Goal: Answer question/provide support: Share knowledge or assist other users

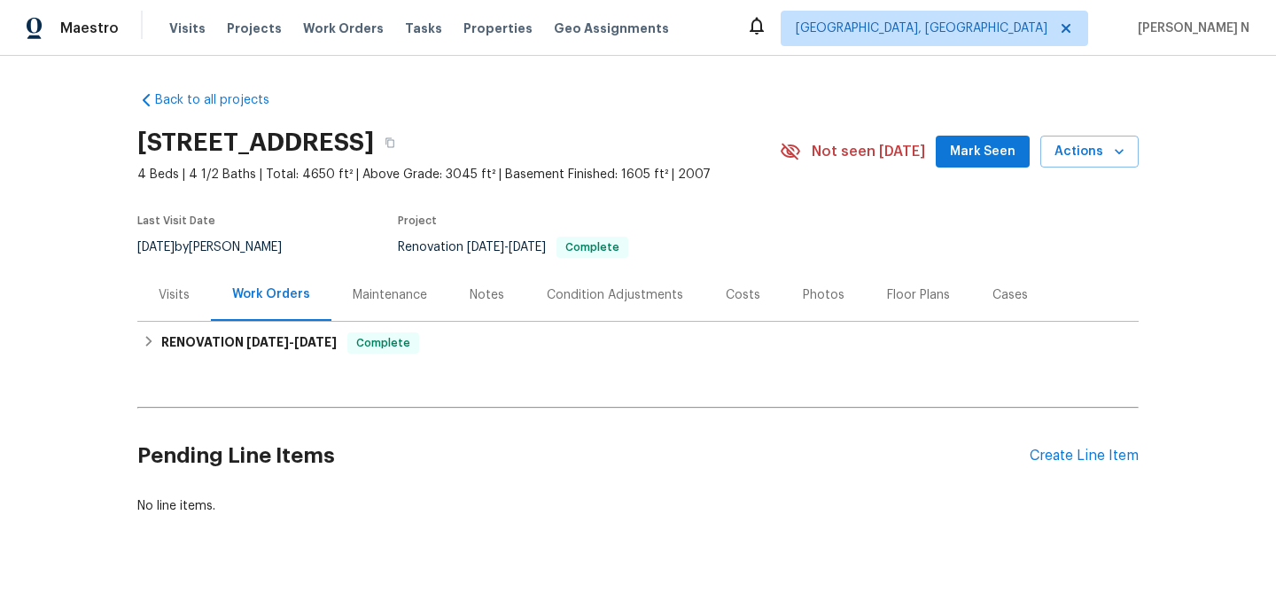
click at [378, 298] on div "Maintenance" at bounding box center [390, 295] width 74 height 18
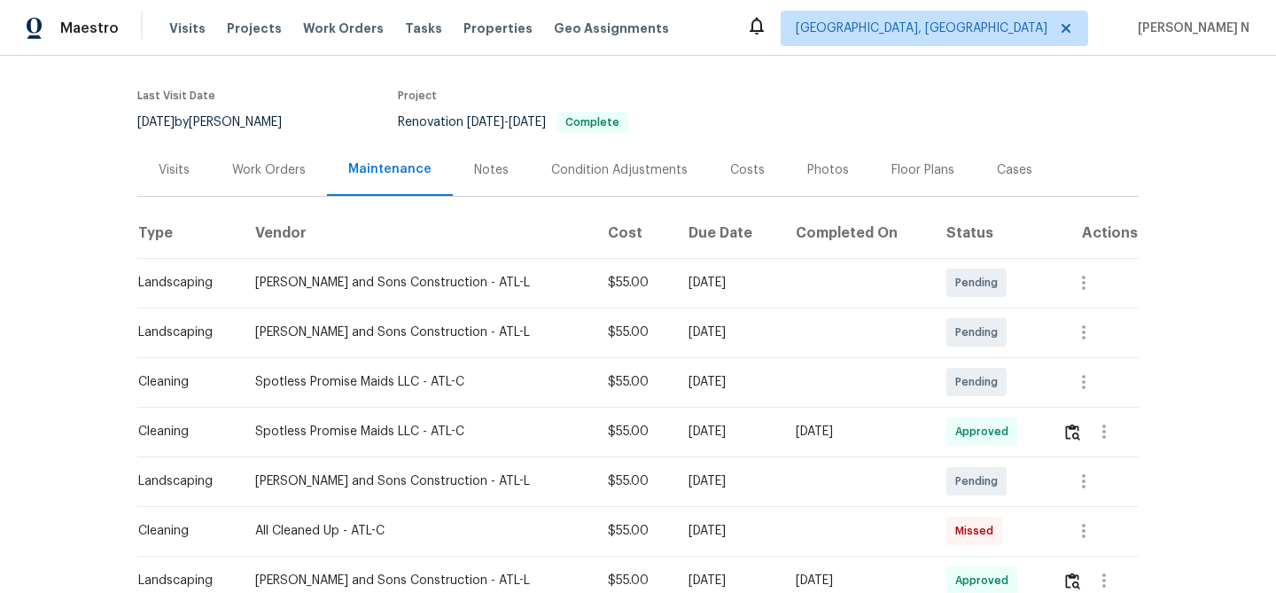
scroll to position [245, 0]
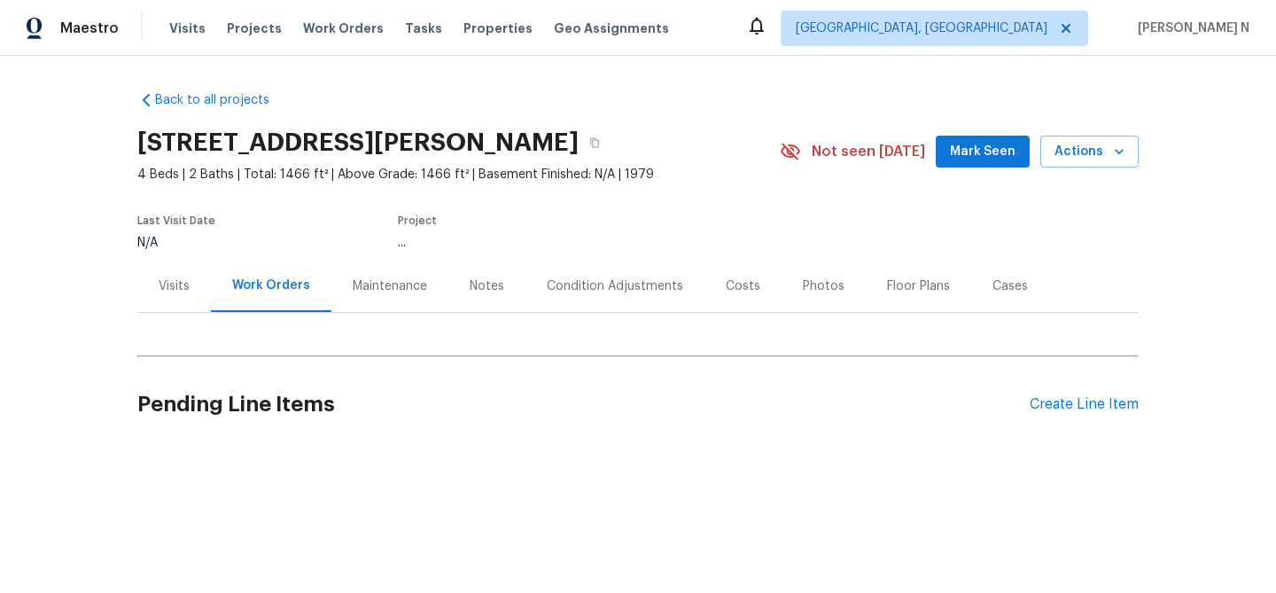
click at [385, 283] on div "Maintenance" at bounding box center [389, 286] width 117 height 52
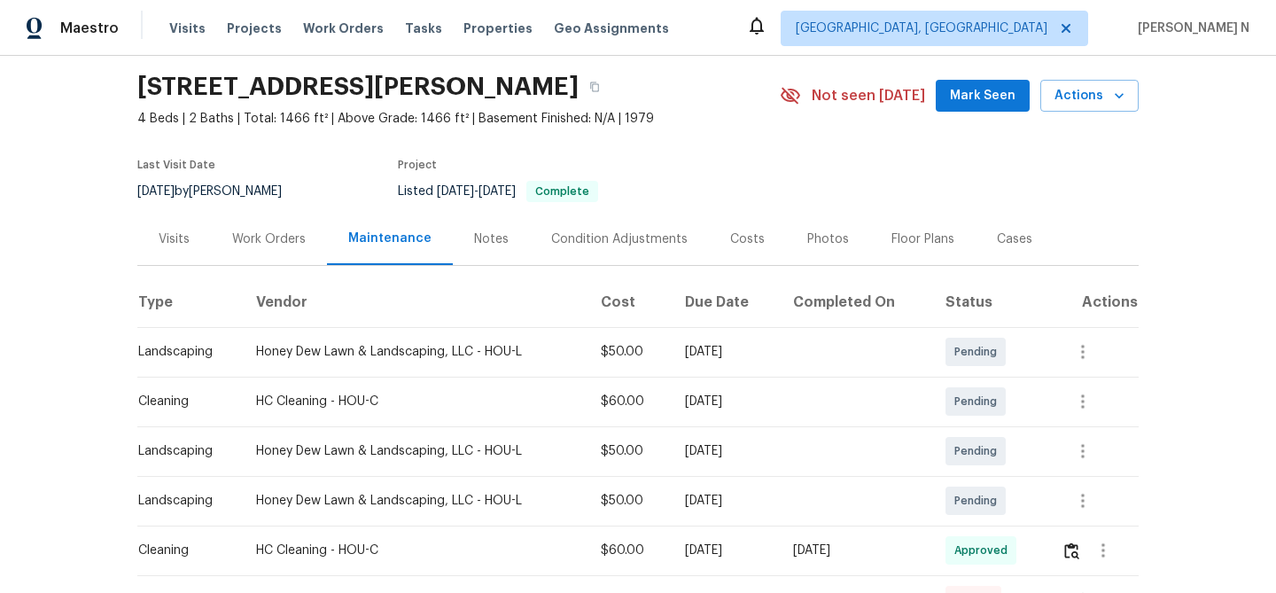
scroll to position [195, 0]
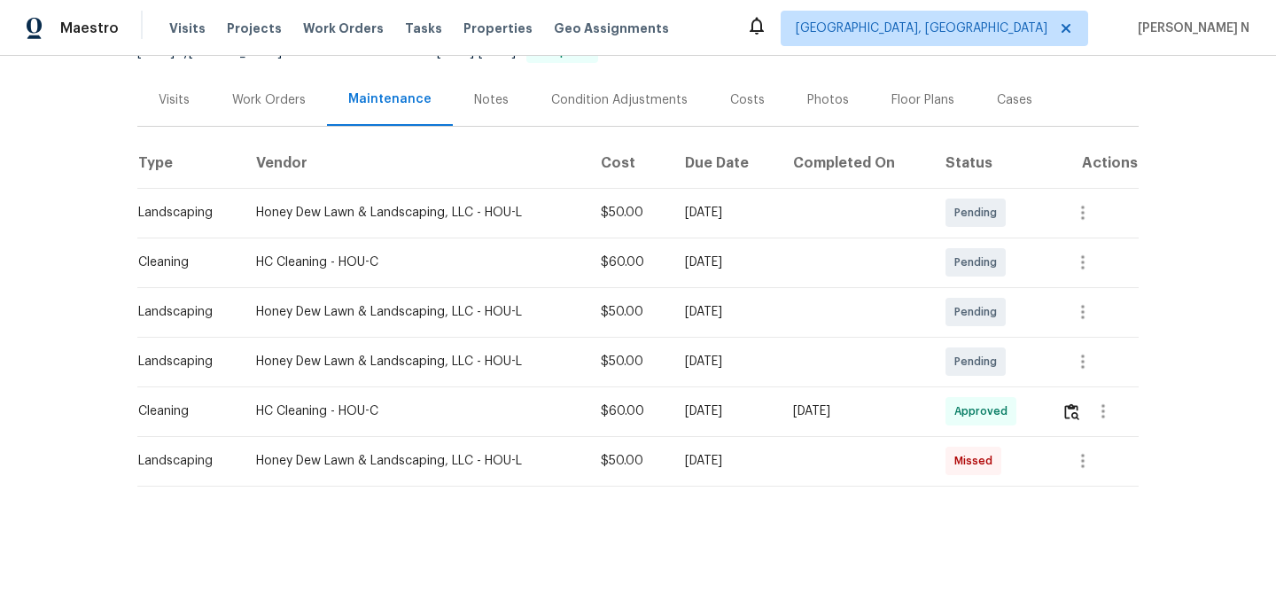
click at [1064, 406] on td at bounding box center [1092, 411] width 91 height 50
click at [1076, 416] on img "button" at bounding box center [1071, 411] width 15 height 17
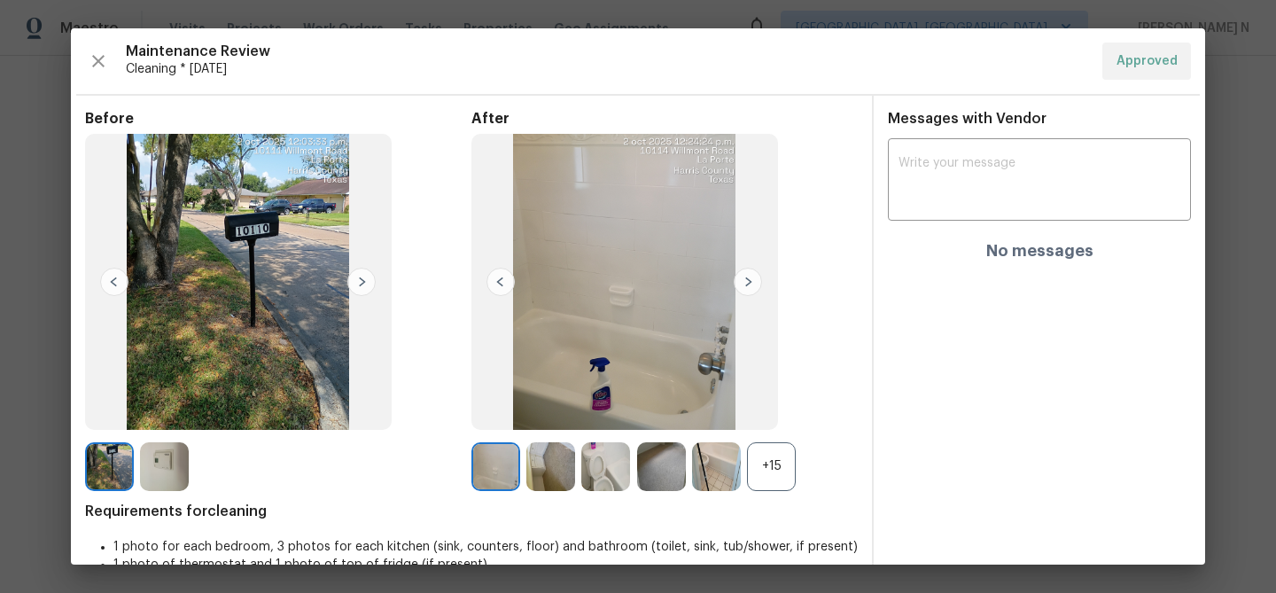
click at [1197, 361] on div "Messages with Vendor x ​ No messages" at bounding box center [1039, 346] width 331 height 501
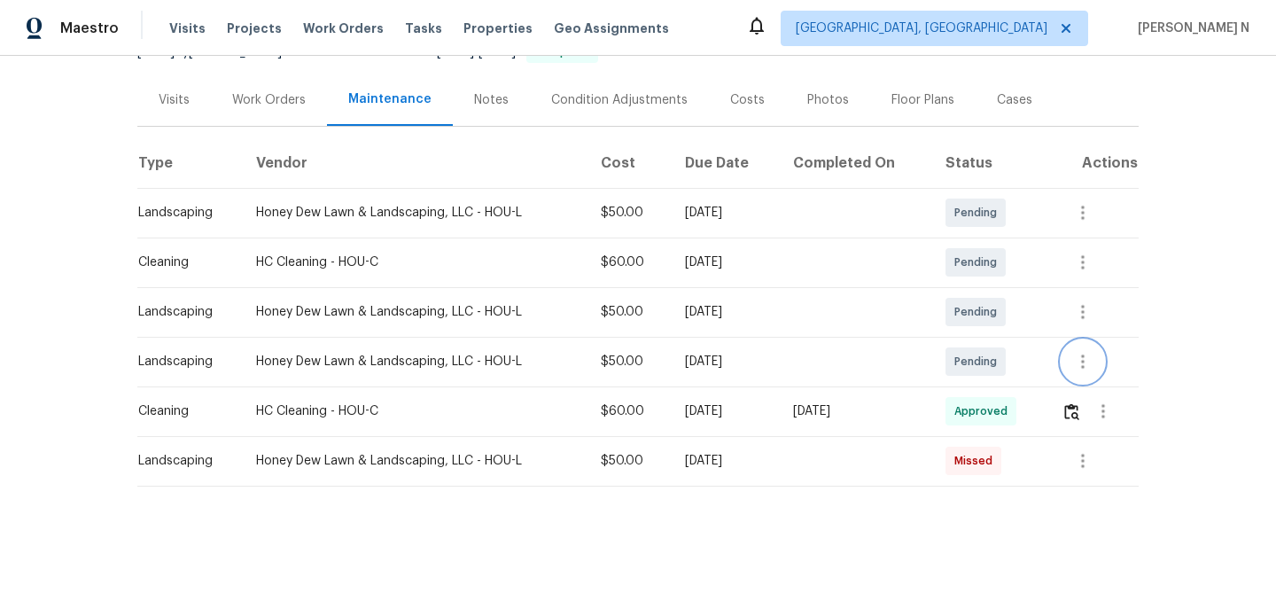
click at [1090, 378] on button "button" at bounding box center [1082, 361] width 43 height 43
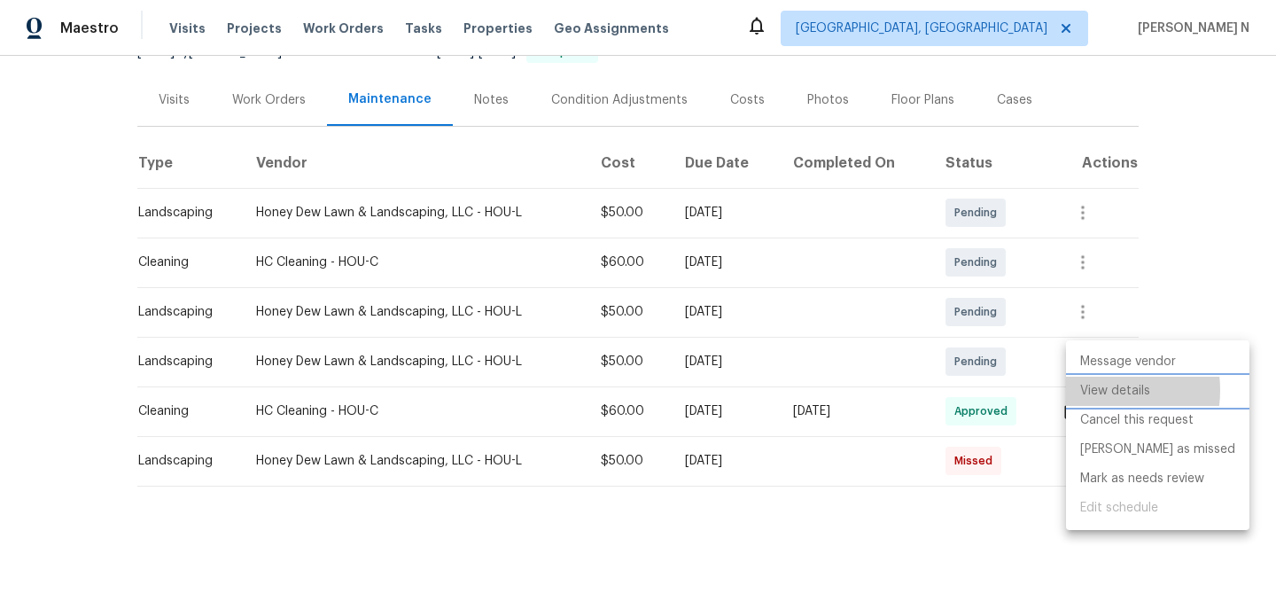
click at [1090, 390] on li "View details" at bounding box center [1157, 391] width 183 height 29
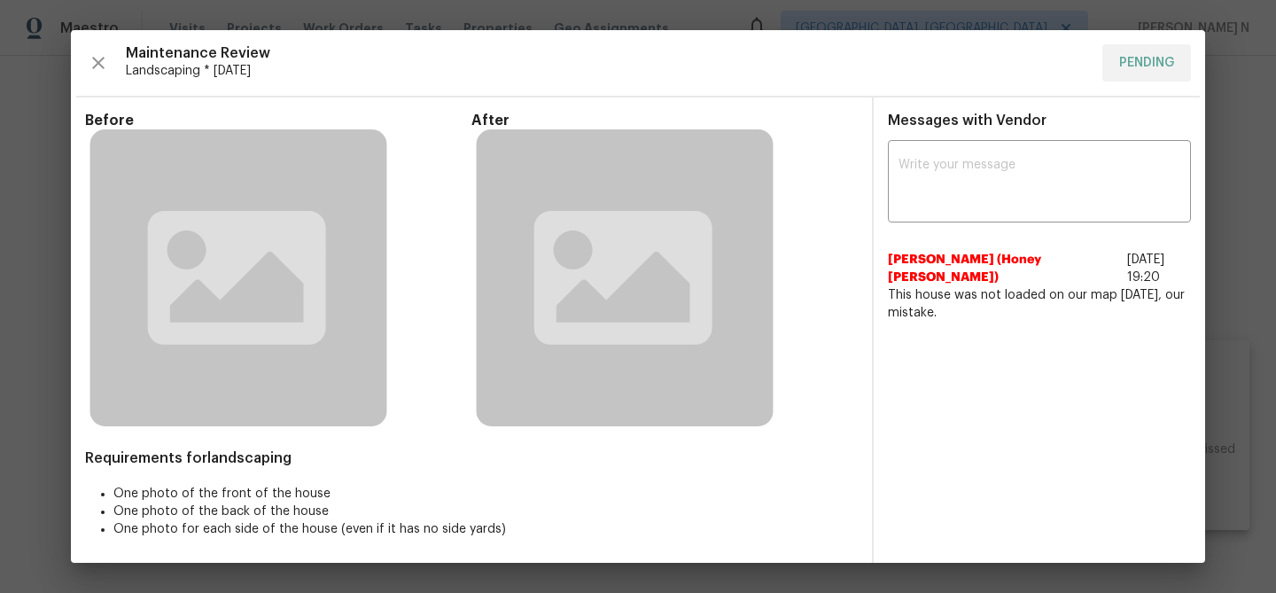
click at [1204, 194] on div "x ​ David Dickey (Honey Dew LS) 10/6/25, 19:20 This house was not loaded on our…" at bounding box center [1039, 232] width 331 height 177
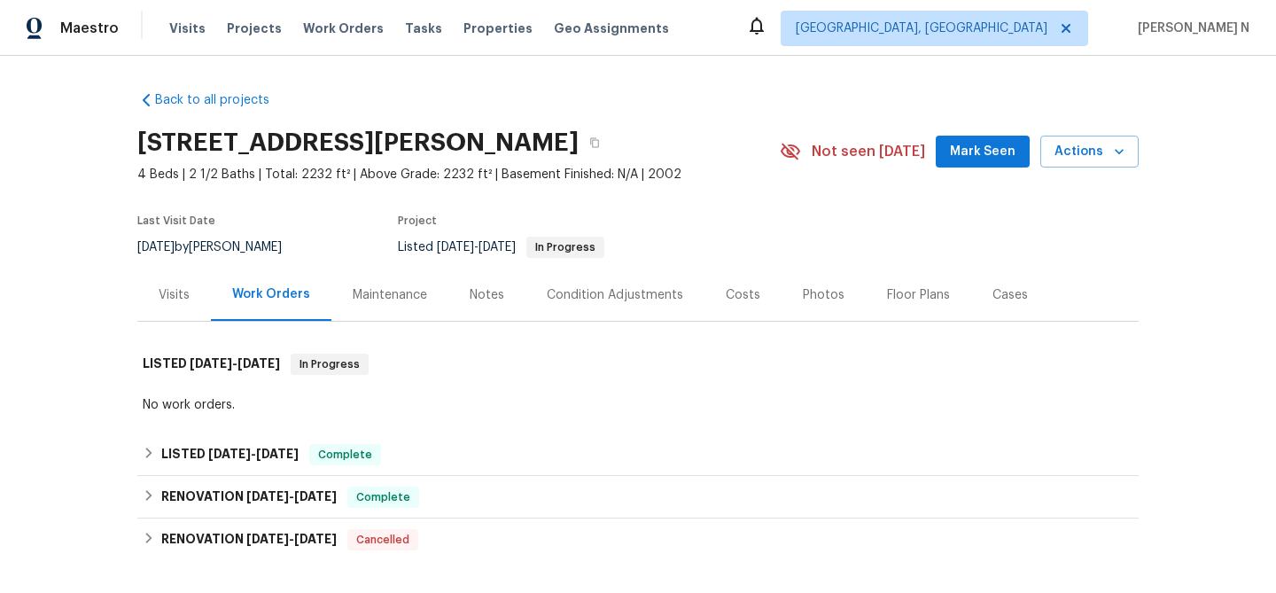
click at [405, 298] on div "Maintenance" at bounding box center [390, 295] width 74 height 18
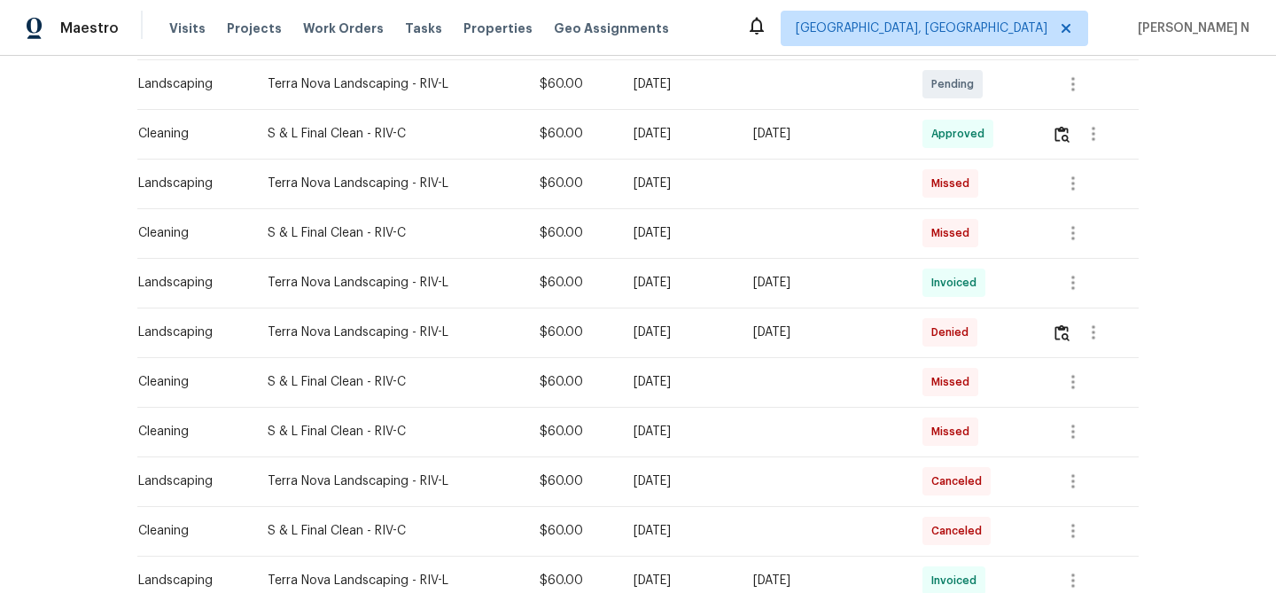
scroll to position [463, 0]
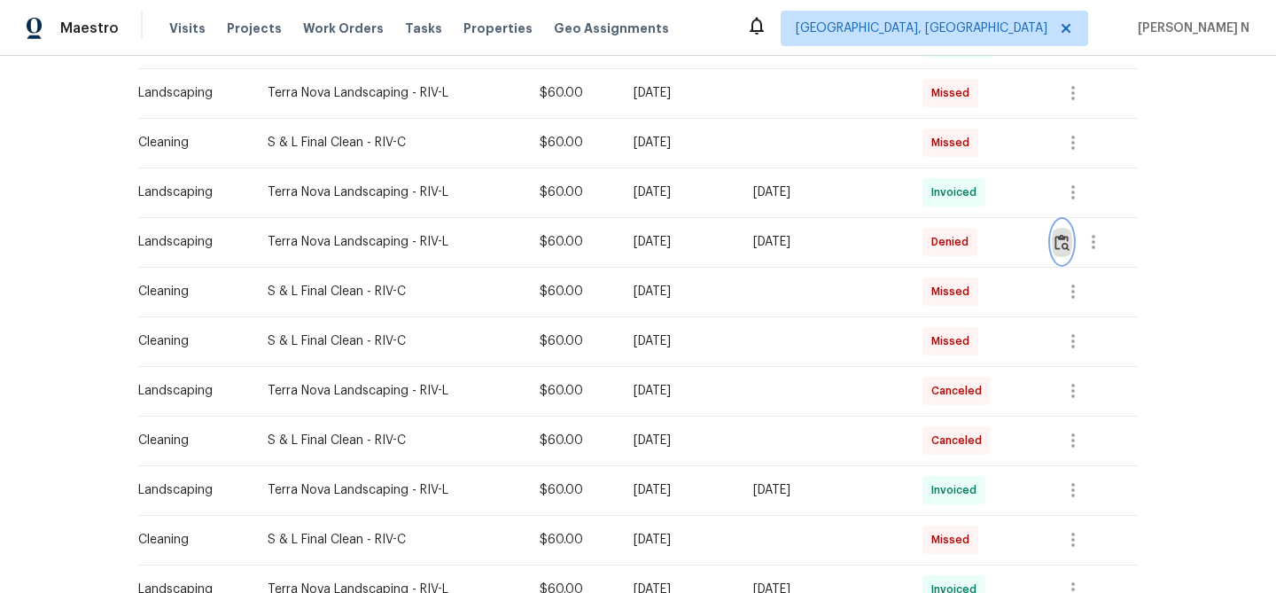
click at [1072, 251] on button "button" at bounding box center [1062, 242] width 20 height 43
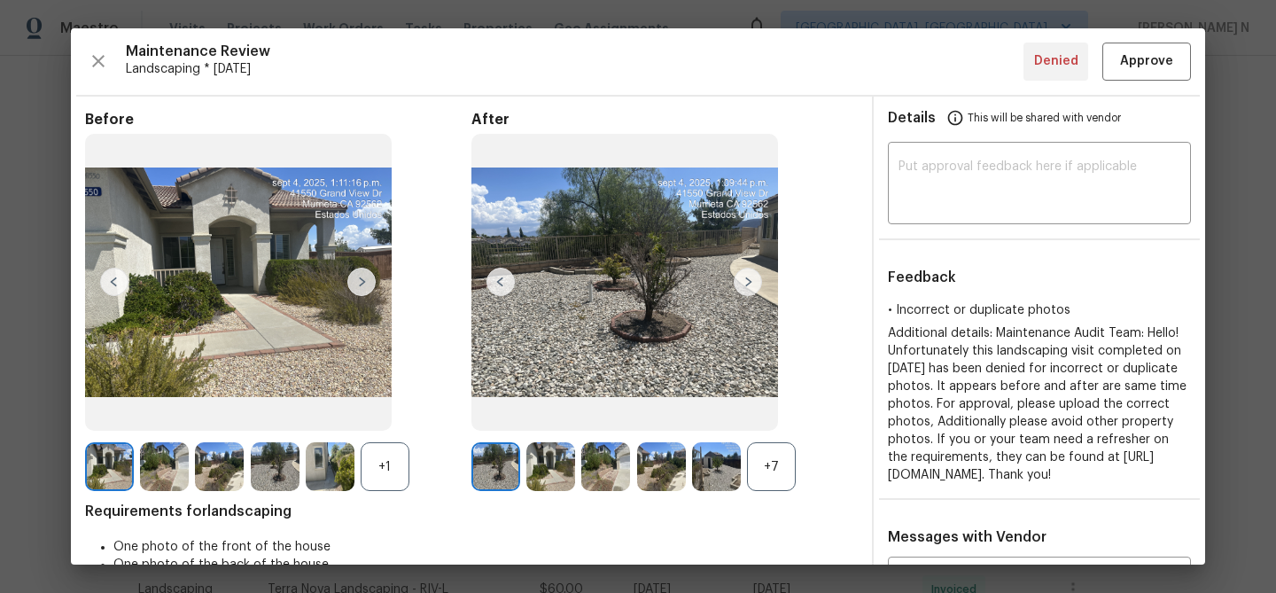
click at [786, 478] on div "+7" at bounding box center [771, 466] width 49 height 49
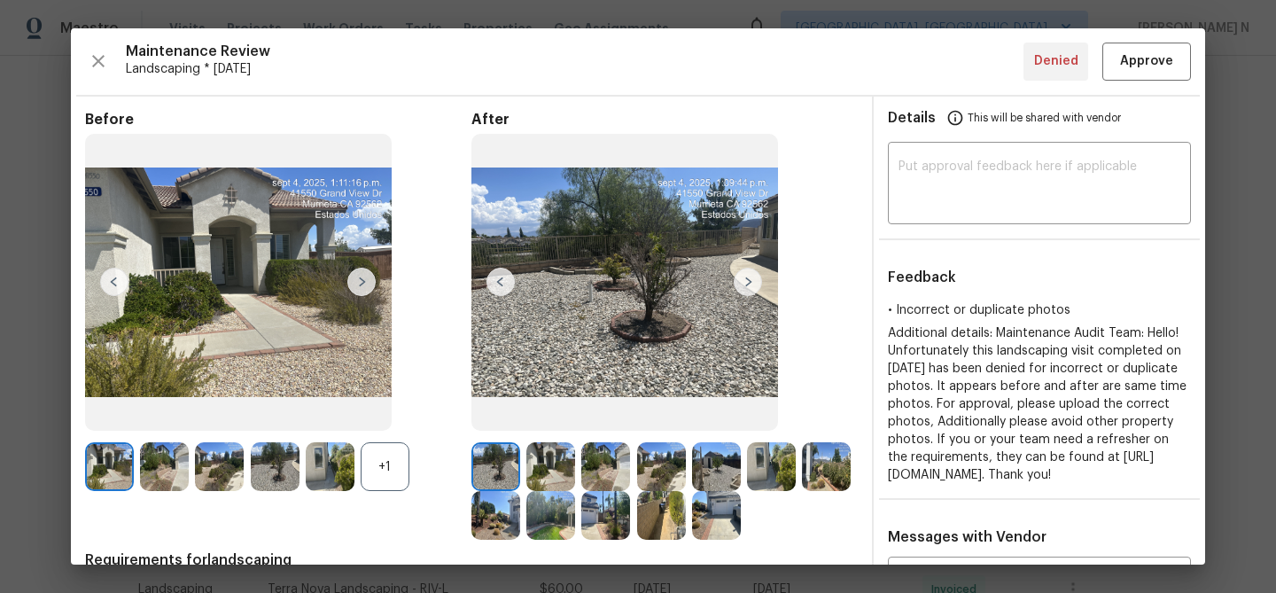
click at [395, 471] on div "+1" at bounding box center [385, 466] width 49 height 49
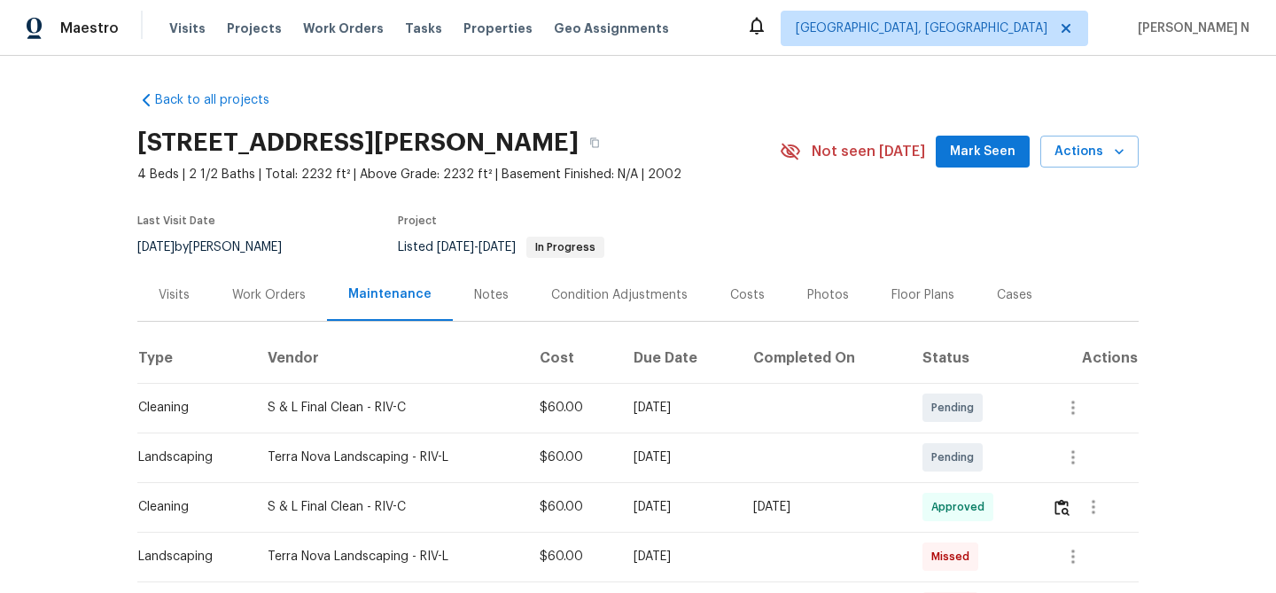
scroll to position [150, 0]
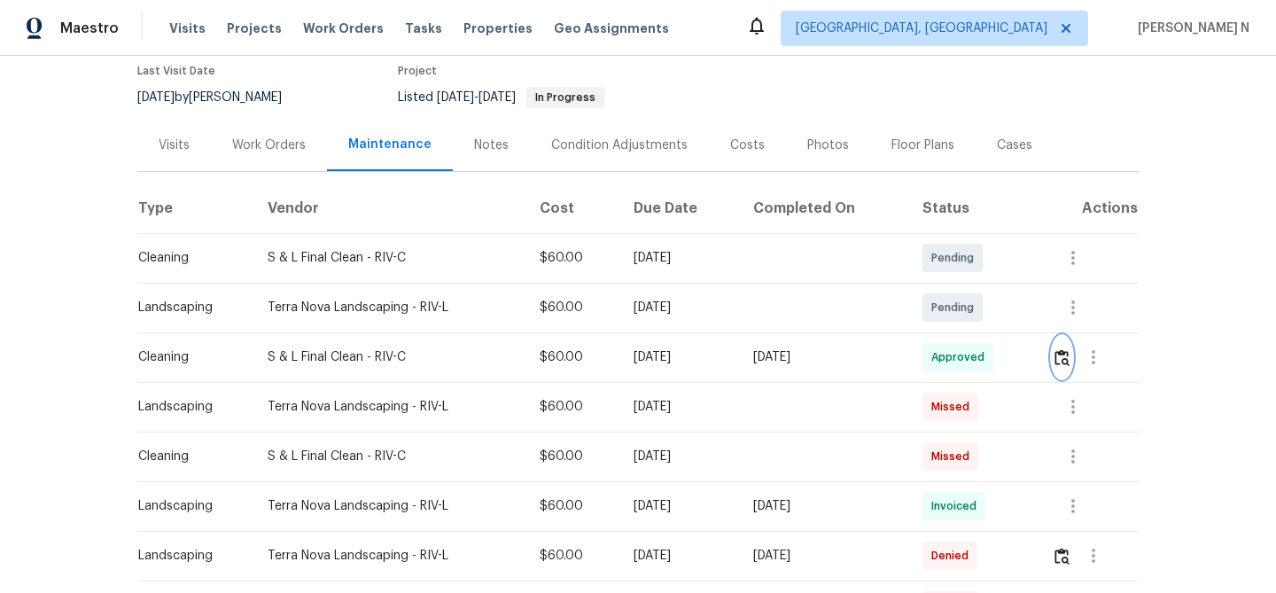
click at [1072, 369] on button "button" at bounding box center [1062, 357] width 20 height 43
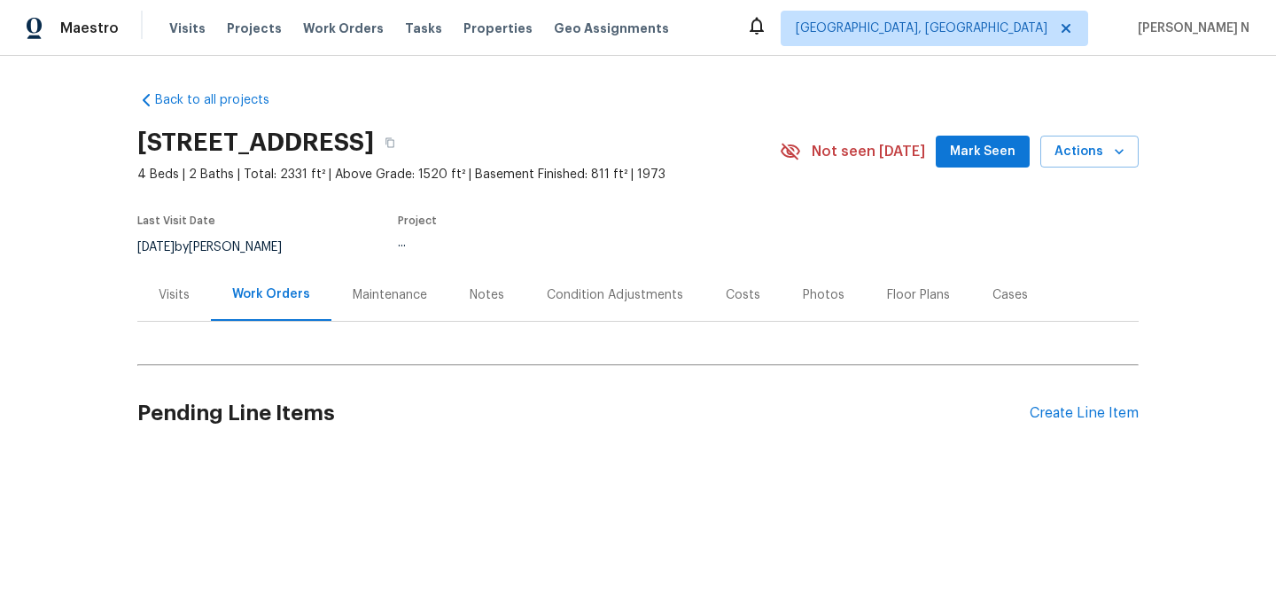
click at [369, 294] on div "Maintenance" at bounding box center [390, 295] width 74 height 18
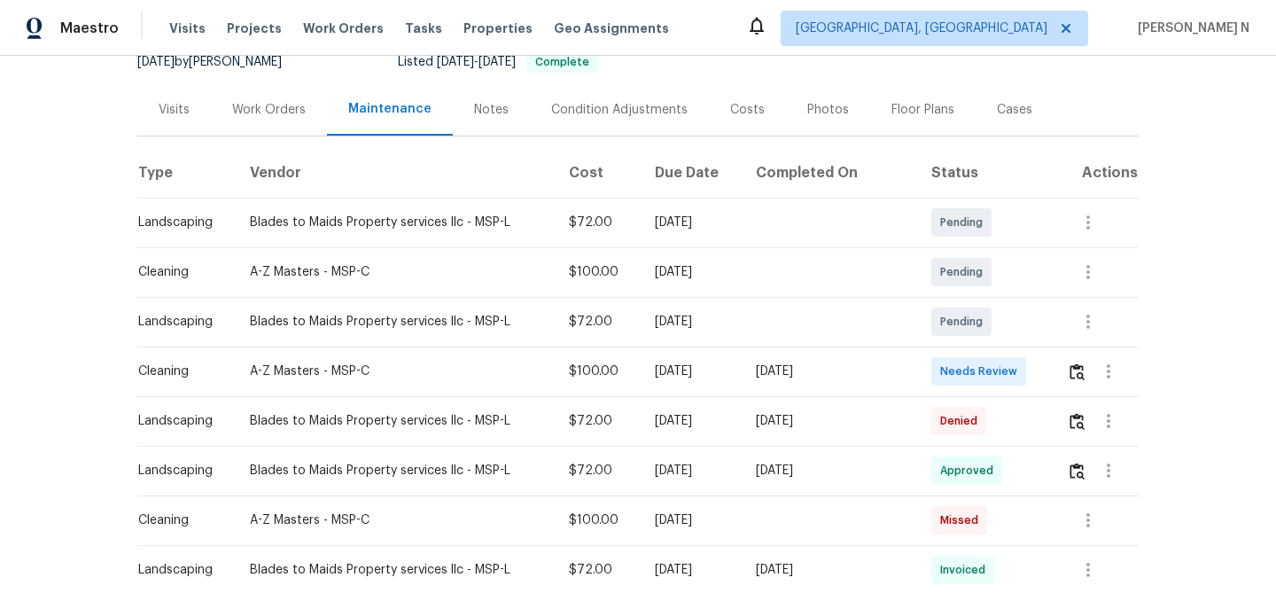
scroll to position [228, 0]
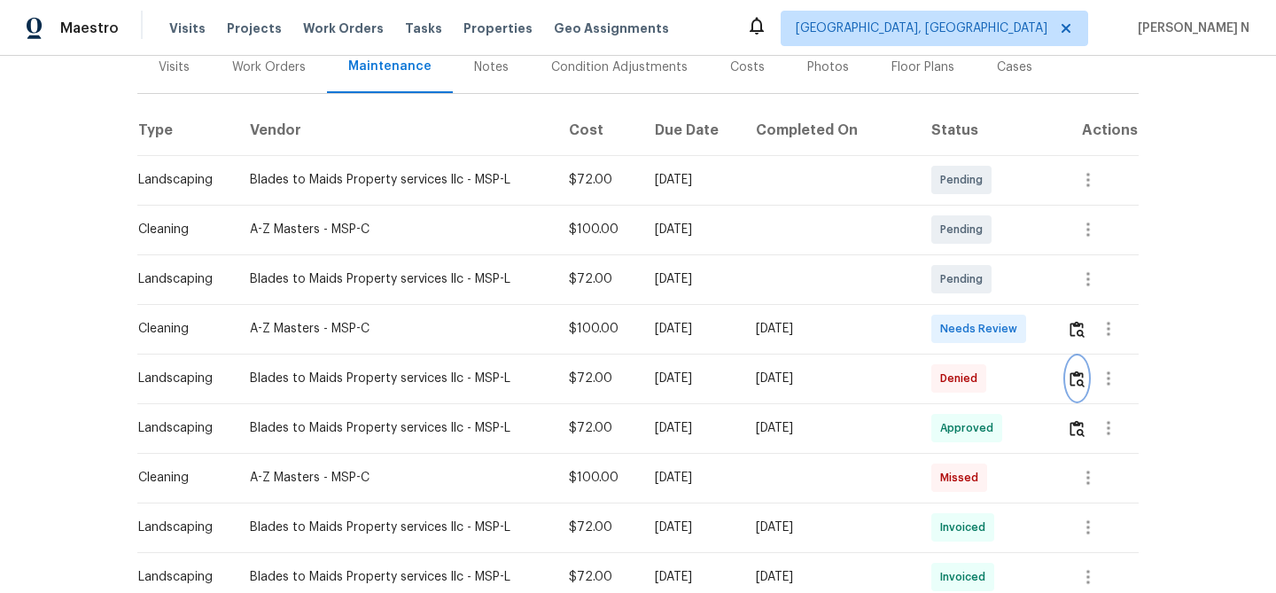
click at [1076, 380] on img "button" at bounding box center [1076, 378] width 15 height 17
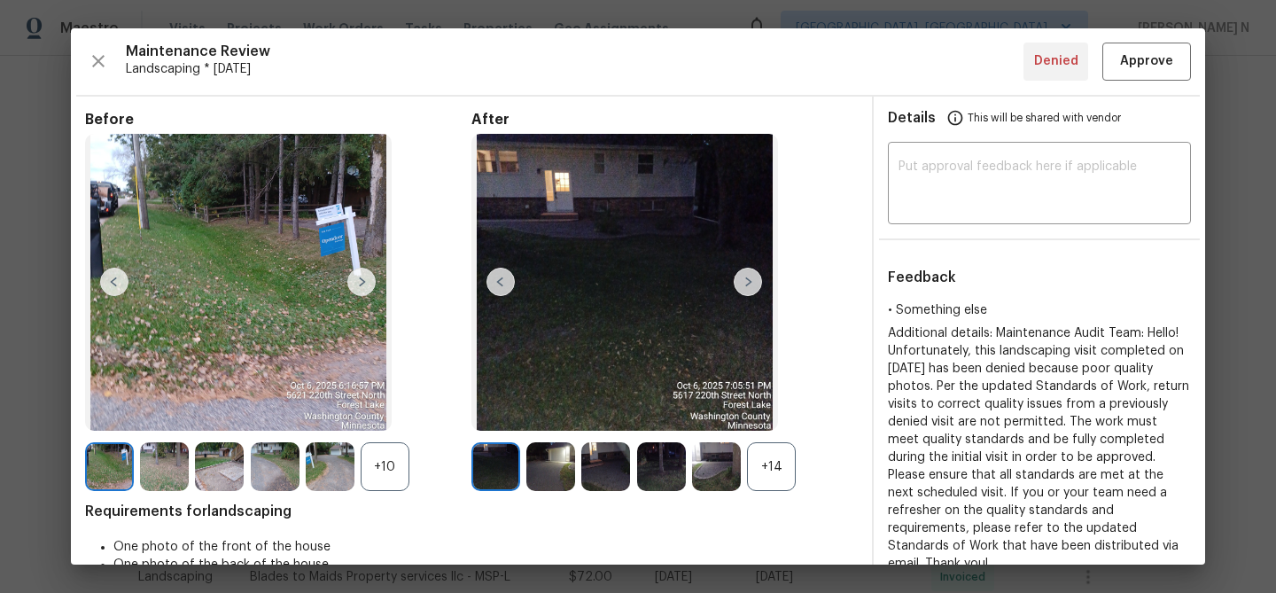
click at [790, 463] on div "+14" at bounding box center [771, 466] width 49 height 49
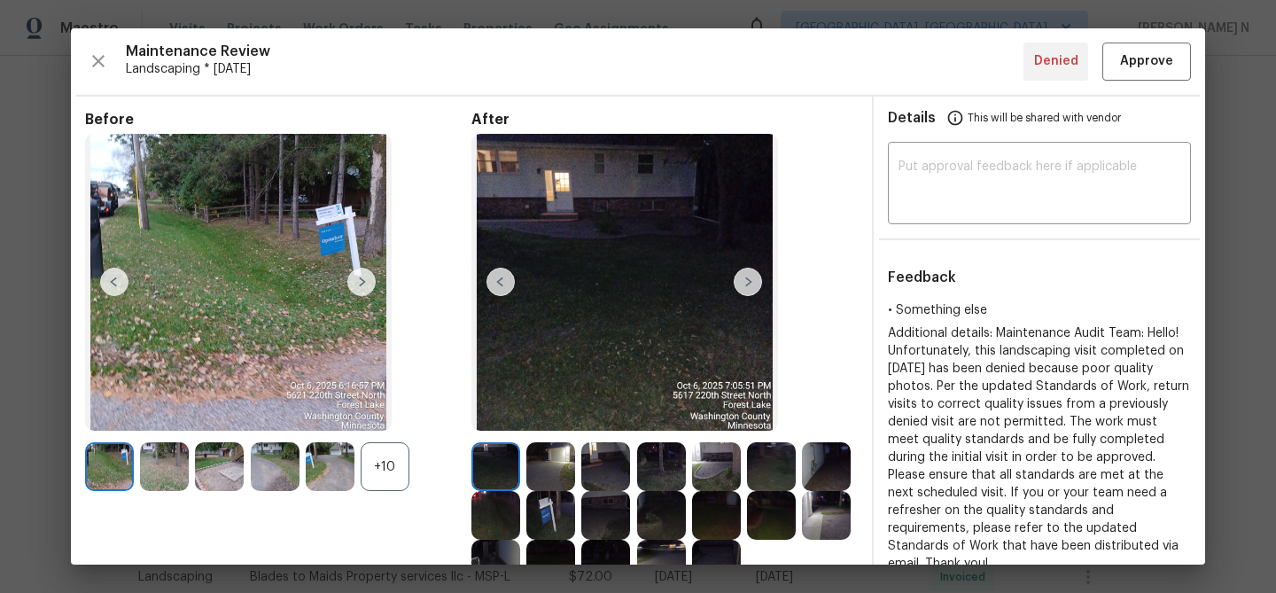
click at [392, 468] on div "+10" at bounding box center [385, 466] width 49 height 49
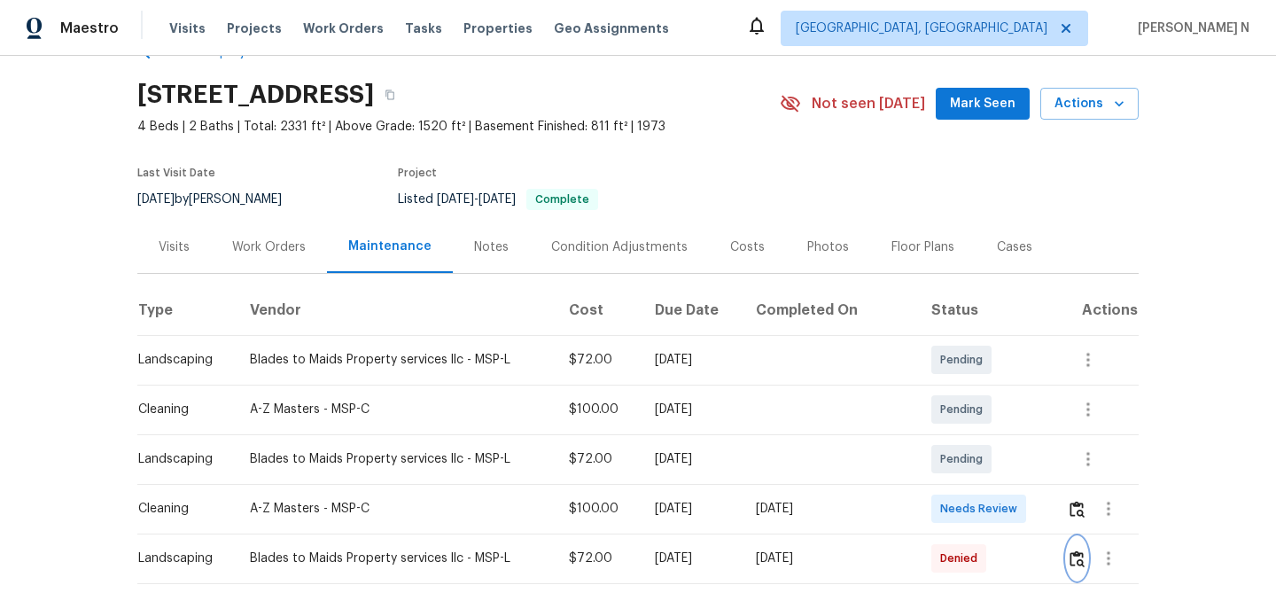
scroll to position [12, 0]
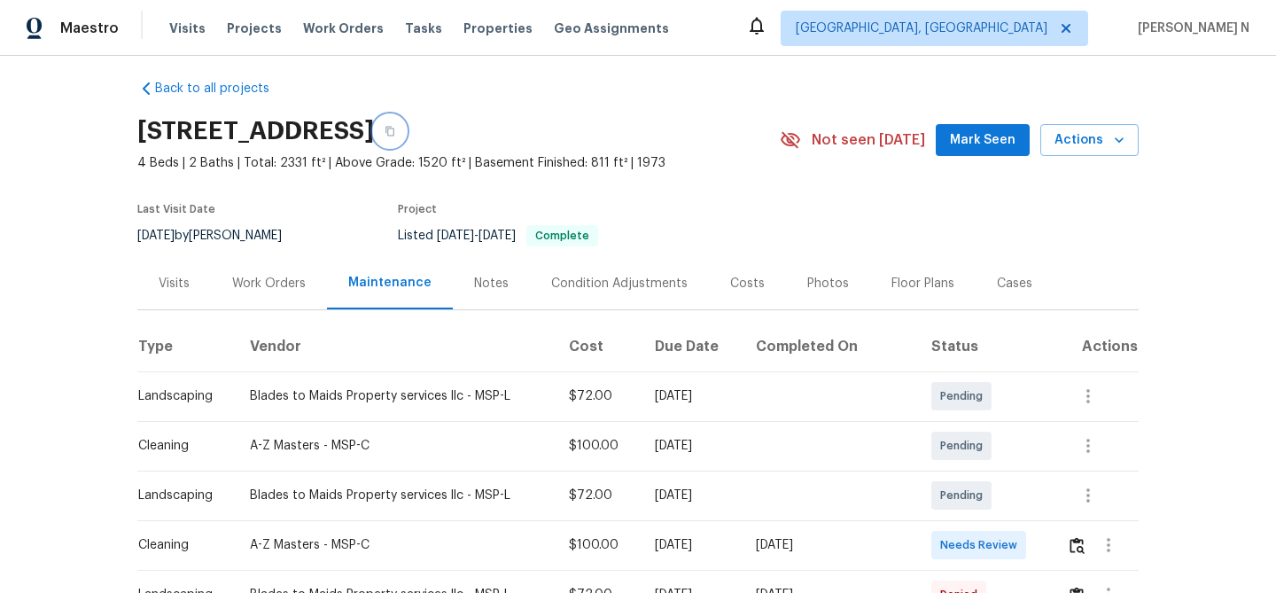
click at [395, 128] on icon "button" at bounding box center [389, 131] width 11 height 11
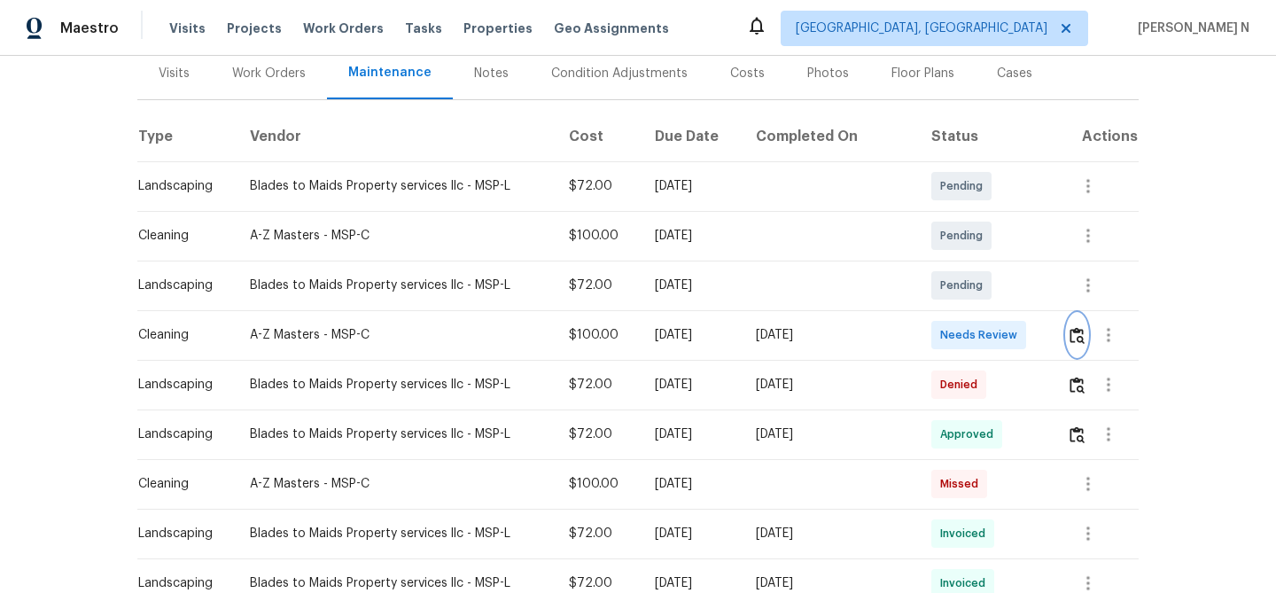
click at [1078, 327] on img "button" at bounding box center [1076, 335] width 15 height 17
click at [1076, 392] on img "button" at bounding box center [1076, 385] width 15 height 17
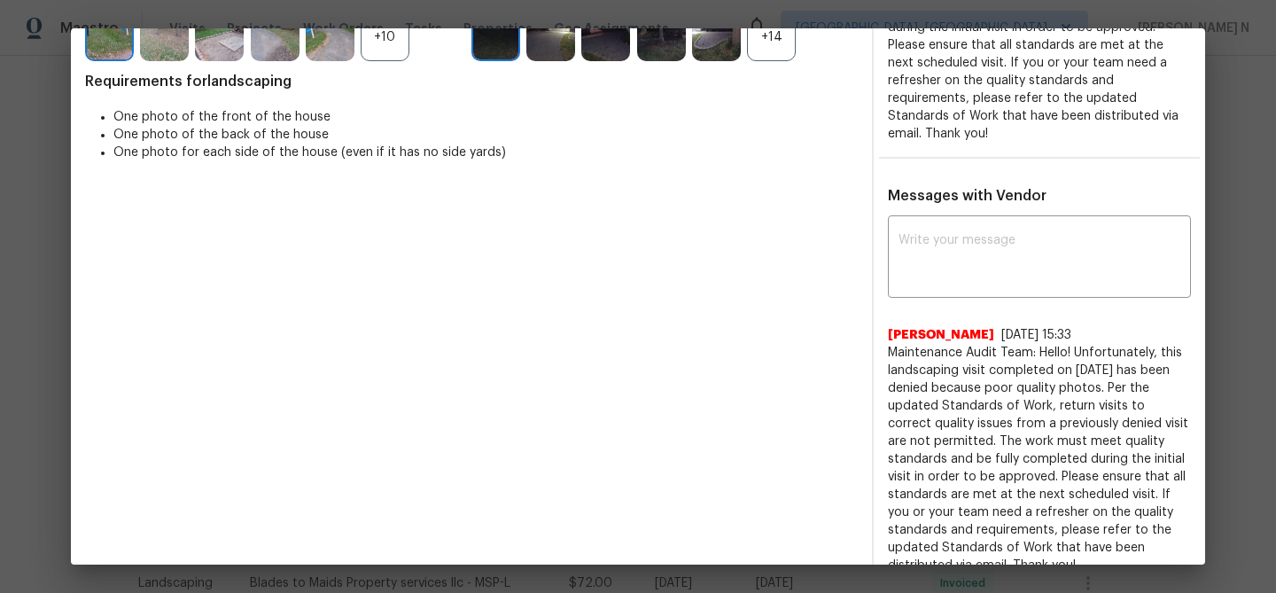
scroll to position [563, 0]
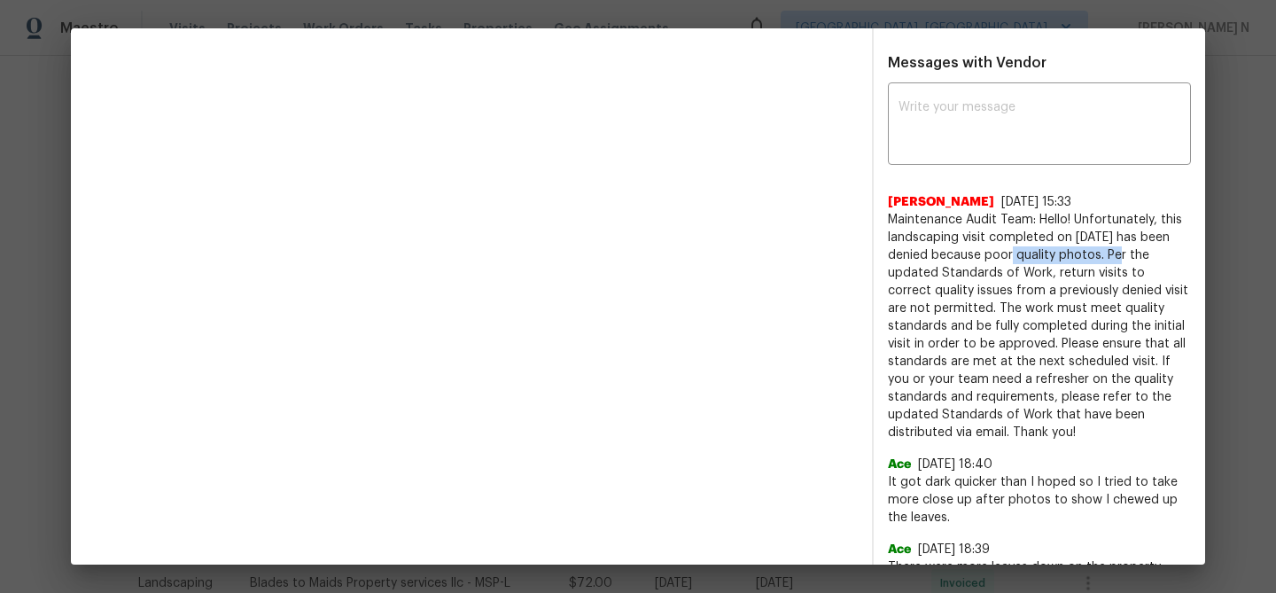
drag, startPoint x: 1017, startPoint y: 239, endPoint x: 1129, endPoint y: 237, distance: 111.6
click at [1130, 238] on span "Maintenance Audit Team: Hello! Unfortunately, this landscaping visit completed …" at bounding box center [1039, 326] width 303 height 230
copy span "poor quality photos."
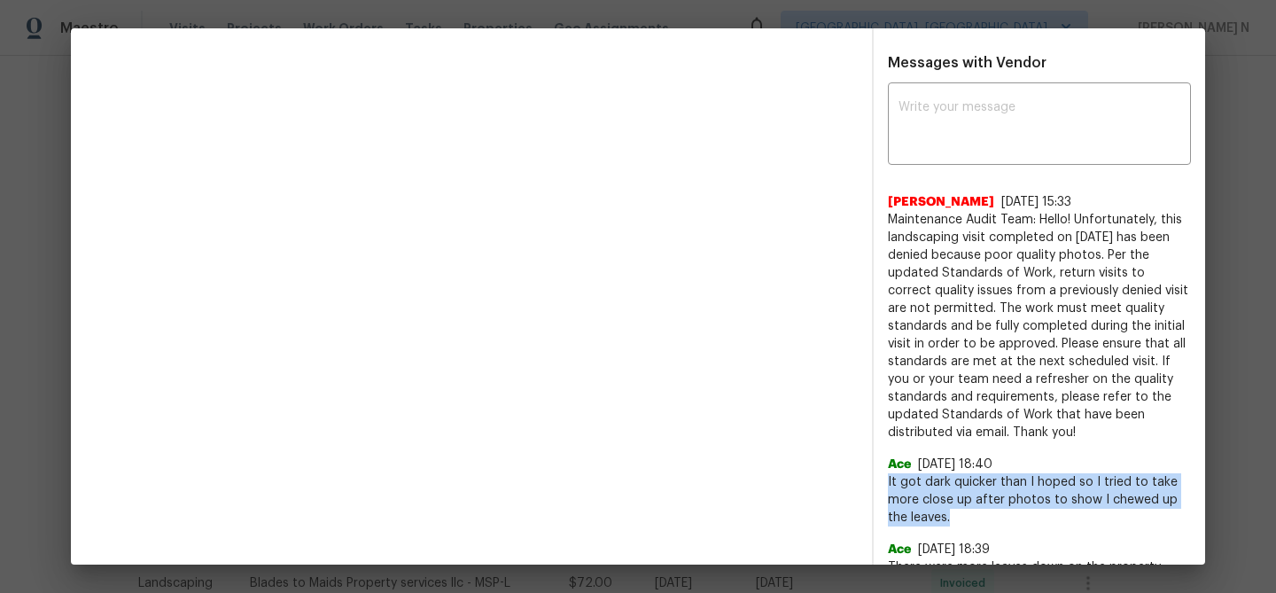
drag, startPoint x: 889, startPoint y: 460, endPoint x: 951, endPoint y: 497, distance: 73.1
click at [951, 497] on span "It got dark quicker than I hoped so I tried to take more close up after photos …" at bounding box center [1039, 499] width 303 height 53
copy span "It got dark quicker than I hoped so I tried to take more close up after photos …"
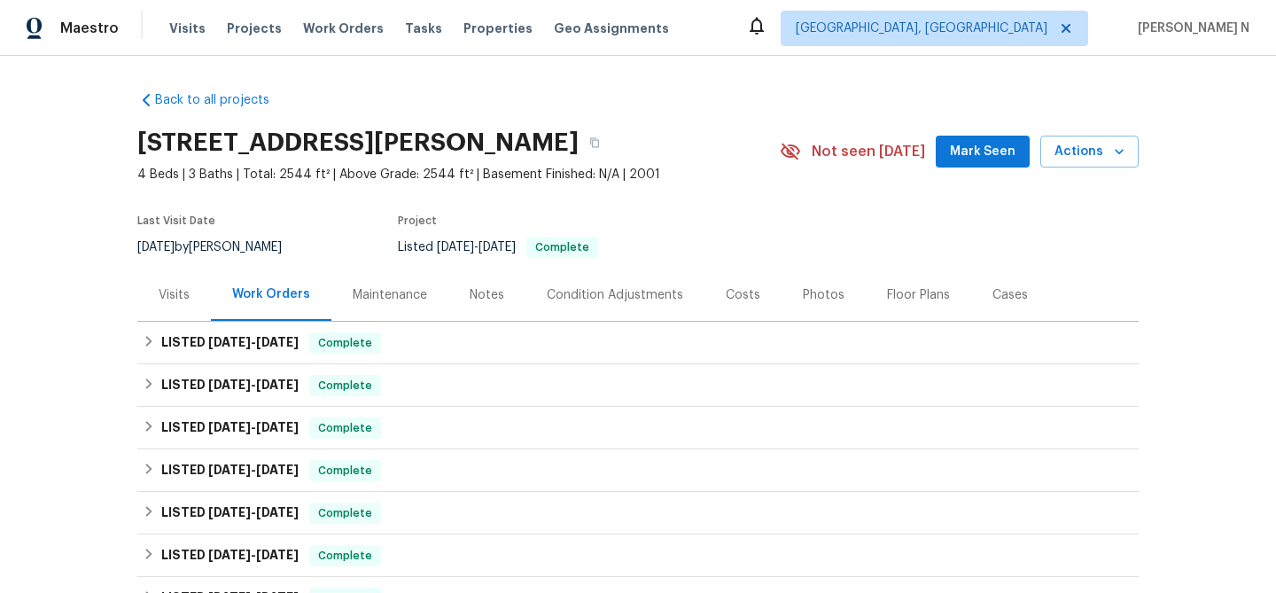
click at [377, 295] on div "Maintenance" at bounding box center [390, 295] width 74 height 18
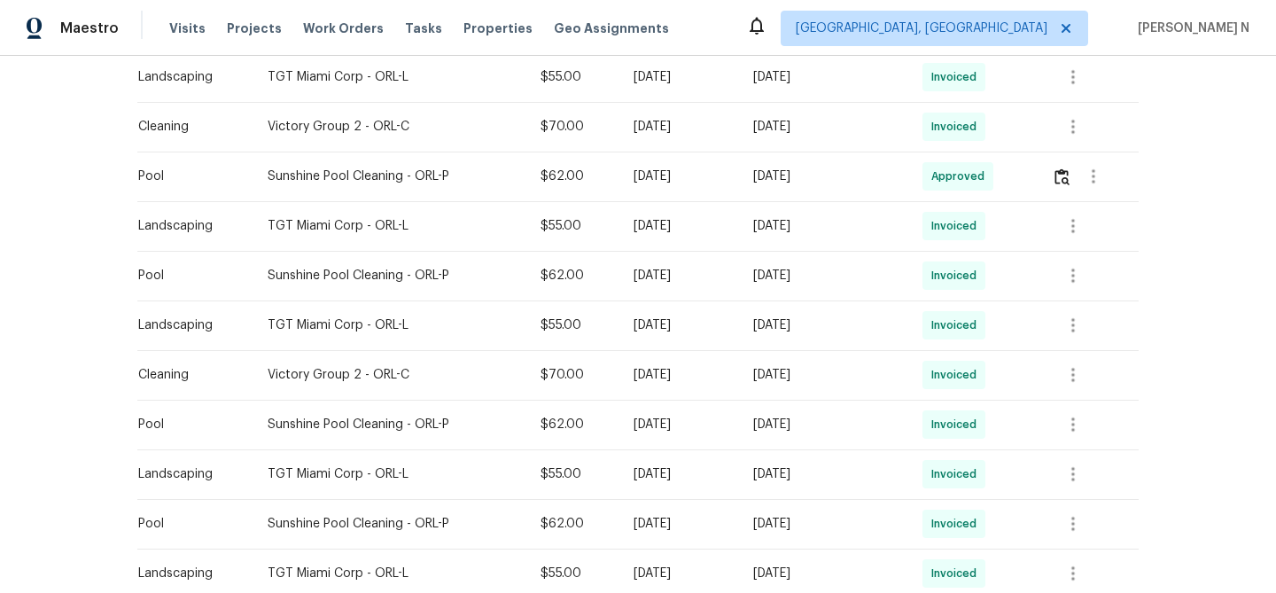
scroll to position [265, 0]
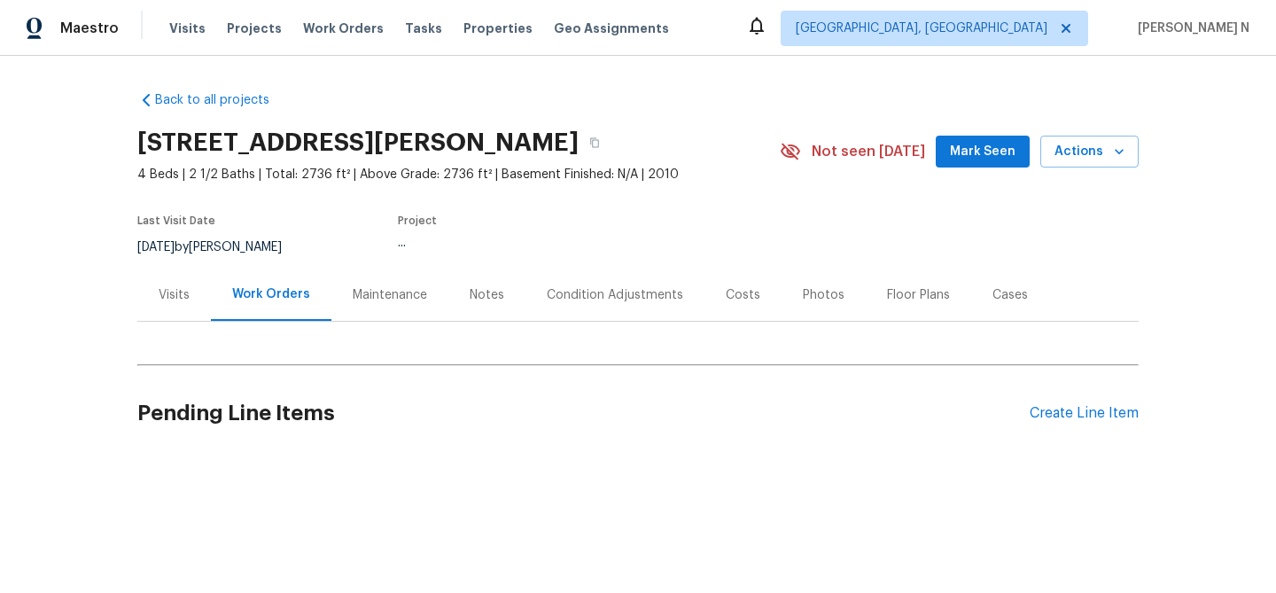
click at [398, 295] on div "Maintenance" at bounding box center [390, 295] width 74 height 18
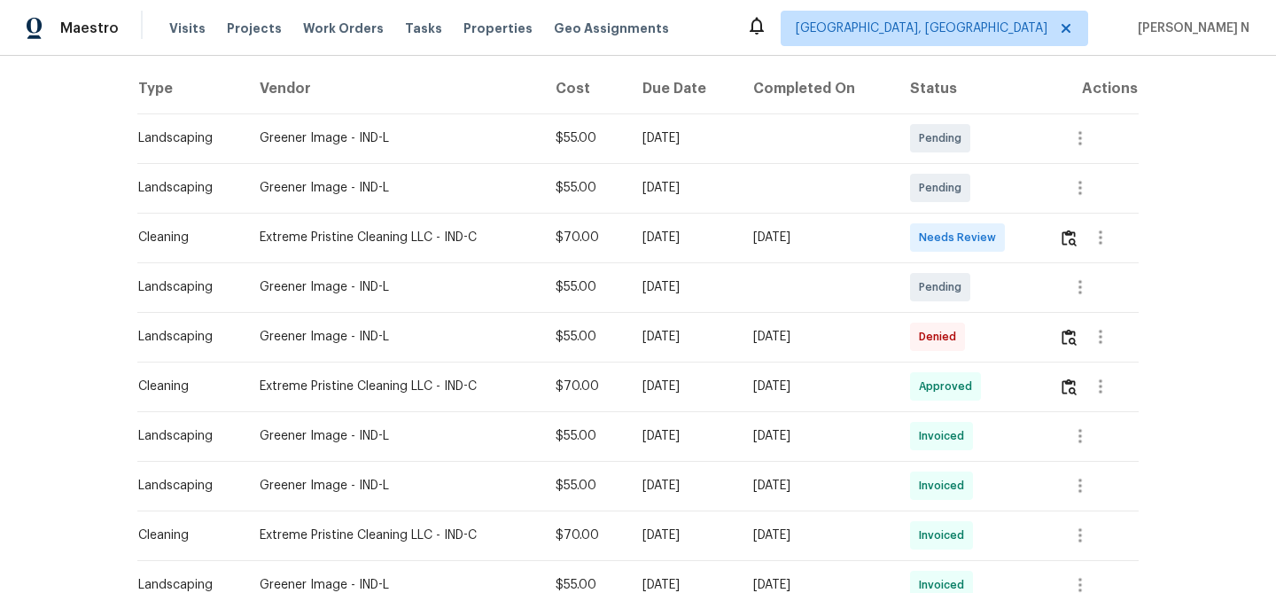
scroll to position [302, 0]
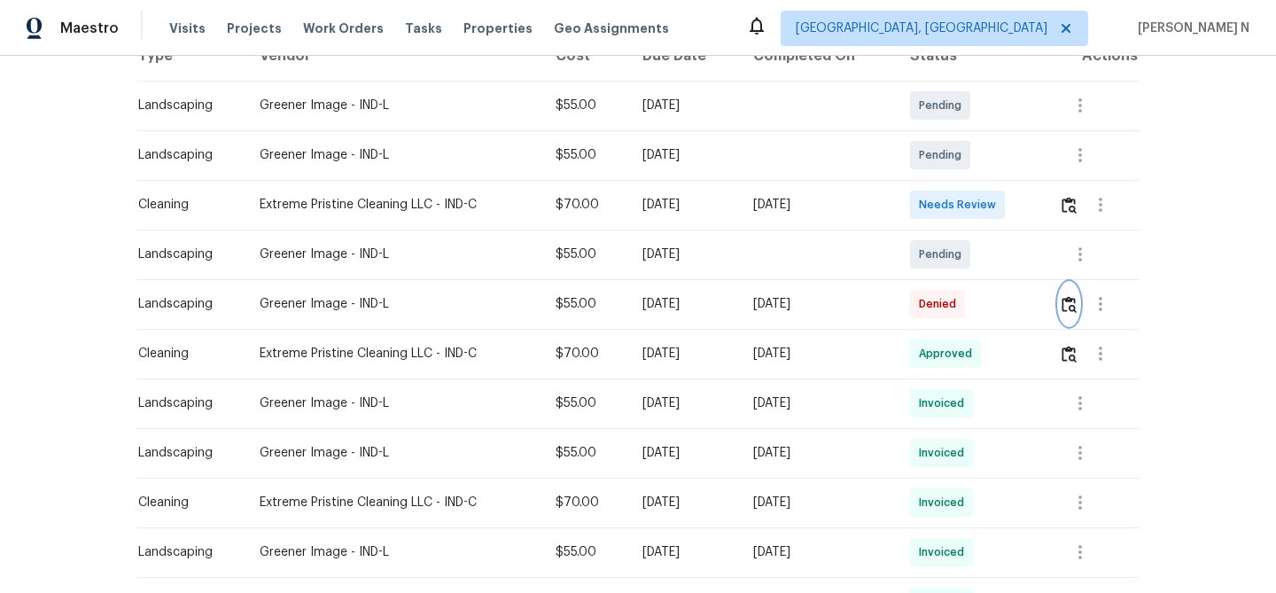
click at [1076, 308] on img "button" at bounding box center [1068, 304] width 15 height 17
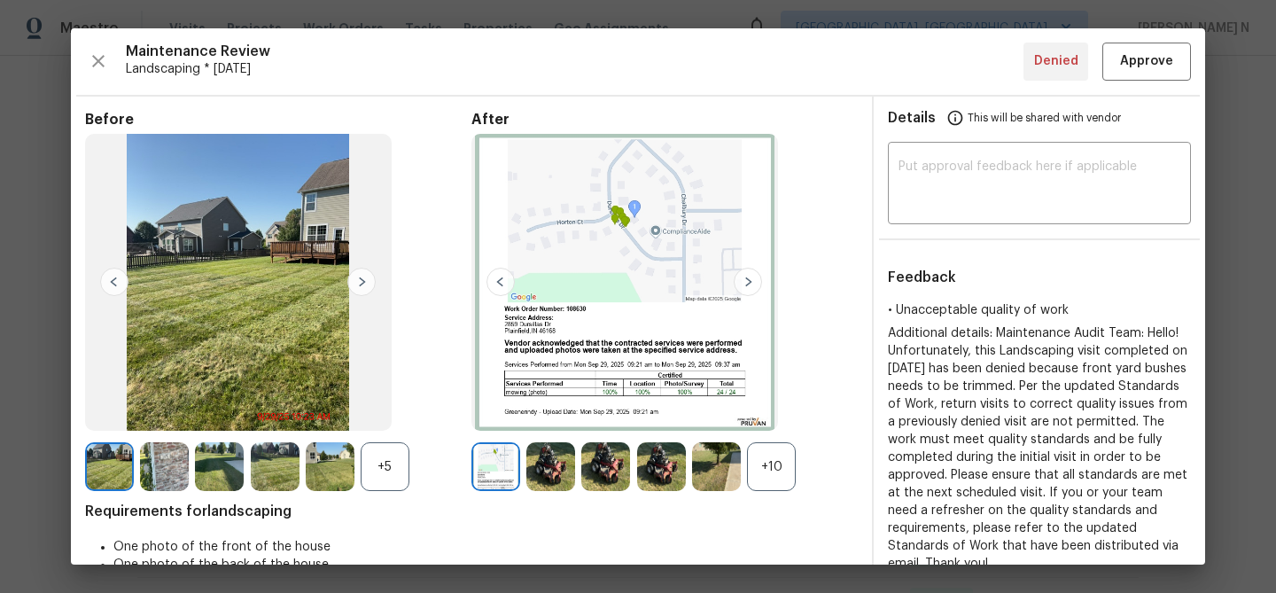
click at [766, 482] on div "+10" at bounding box center [771, 466] width 49 height 49
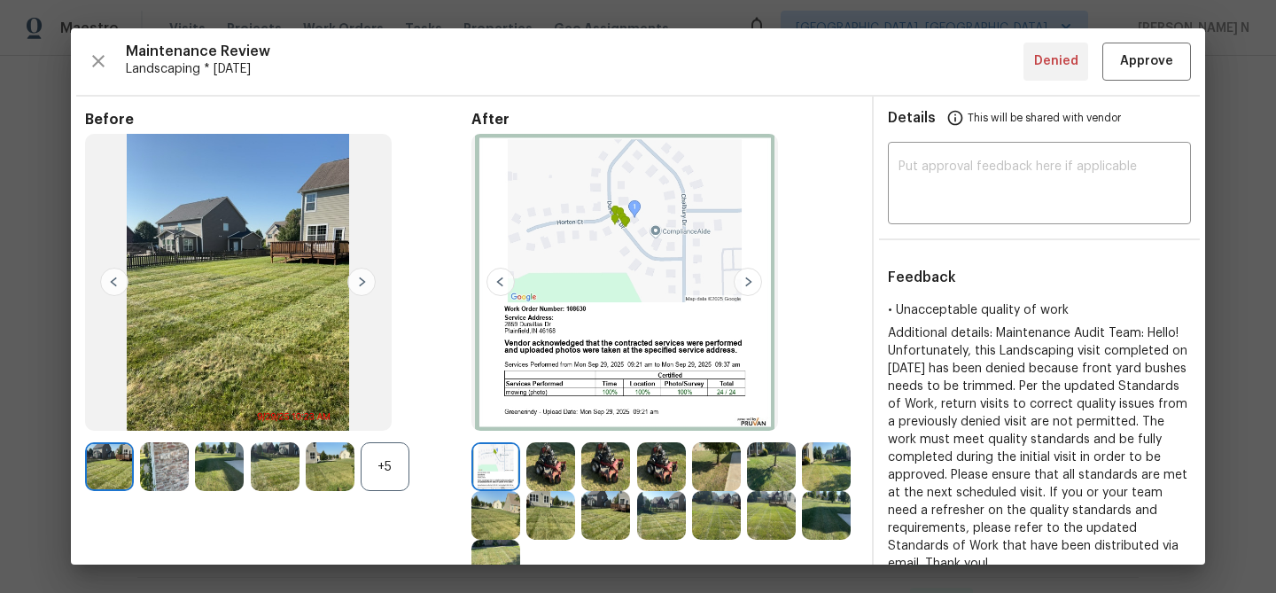
click at [400, 482] on div "+5" at bounding box center [385, 466] width 49 height 49
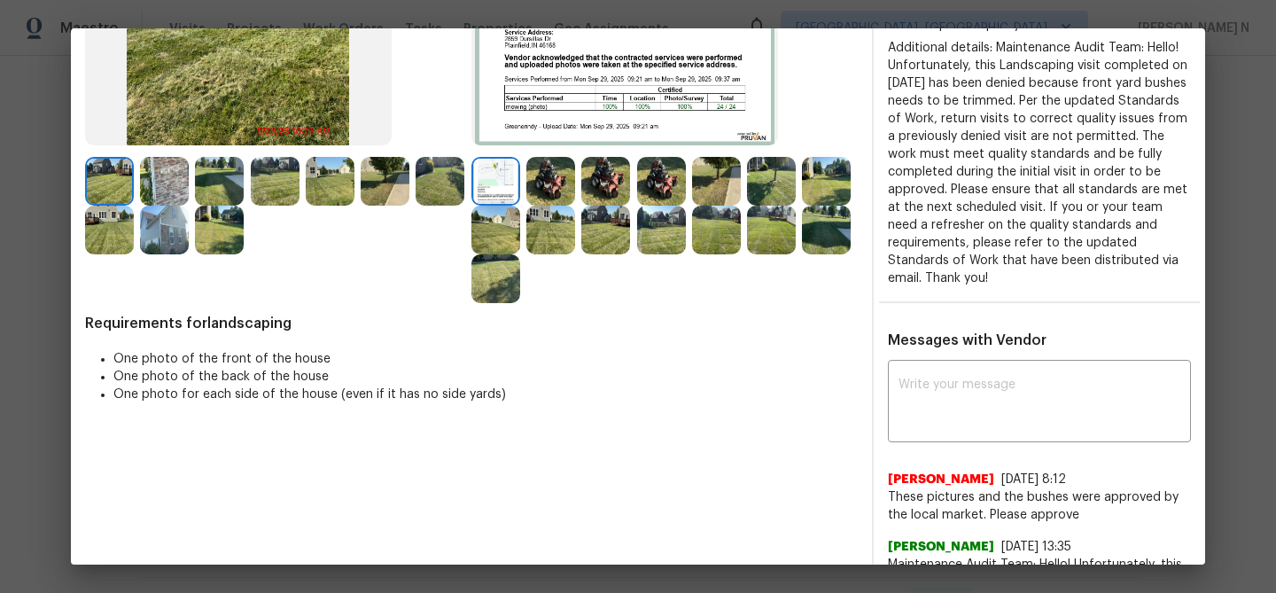
scroll to position [211, 0]
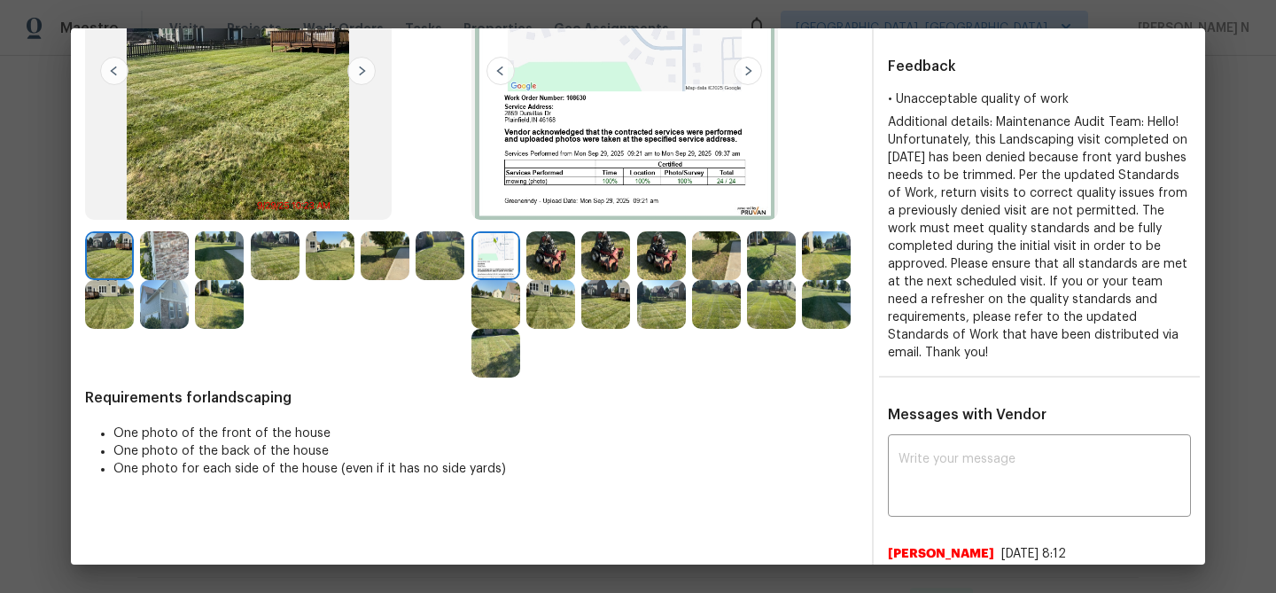
click at [761, 262] on img at bounding box center [771, 255] width 49 height 49
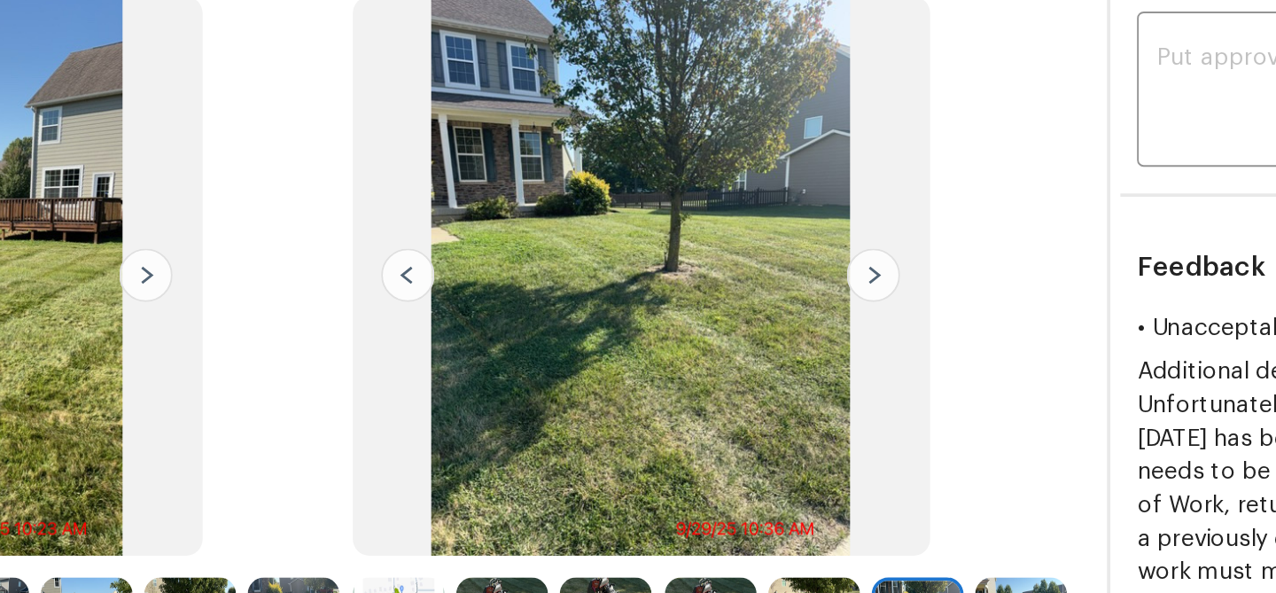
scroll to position [167, 0]
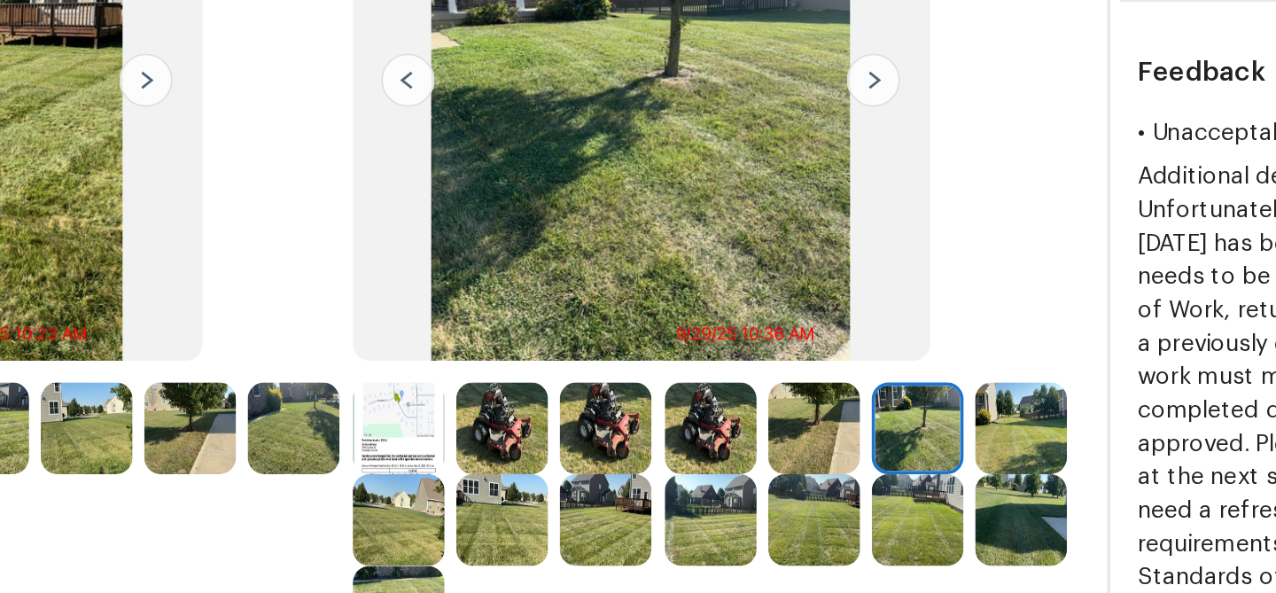
click at [710, 317] on img at bounding box center [716, 300] width 49 height 49
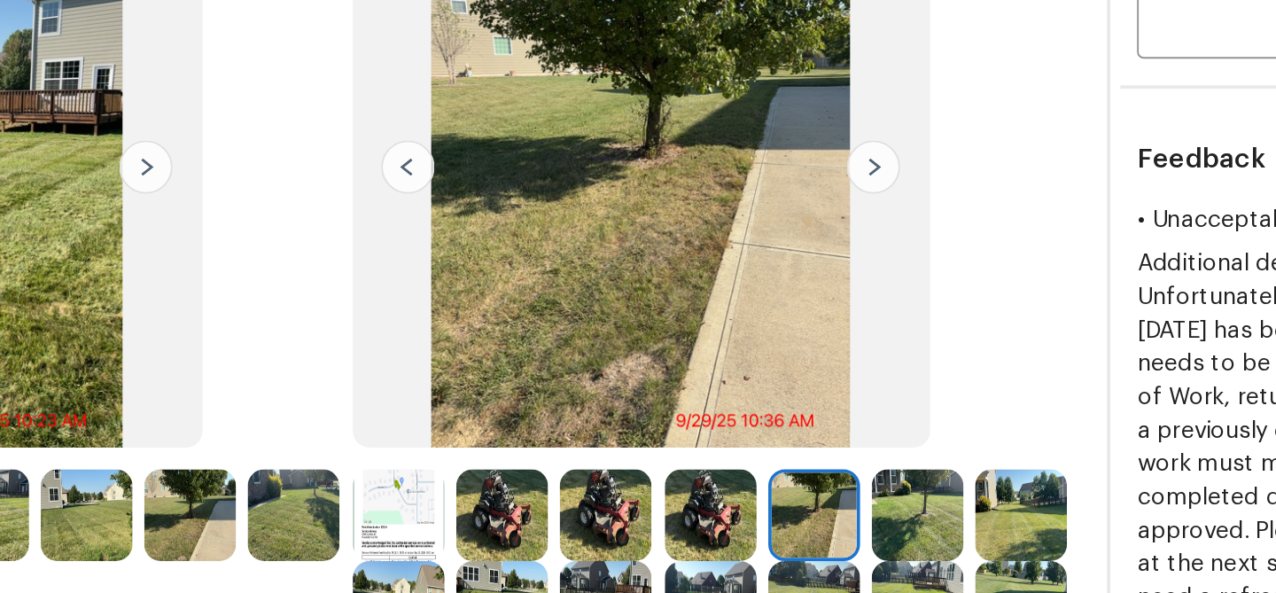
scroll to position [146, 0]
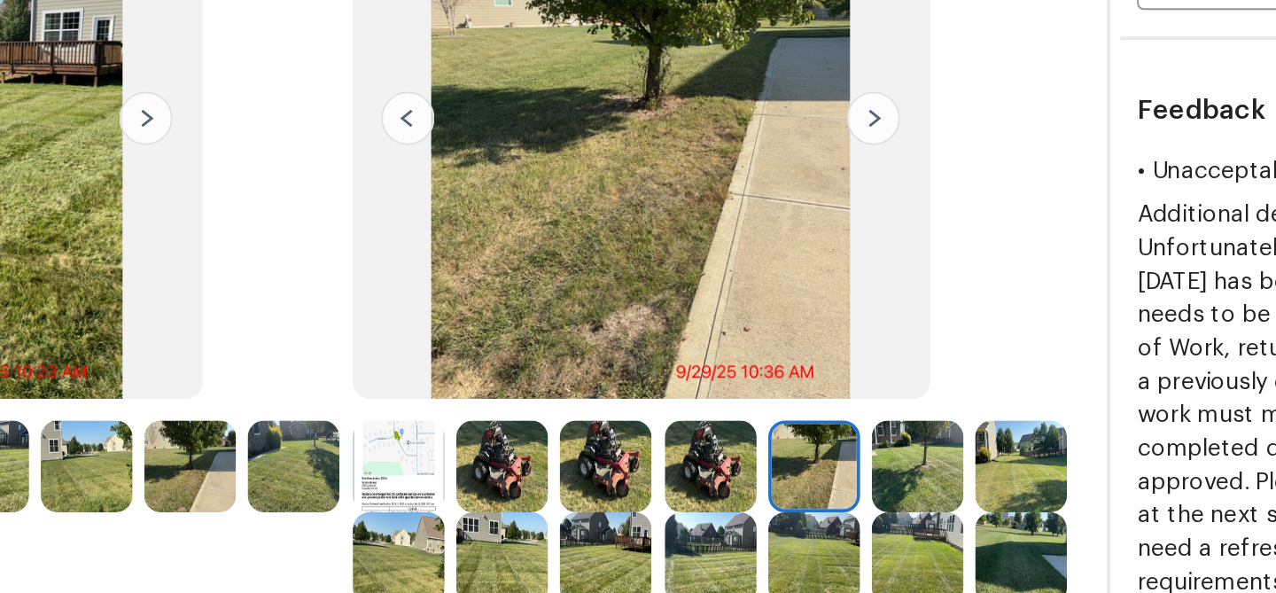
click at [827, 314] on img at bounding box center [826, 320] width 49 height 49
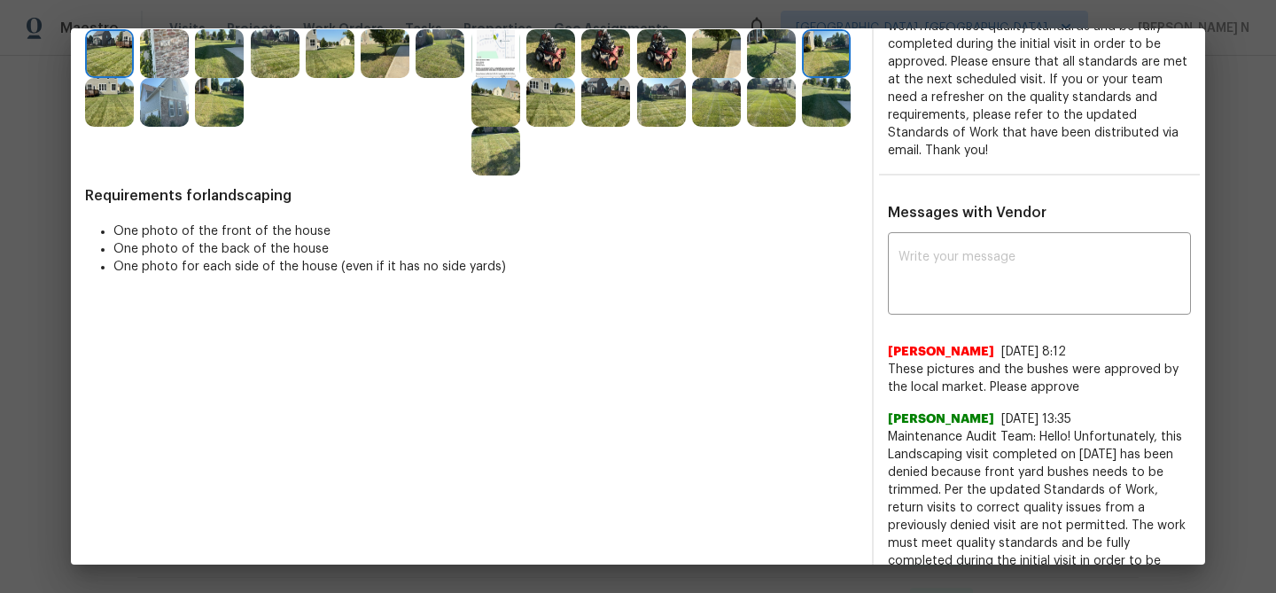
scroll to position [508, 0]
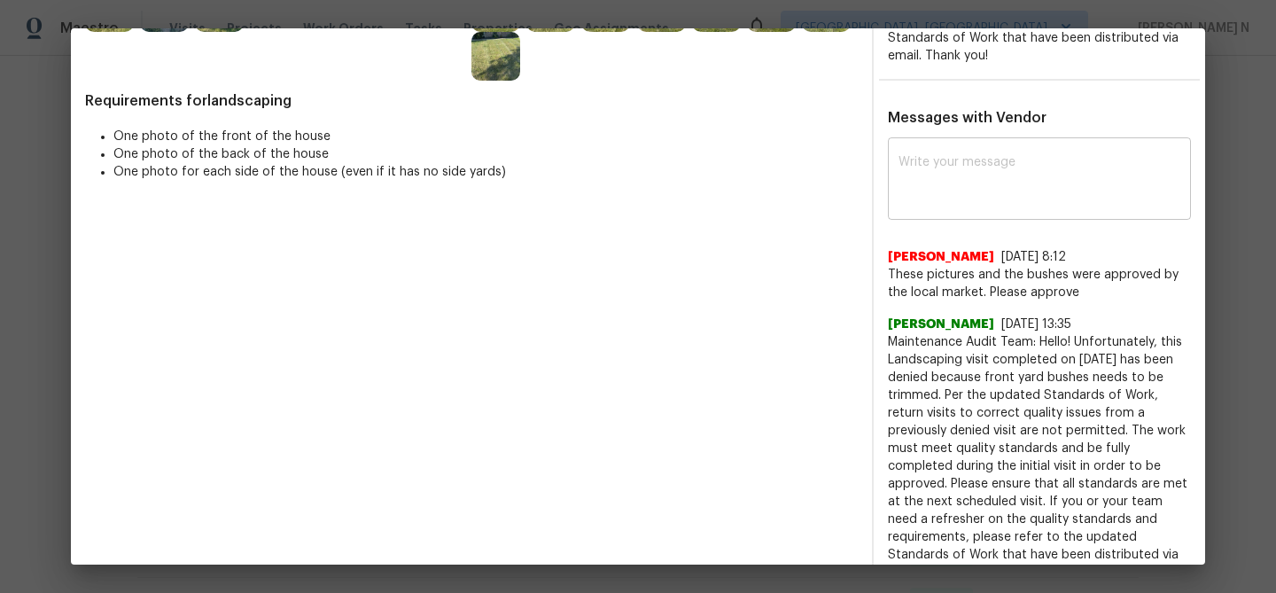
click at [981, 183] on textarea at bounding box center [1039, 181] width 282 height 50
paste textarea "Maintenance Audit Team: Hello! Thank you for the feedback after further review …"
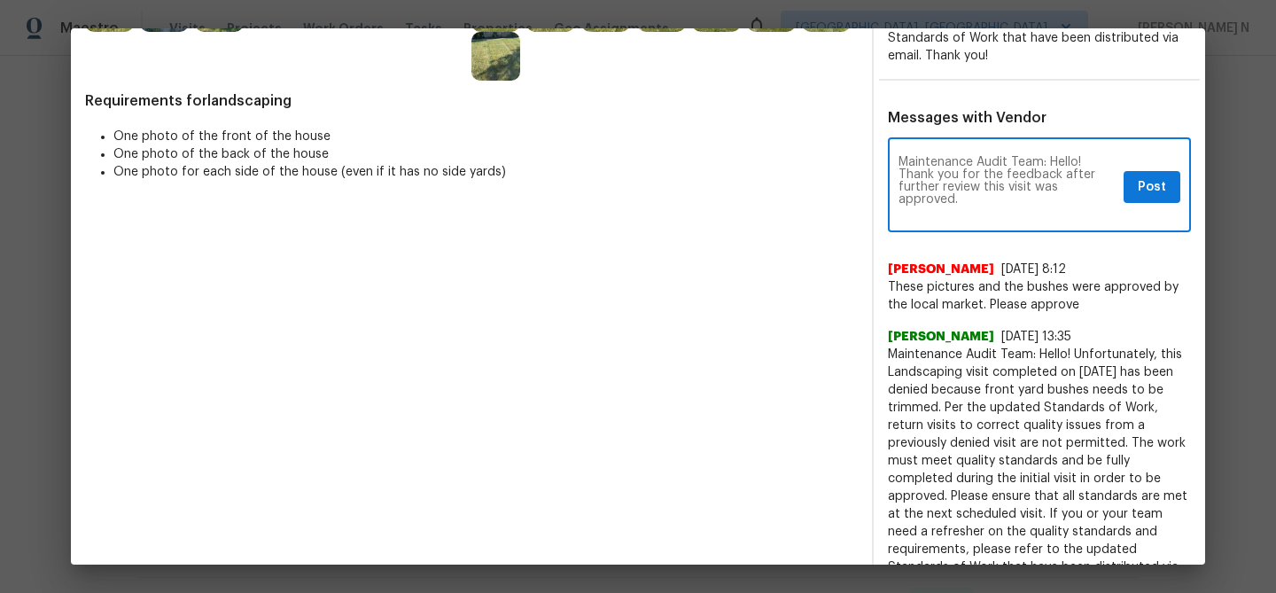
scroll to position [0, 0]
type textarea "Maintenance Audit Team: Hello! Thank you for the feedback after further review …"
click at [1131, 167] on div "Maintenance Audit Team: Hello! Thank you for the feedback after further review …" at bounding box center [1039, 187] width 303 height 90
click at [1138, 178] on span "Post" at bounding box center [1152, 187] width 28 height 22
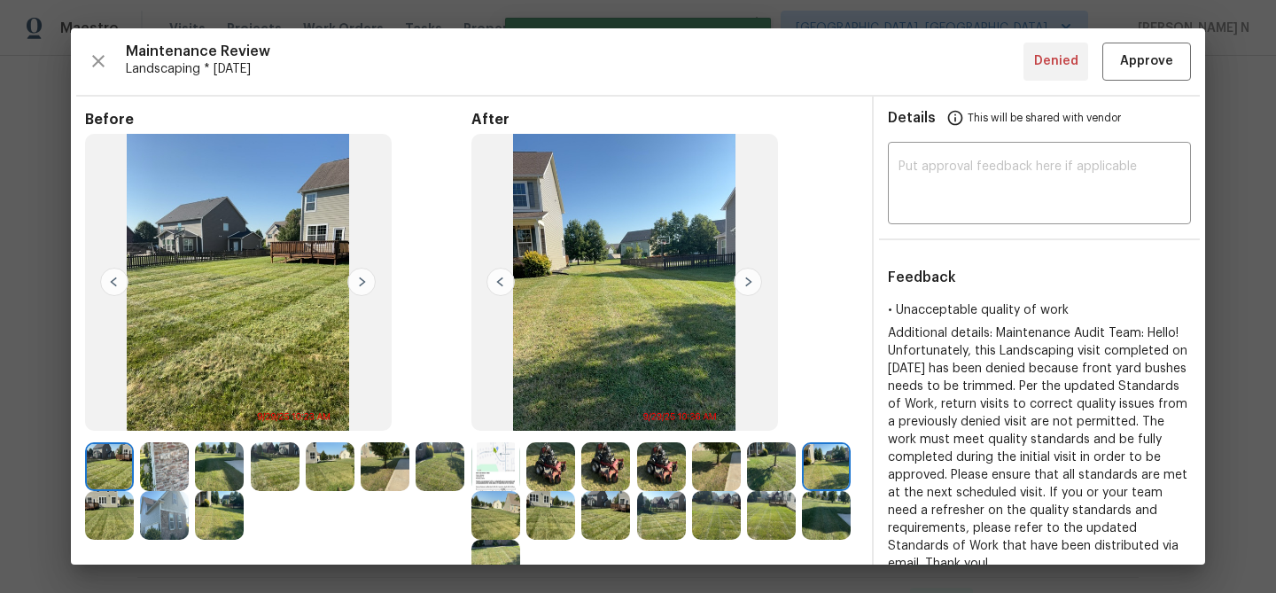
scroll to position [0, 0]
click at [1133, 74] on button "Approve" at bounding box center [1146, 62] width 89 height 38
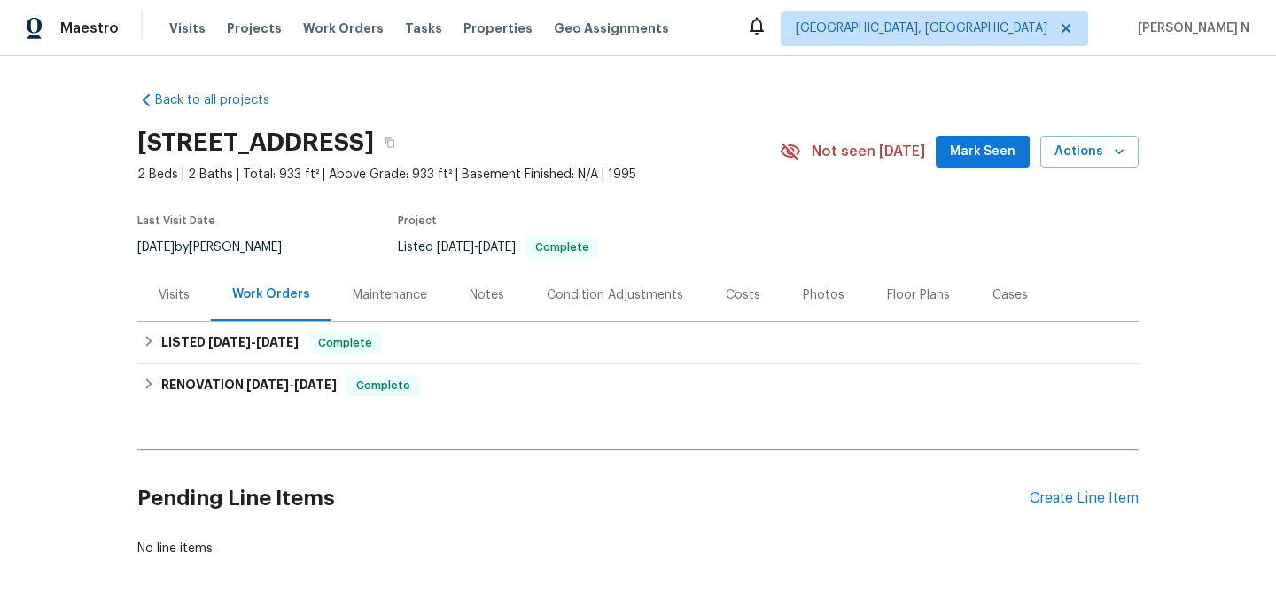
click at [364, 296] on div "Maintenance" at bounding box center [390, 295] width 74 height 18
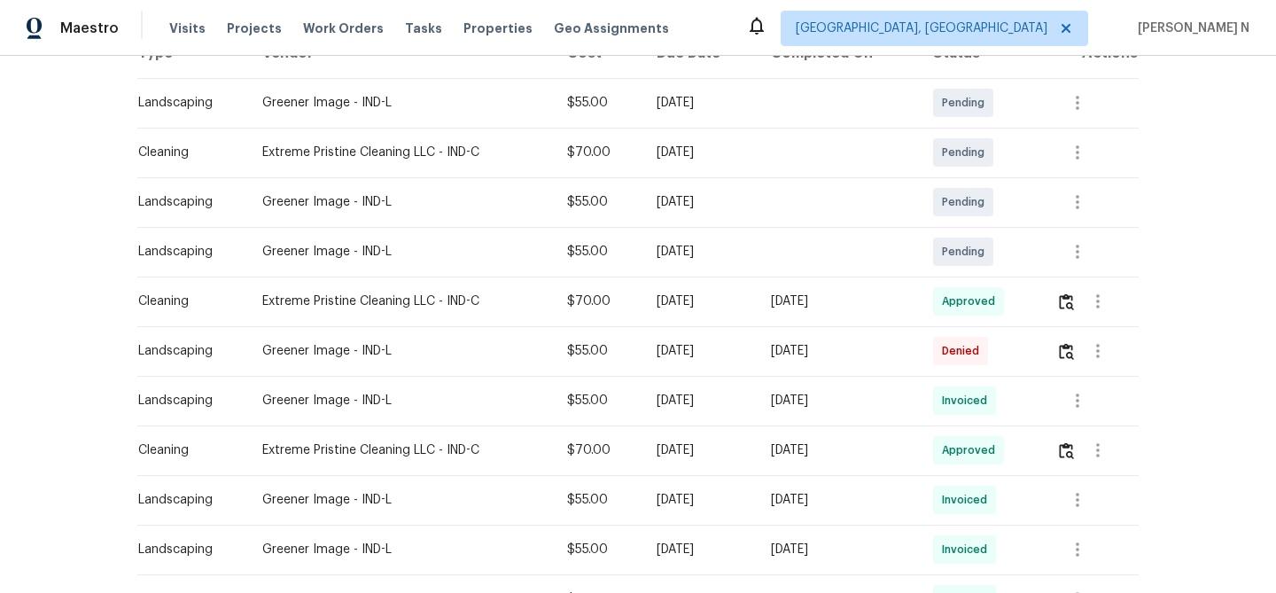
scroll to position [360, 0]
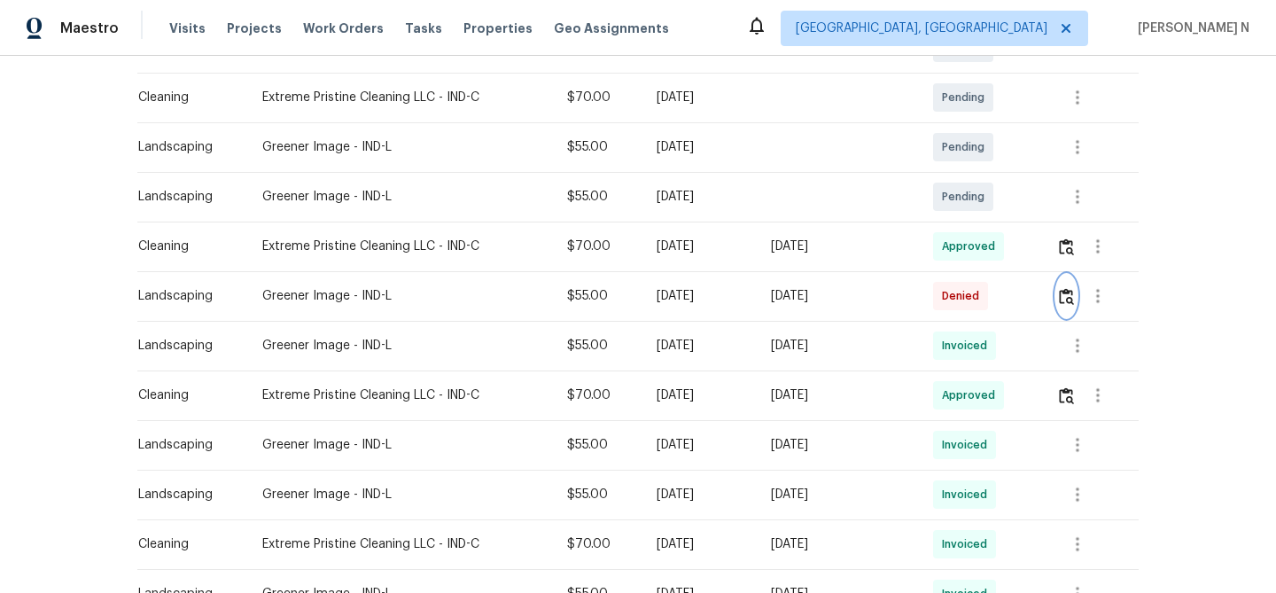
click at [1068, 291] on img "button" at bounding box center [1066, 296] width 15 height 17
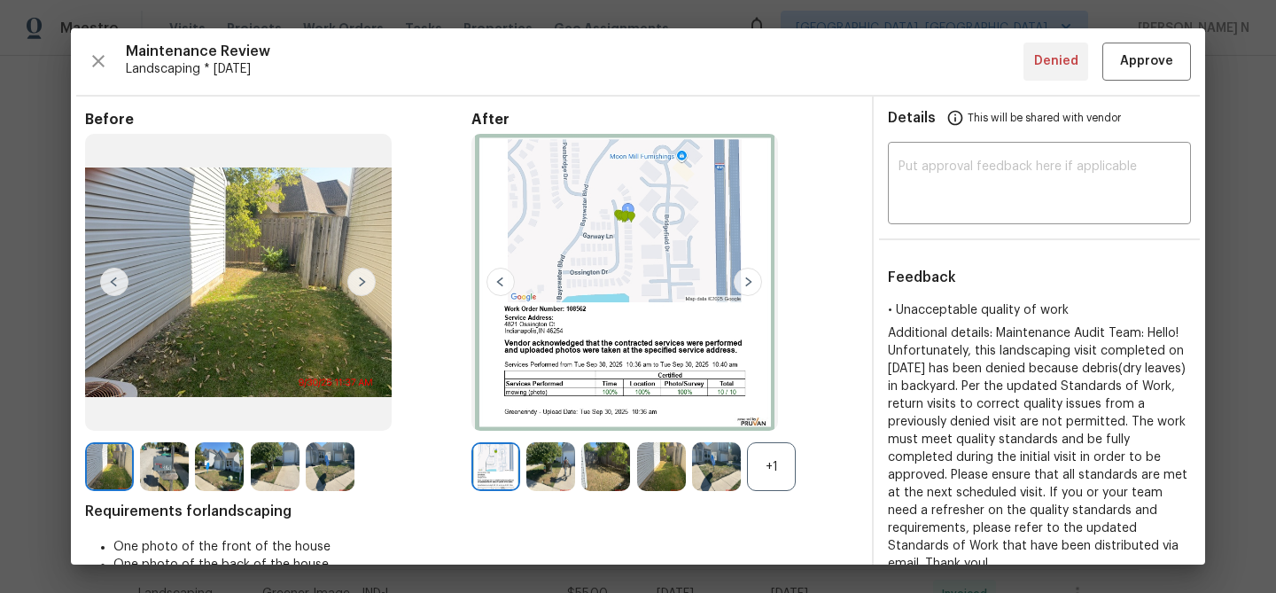
click at [762, 447] on div "+1" at bounding box center [771, 466] width 49 height 49
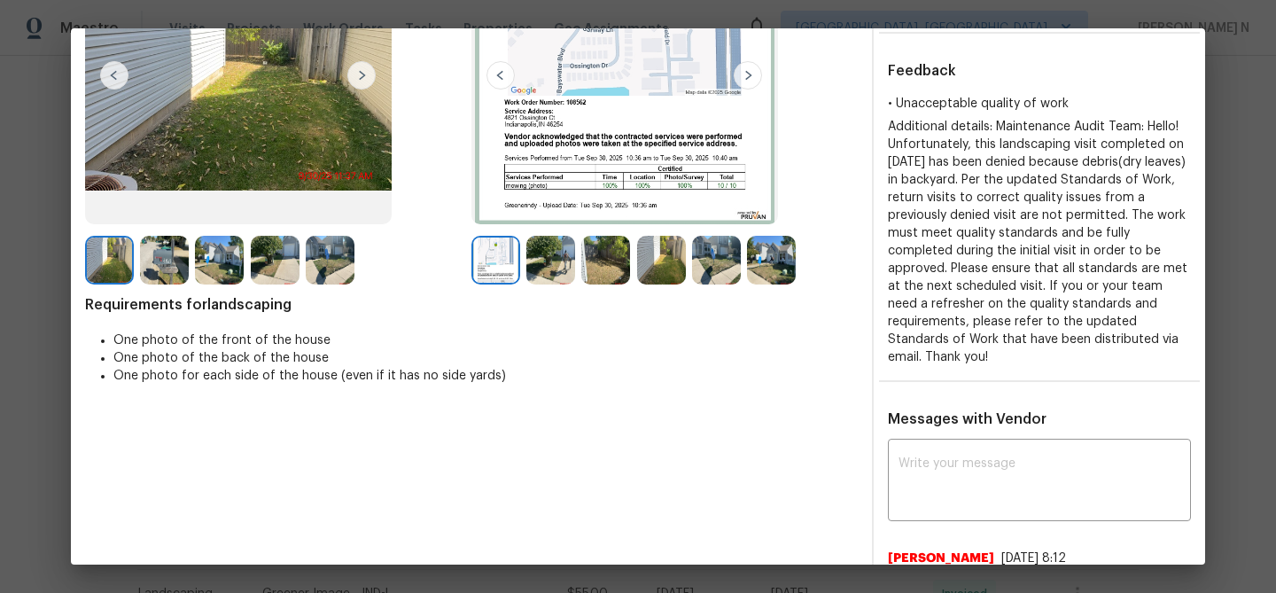
scroll to position [194, 0]
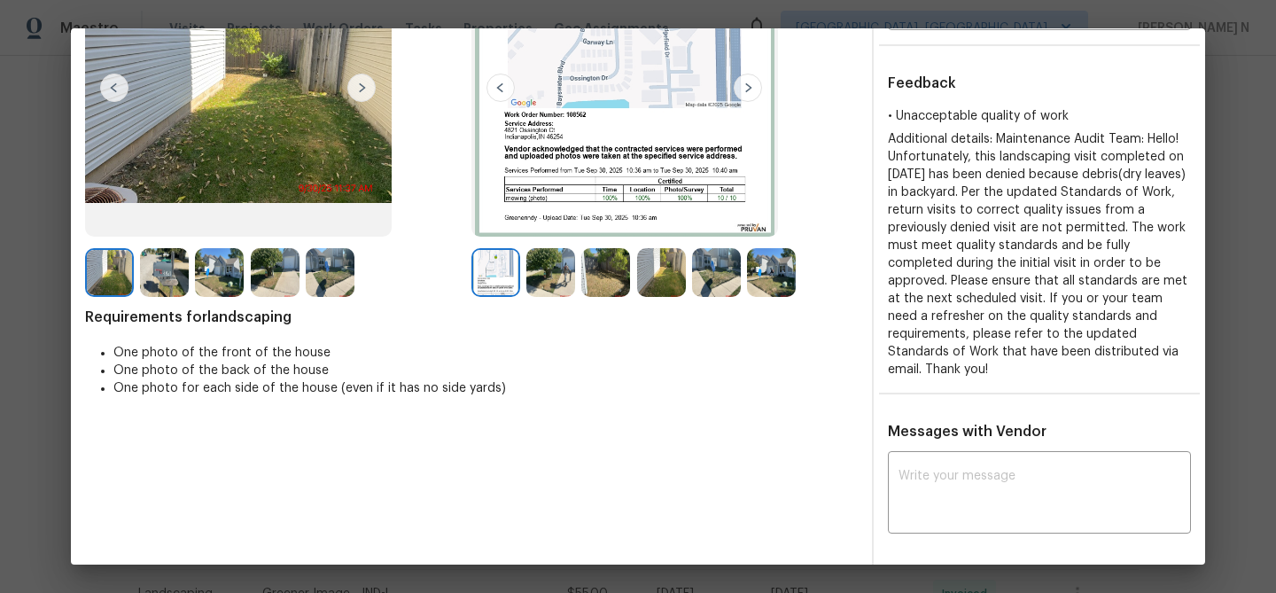
click at [606, 284] on img at bounding box center [605, 272] width 49 height 49
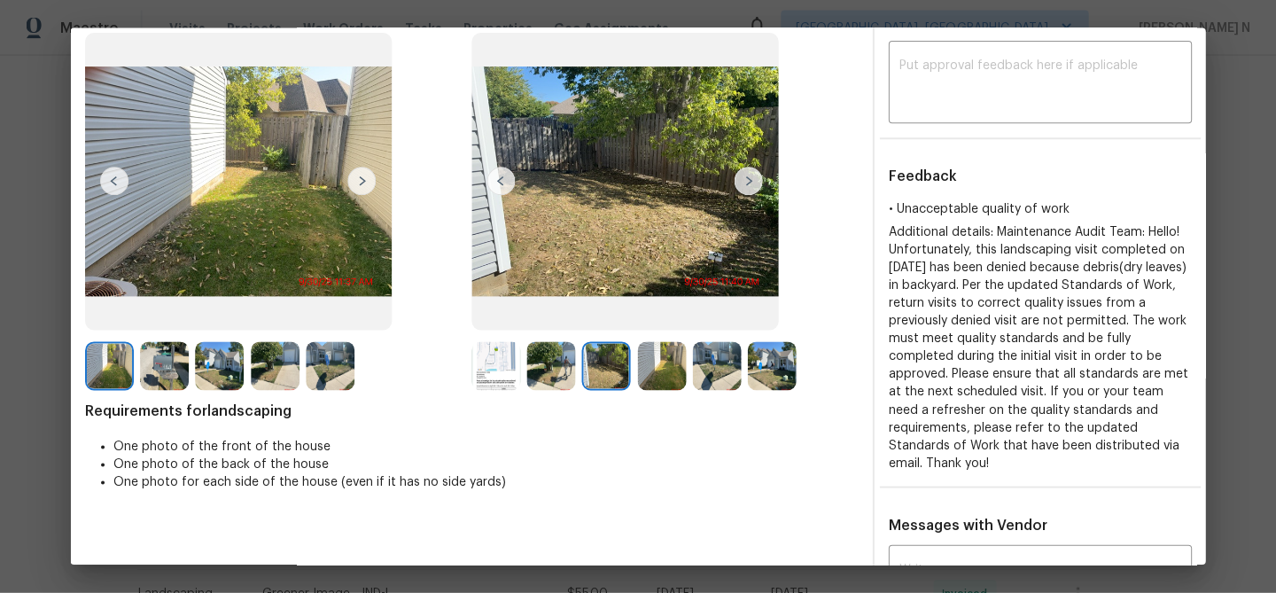
scroll to position [0, 0]
click at [670, 377] on img at bounding box center [661, 366] width 49 height 49
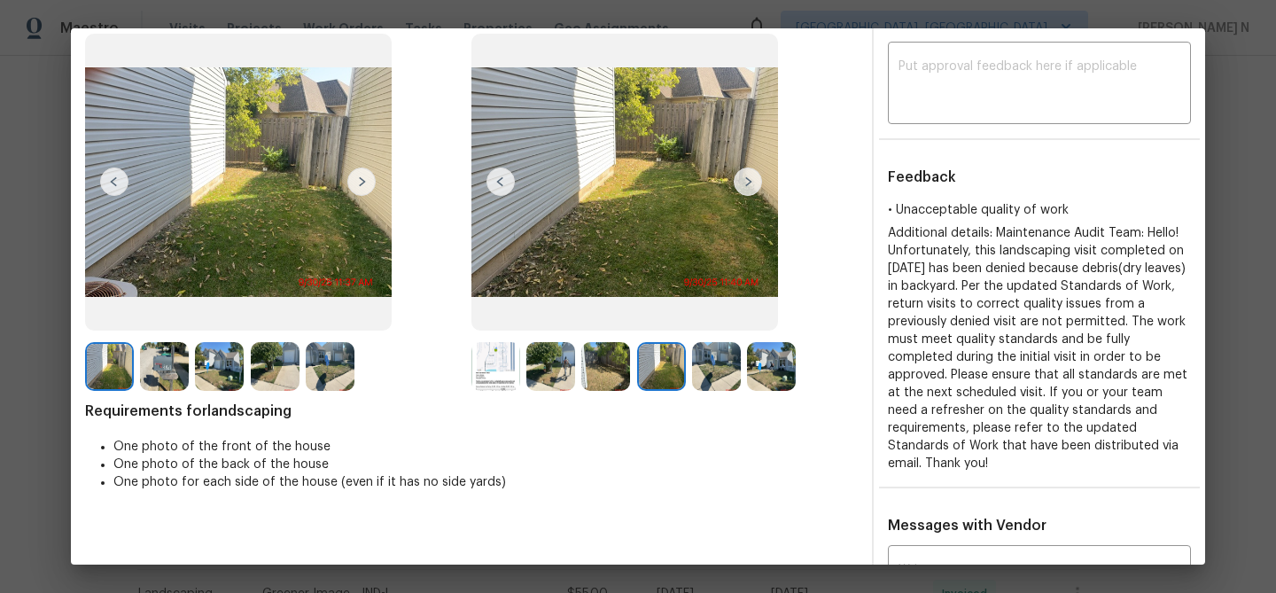
click at [617, 375] on img at bounding box center [605, 366] width 49 height 49
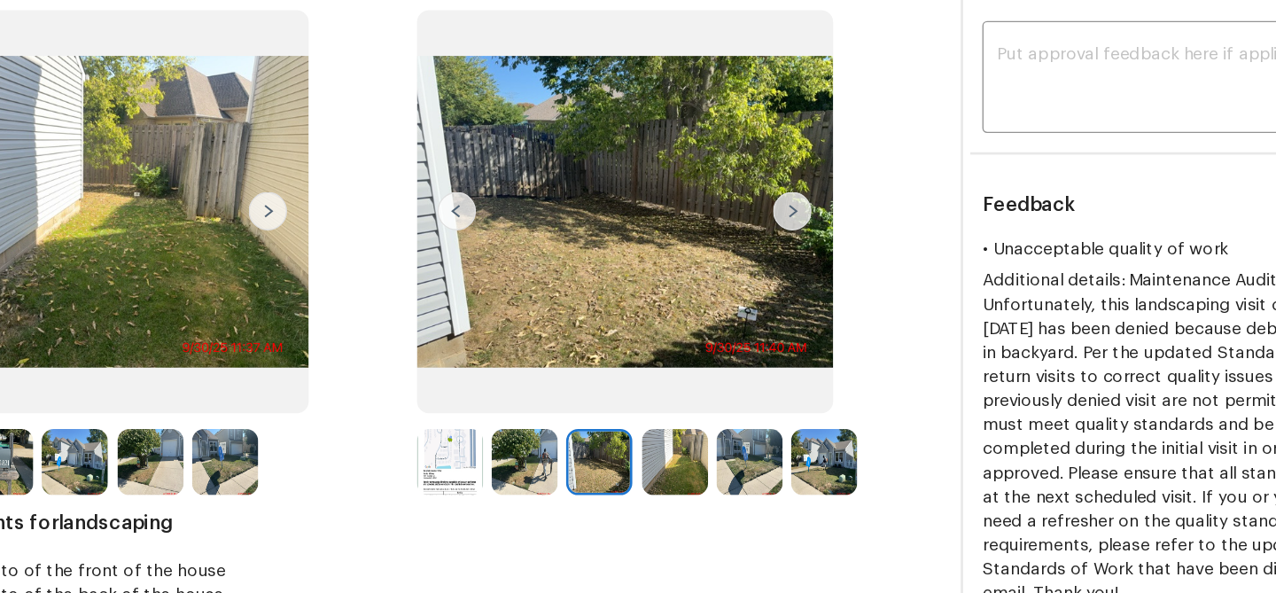
scroll to position [51, 0]
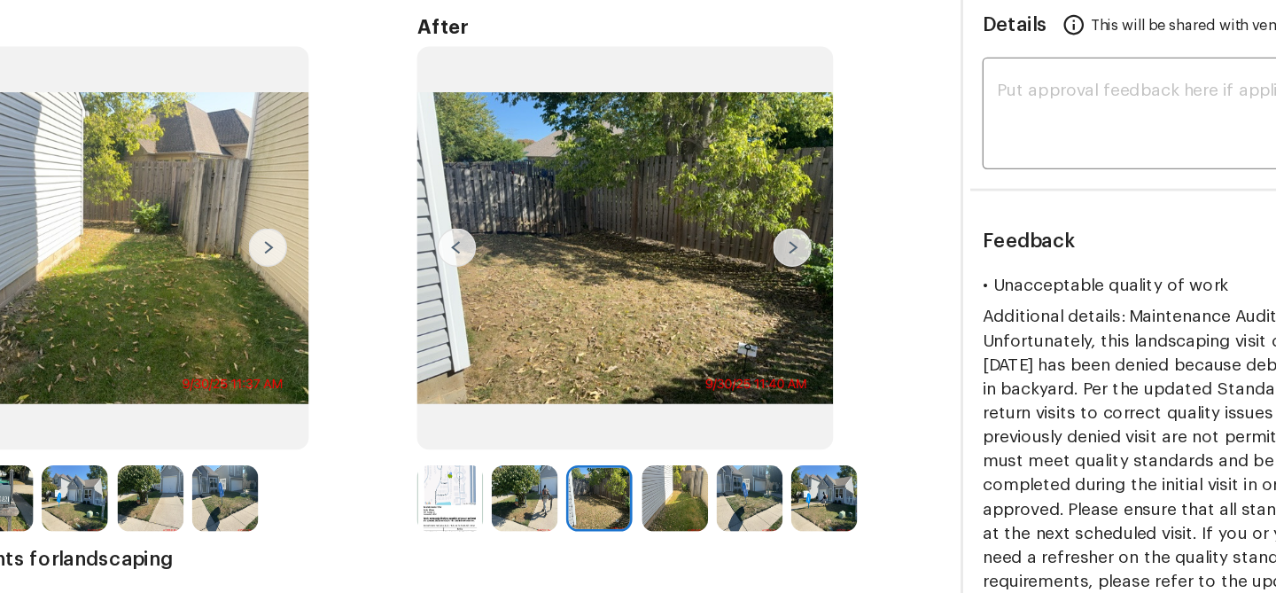
click at [725, 419] on img at bounding box center [716, 415] width 49 height 49
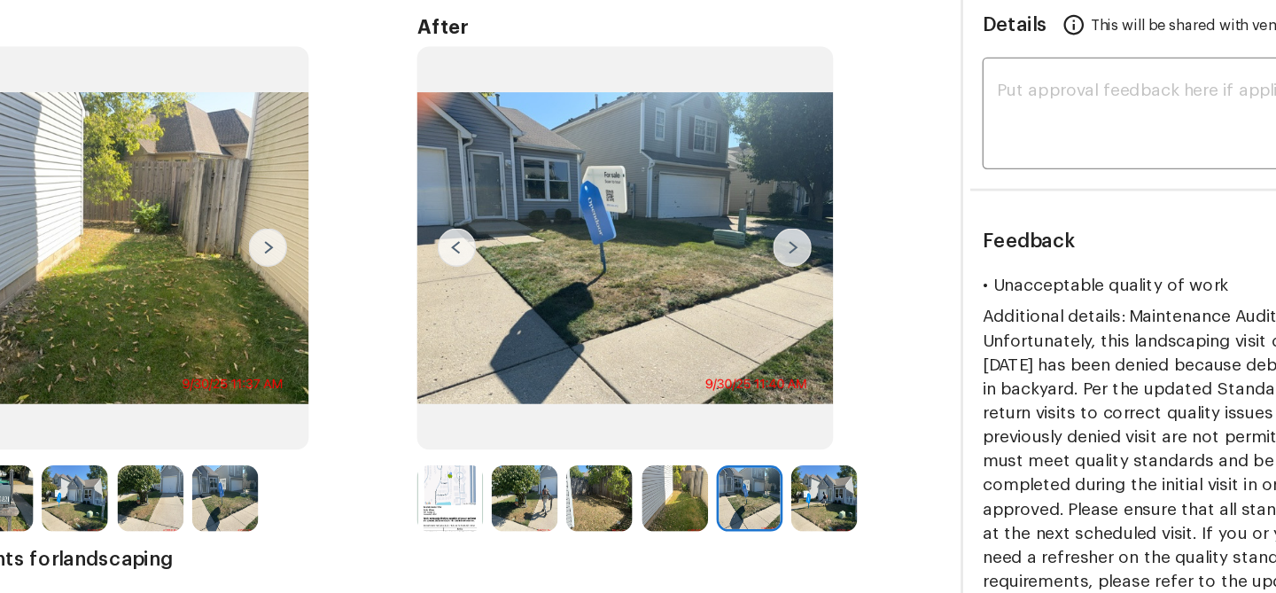
click at [756, 402] on img at bounding box center [771, 415] width 49 height 49
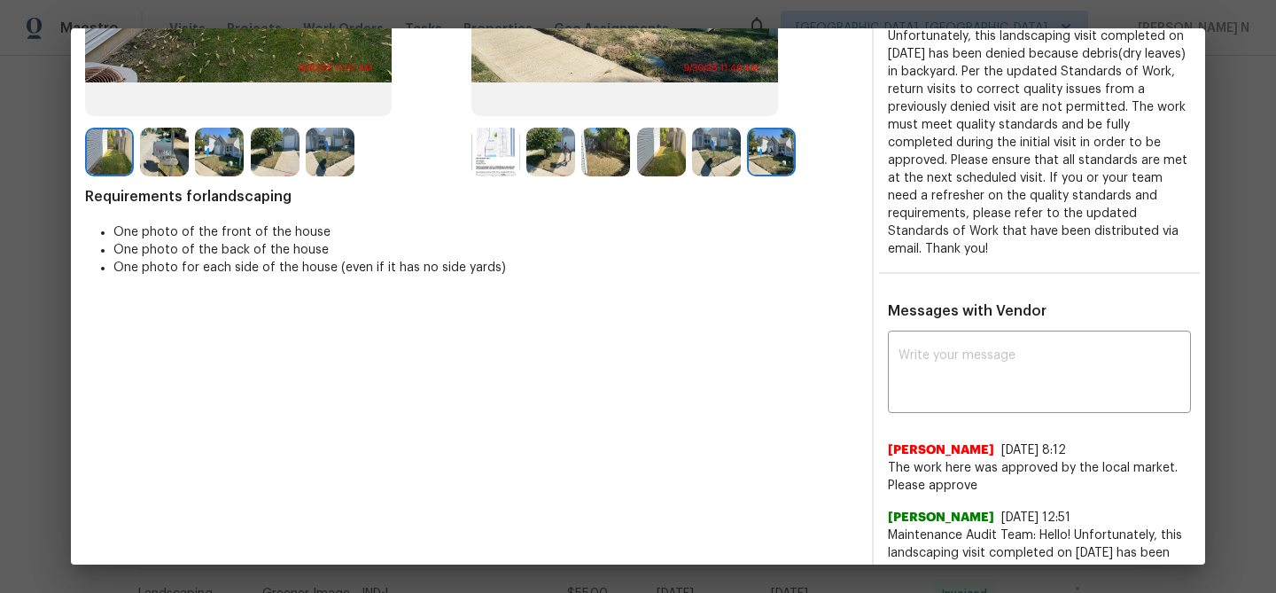
scroll to position [373, 0]
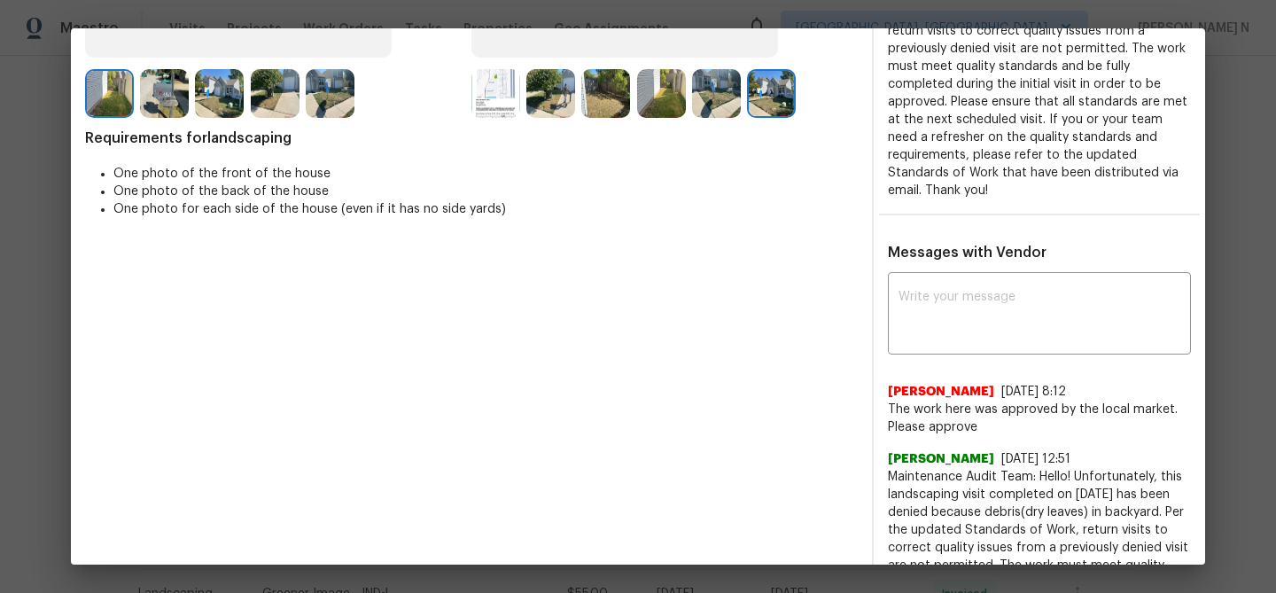
click at [936, 314] on textarea at bounding box center [1039, 316] width 282 height 50
paste textarea "Maintenance Audit Team: Hello! Thank you for the feedback after further review …"
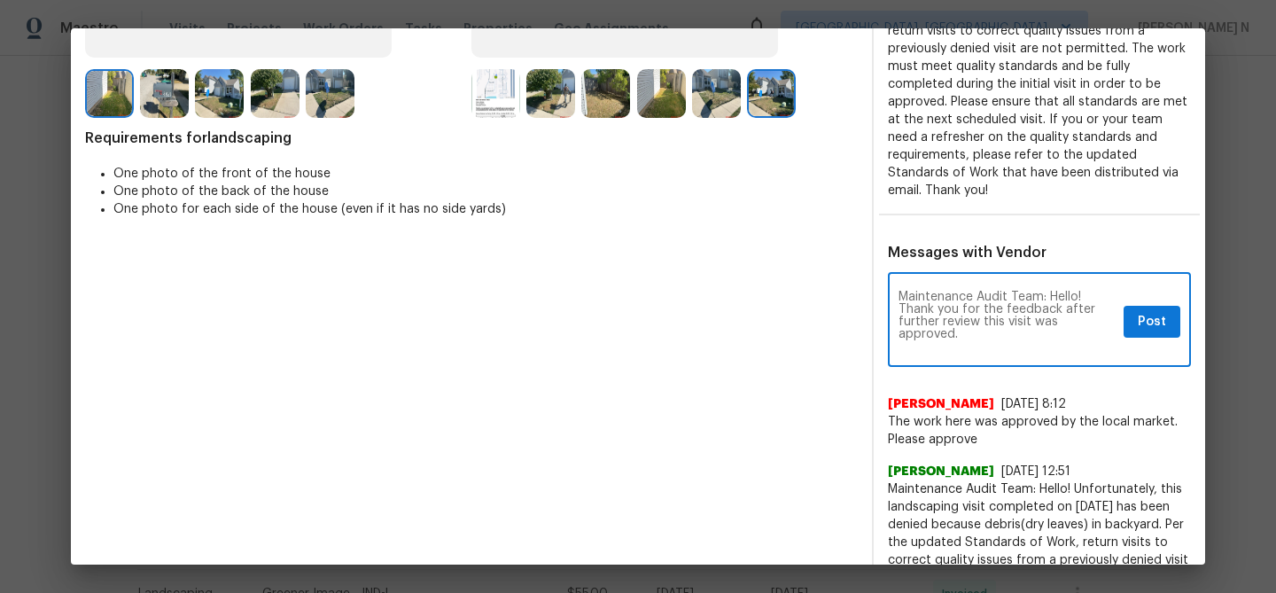
scroll to position [0, 0]
type textarea "Maintenance Audit Team: Hello! Thank you for the feedback after further review …"
click at [1132, 306] on button "Post" at bounding box center [1151, 322] width 57 height 33
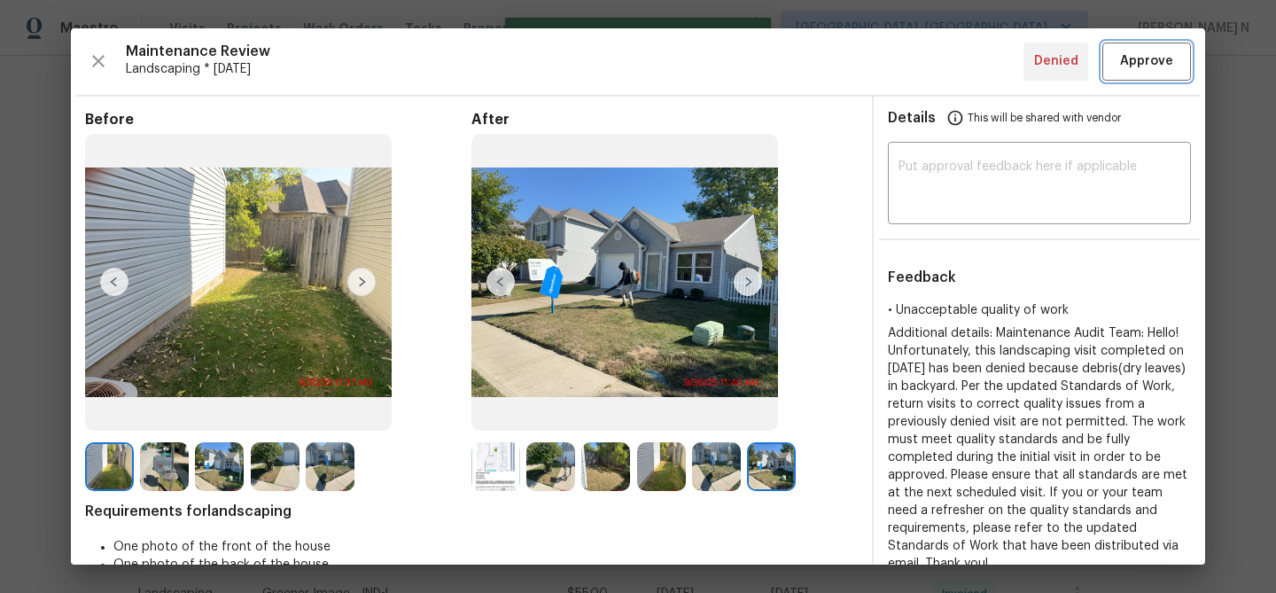
click at [1144, 44] on button "Approve" at bounding box center [1146, 62] width 89 height 38
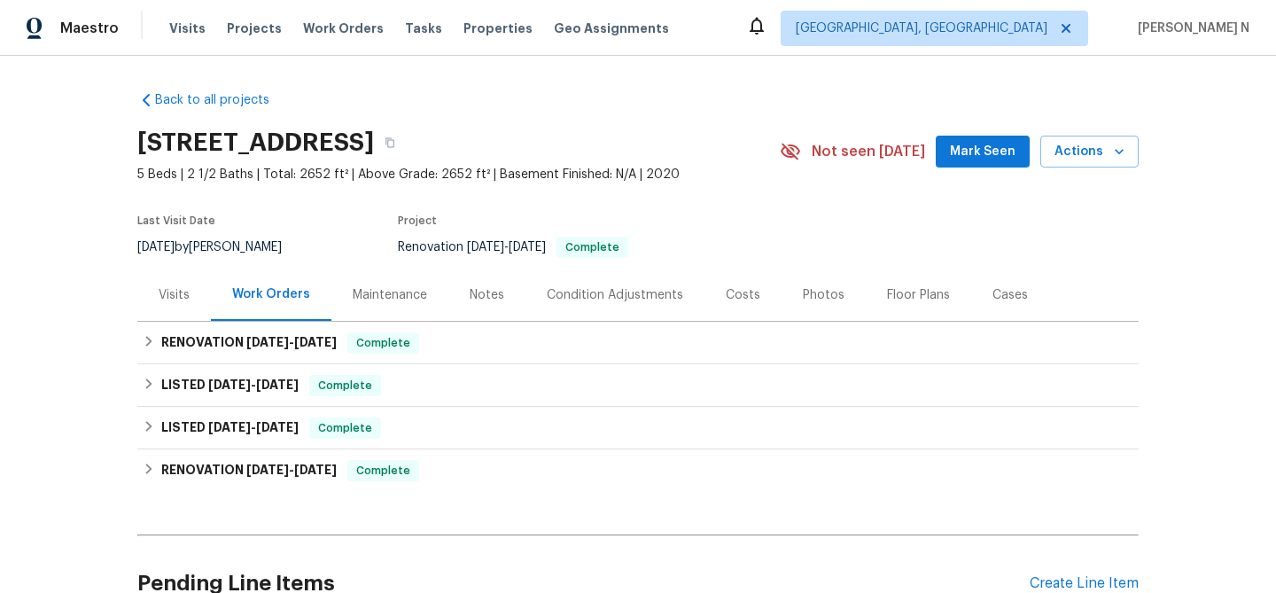
click at [395, 289] on div "Maintenance" at bounding box center [390, 295] width 74 height 18
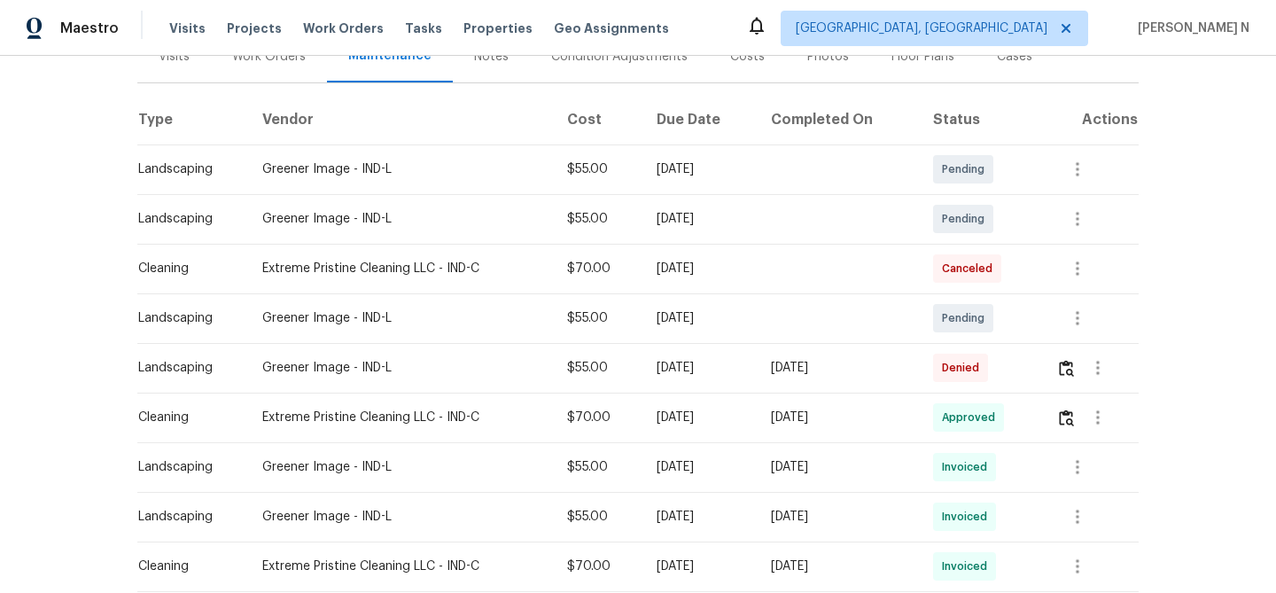
scroll to position [245, 0]
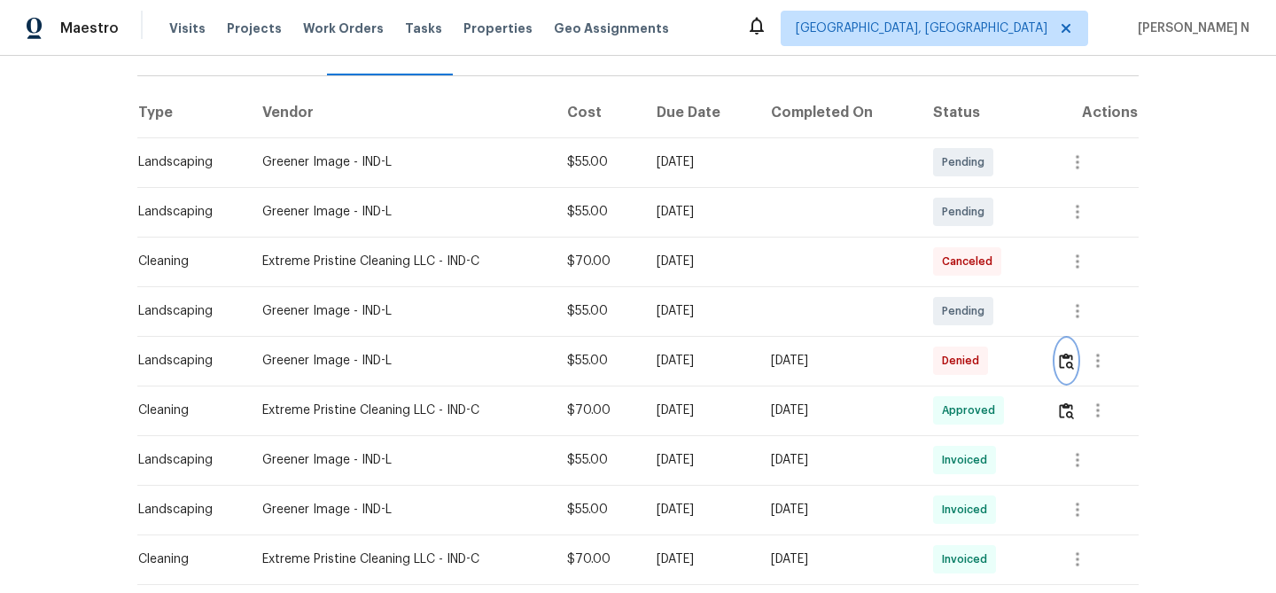
click at [1068, 361] on img "button" at bounding box center [1066, 361] width 15 height 17
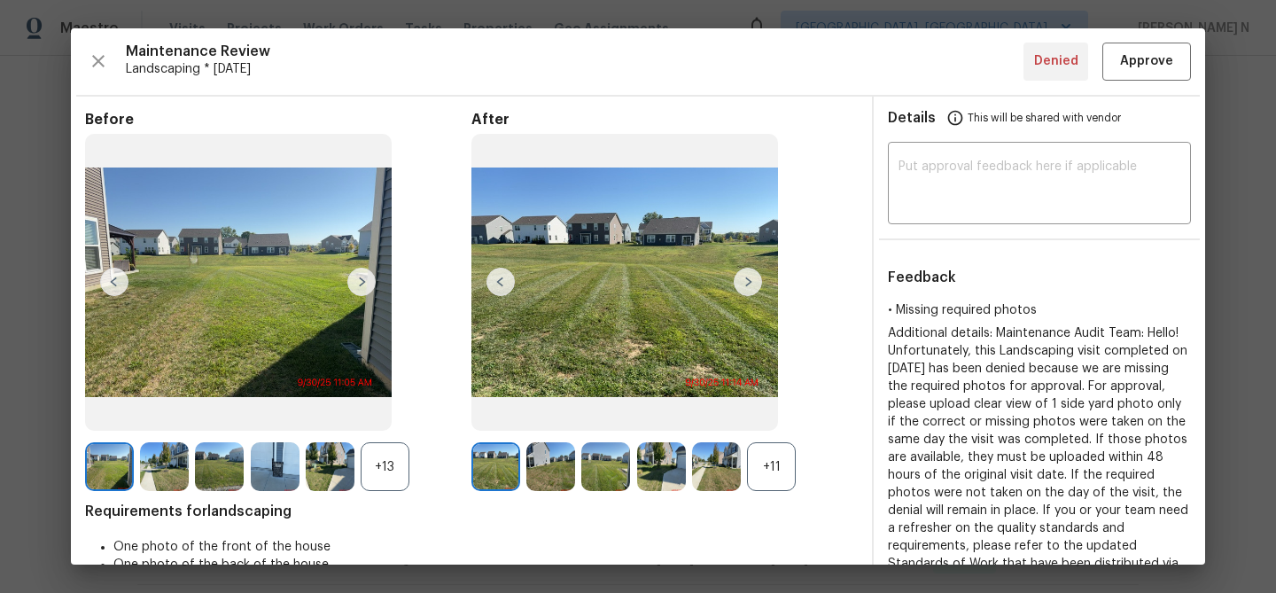
click at [772, 475] on div "+11" at bounding box center [771, 466] width 49 height 49
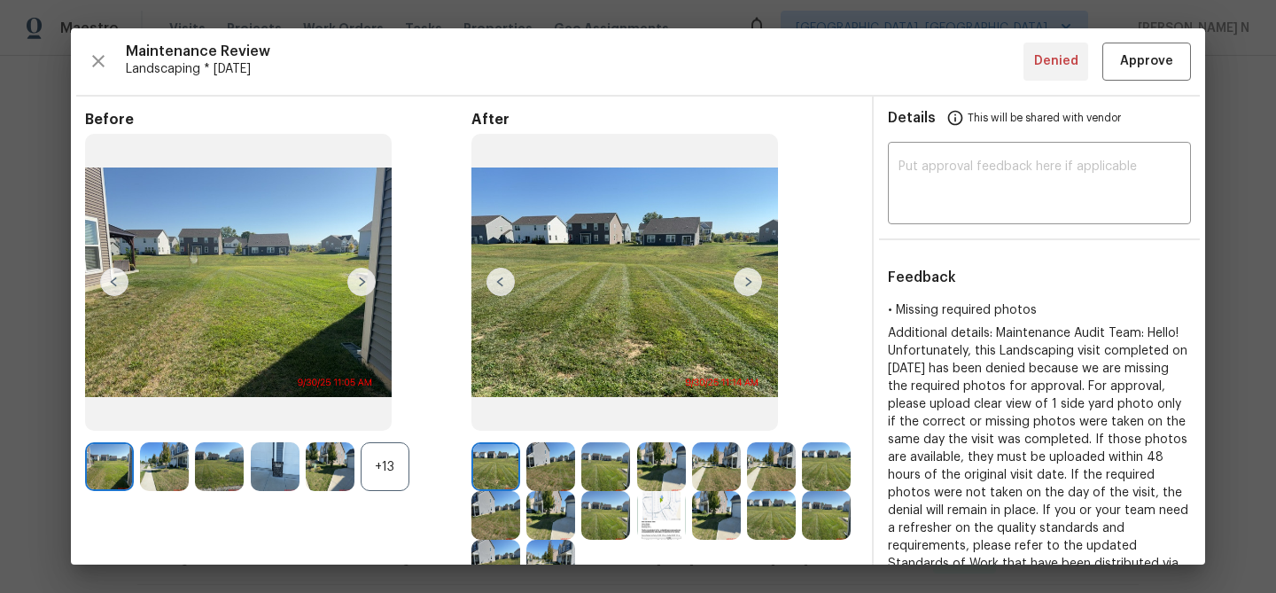
click at [389, 478] on div "+13" at bounding box center [385, 466] width 49 height 49
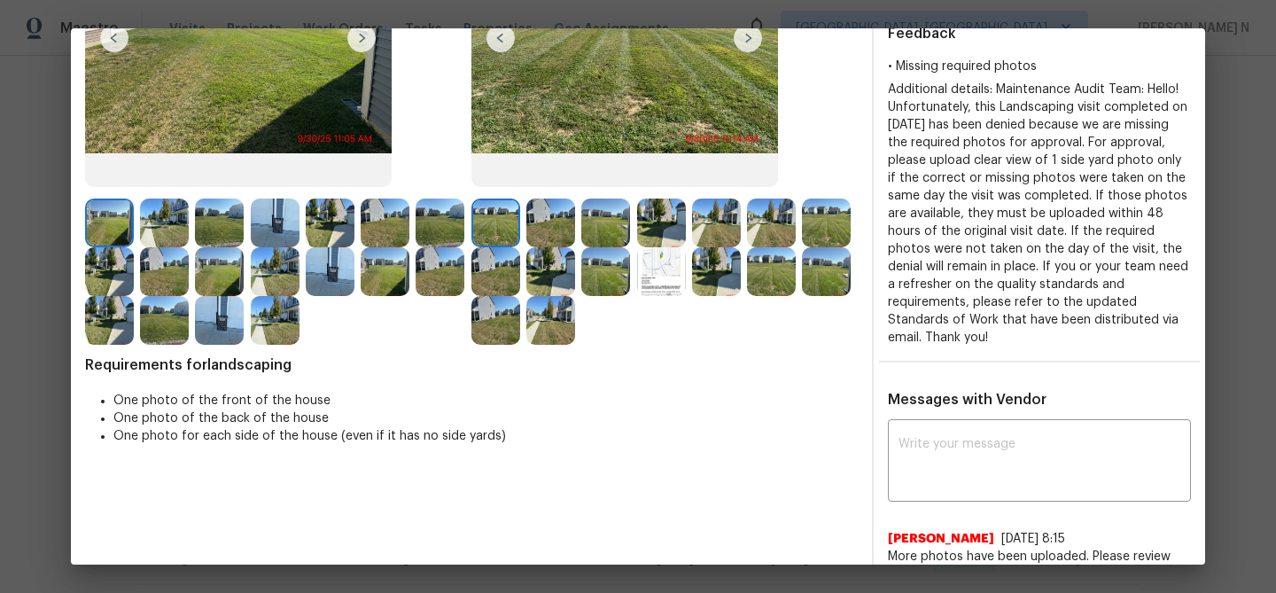
scroll to position [285, 0]
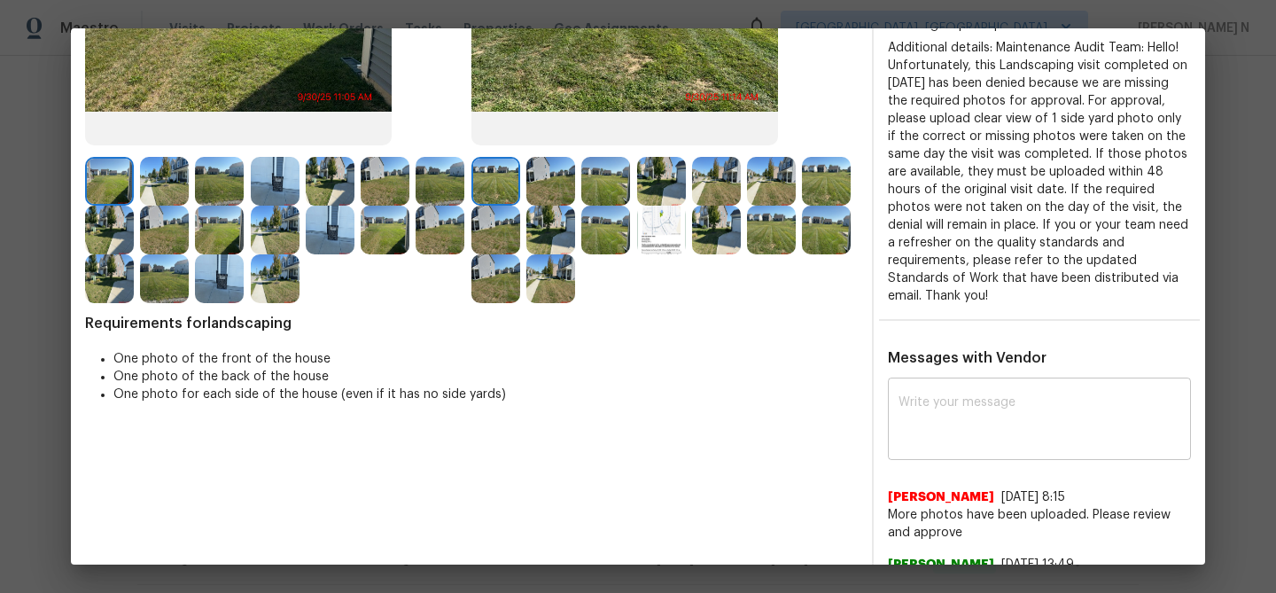
click at [968, 443] on textarea at bounding box center [1039, 421] width 282 height 50
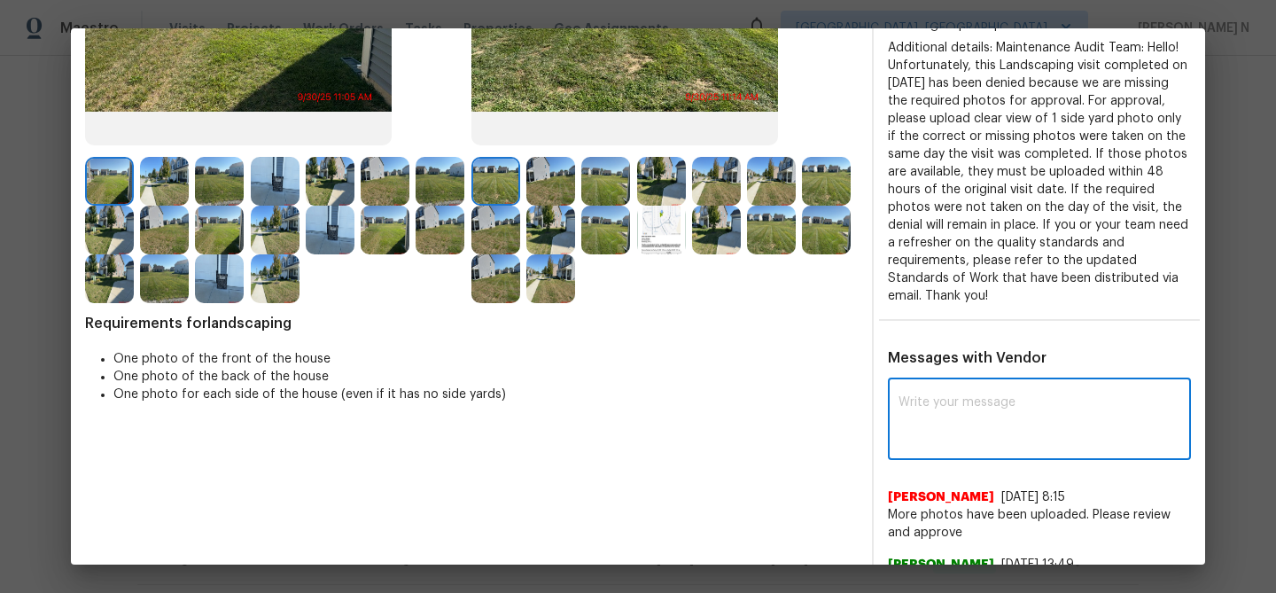
paste textarea "Maintenance Audit Team: Hello! Thank you for uploading the photo, after further…"
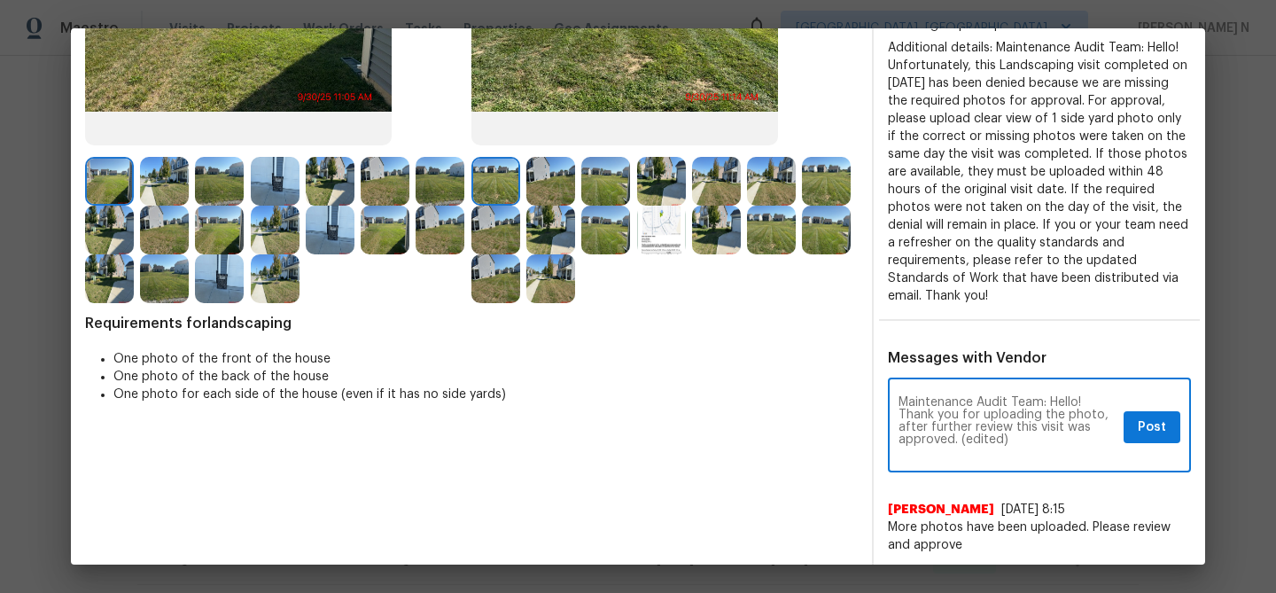
scroll to position [0, 0]
drag, startPoint x: 959, startPoint y: 438, endPoint x: 1038, endPoint y: 436, distance: 79.8
click at [1038, 438] on textarea "Maintenance Audit Team: Hello! Thank you for uploading the photo, after further…" at bounding box center [1007, 427] width 218 height 62
type textarea "Maintenance Audit Team: Hello! Thank you for uploading the photo, after further…"
click at [1161, 422] on span "Post" at bounding box center [1152, 427] width 28 height 22
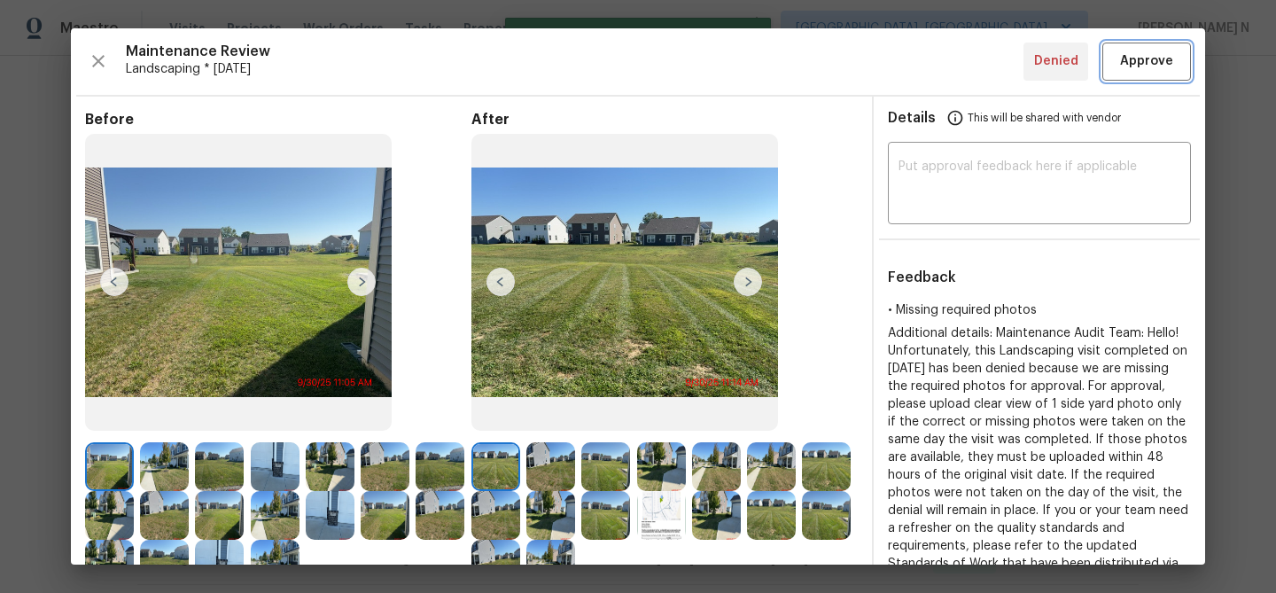
click at [1119, 49] on button "Approve" at bounding box center [1146, 62] width 89 height 38
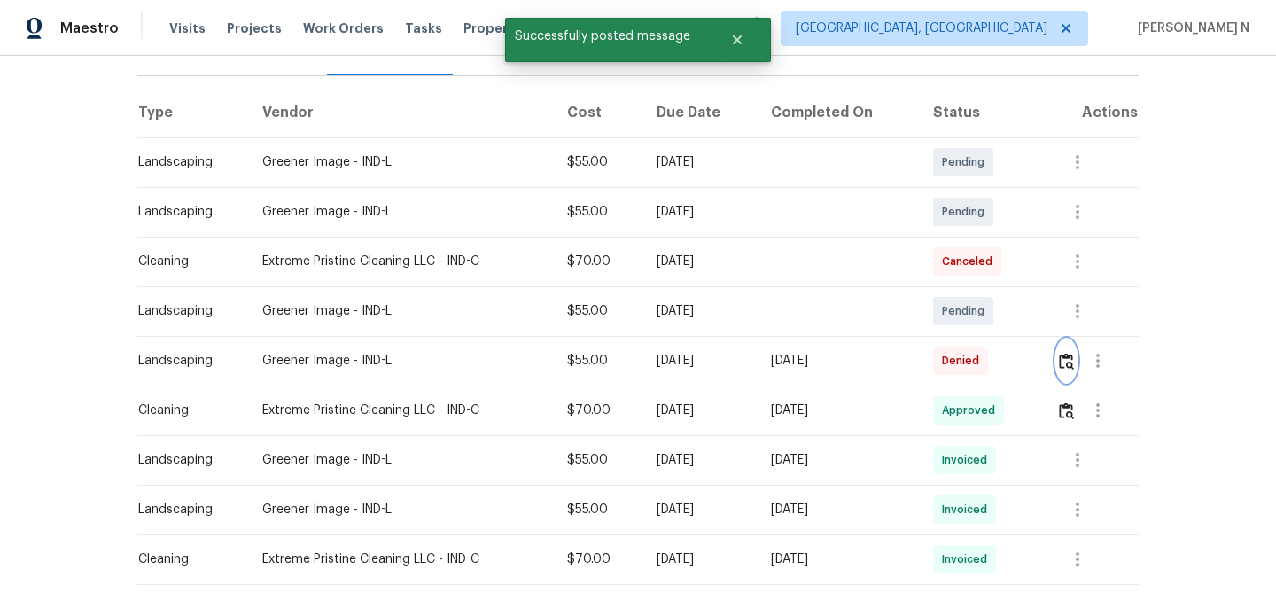
scroll to position [243, 0]
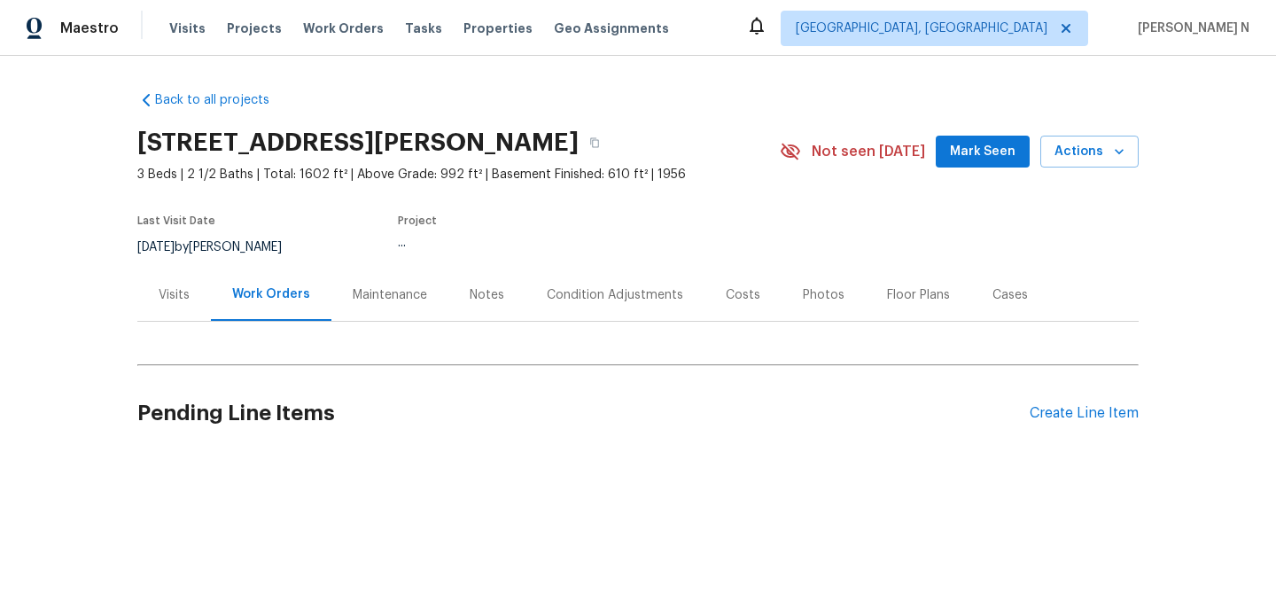
click at [372, 302] on div "Maintenance" at bounding box center [390, 295] width 74 height 18
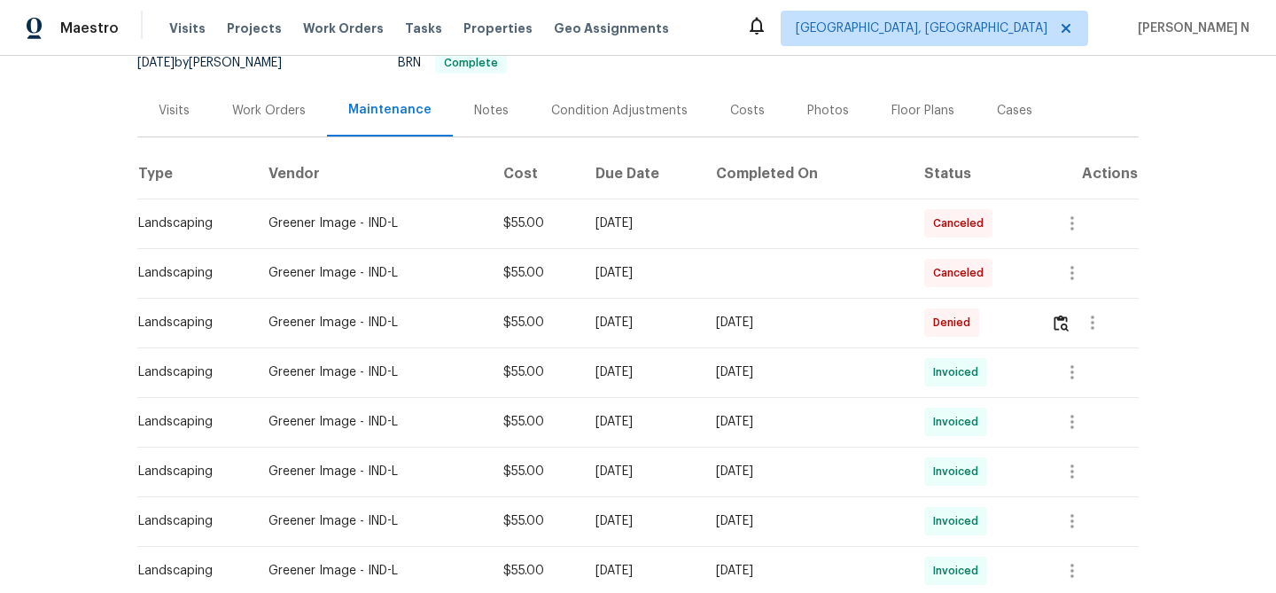
scroll to position [202, 0]
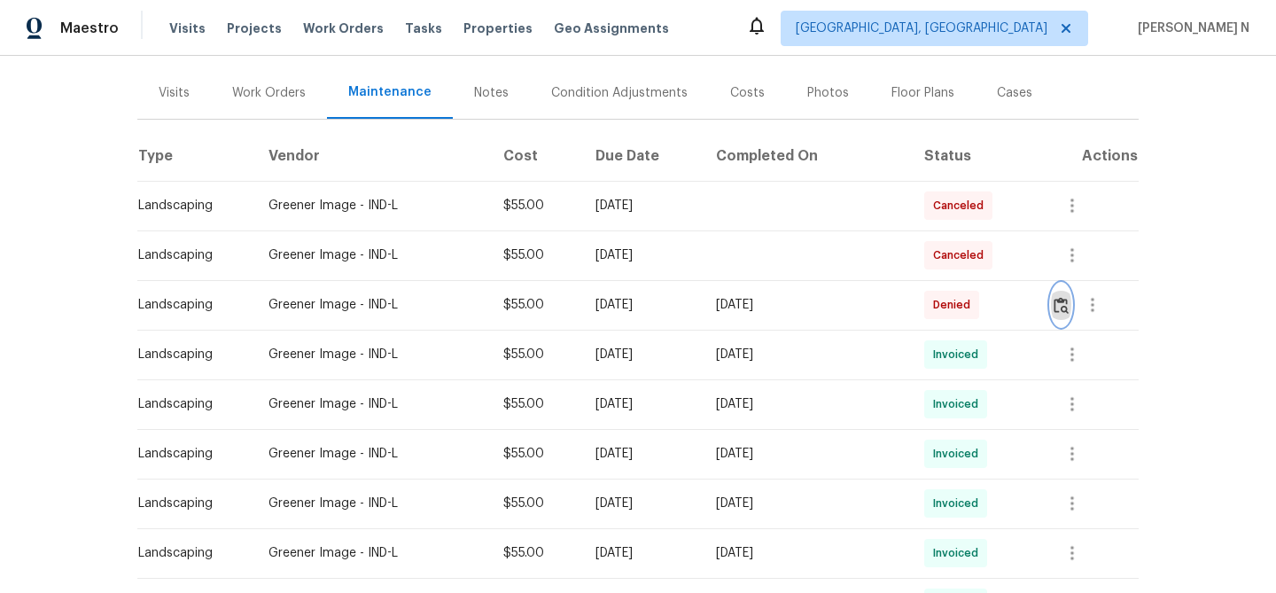
click at [1060, 315] on button "button" at bounding box center [1061, 304] width 20 height 43
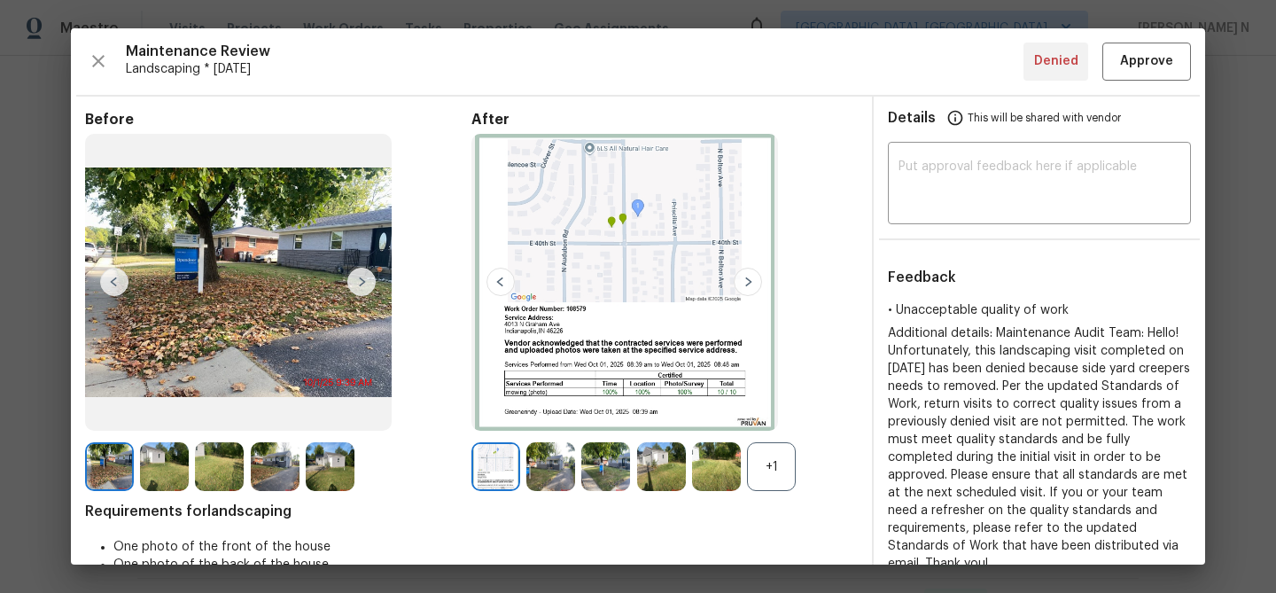
click at [764, 474] on div "+1" at bounding box center [771, 466] width 49 height 49
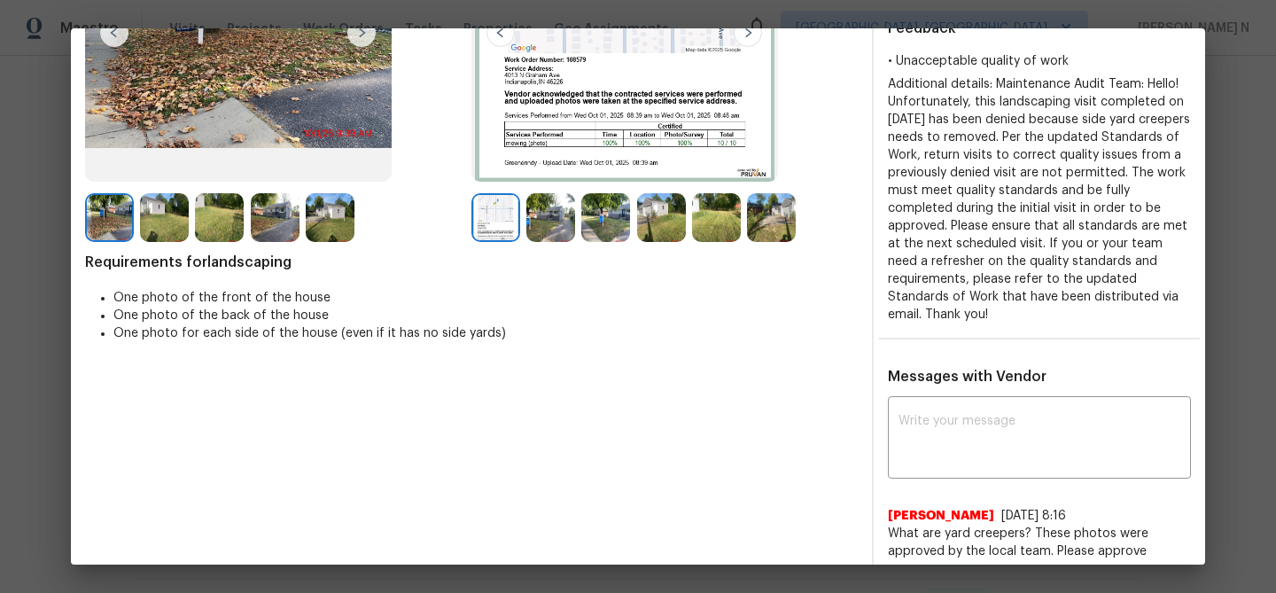
scroll to position [182, 0]
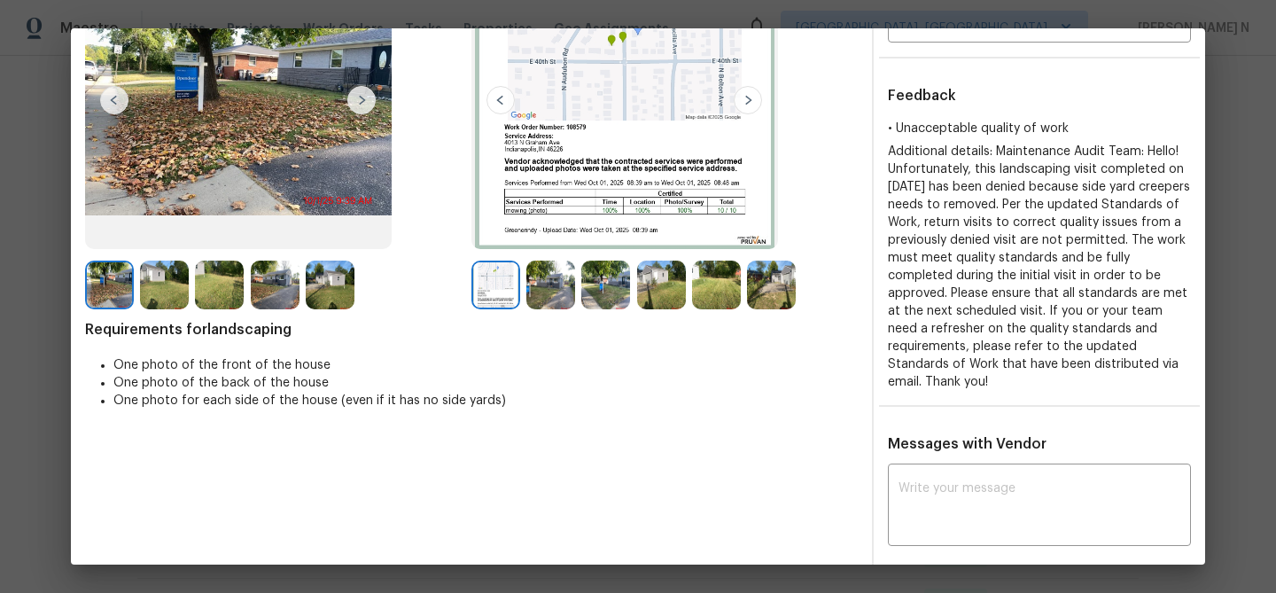
click at [780, 288] on img at bounding box center [771, 284] width 49 height 49
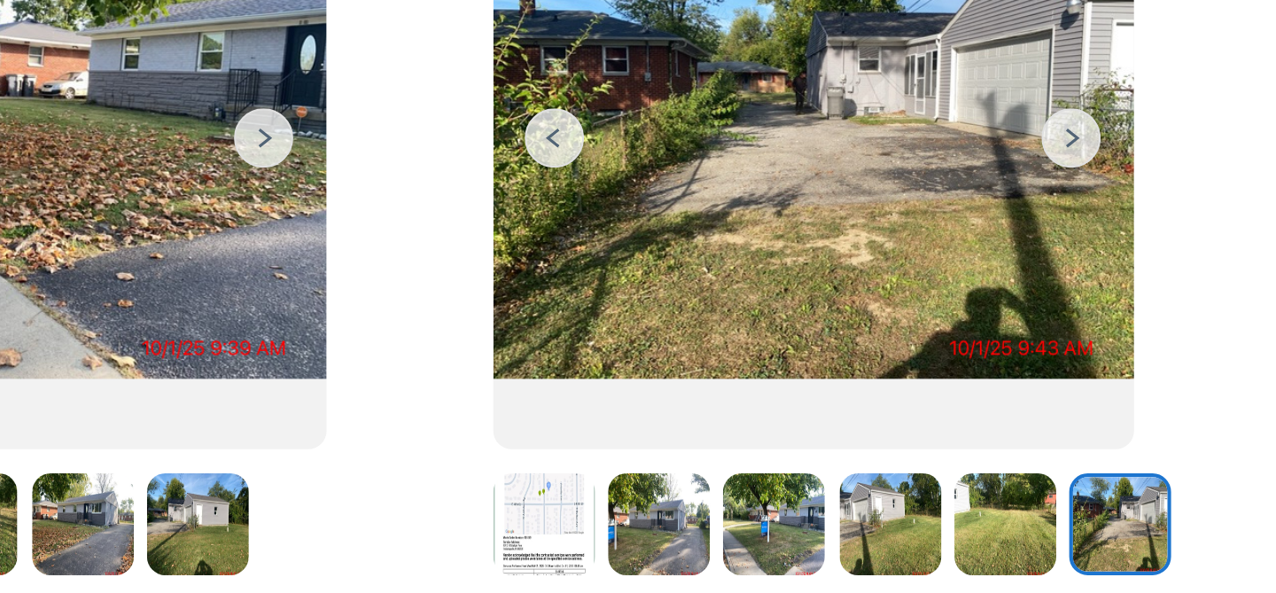
scroll to position [92, 0]
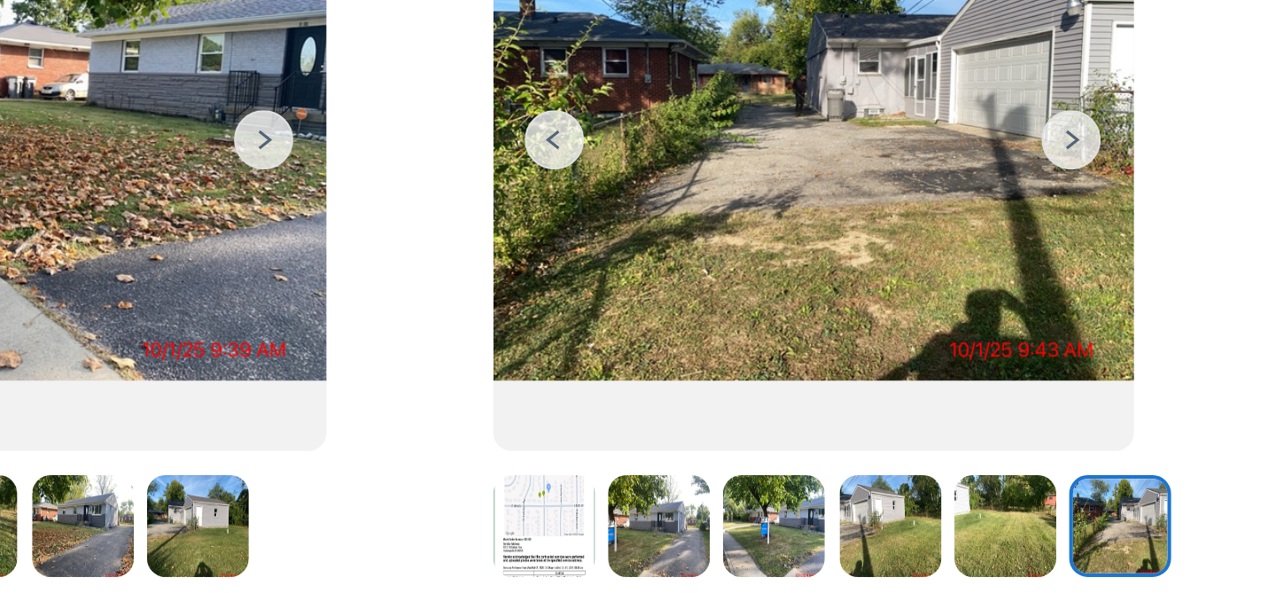
click at [623, 377] on img at bounding box center [605, 374] width 49 height 49
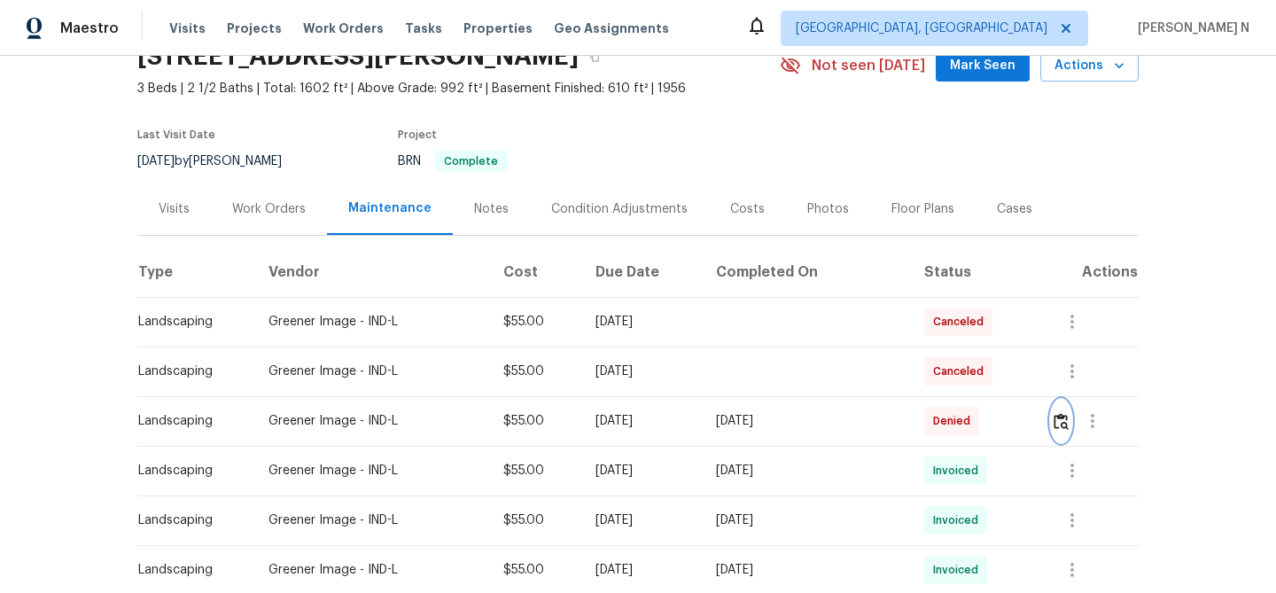
scroll to position [0, 0]
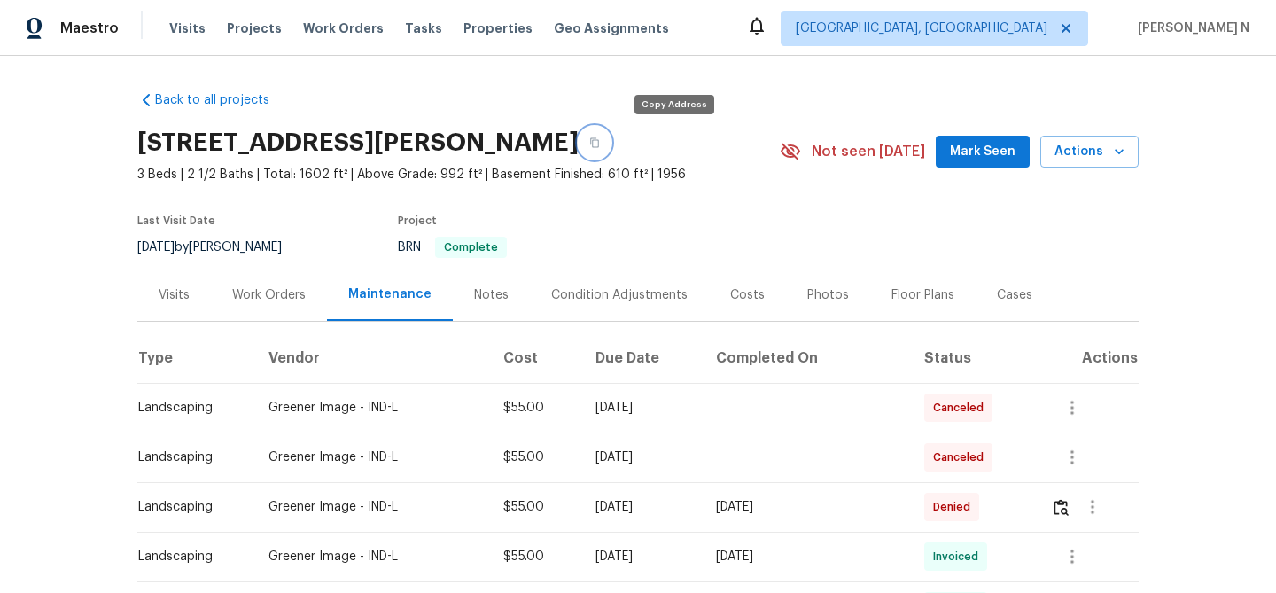
click at [610, 145] on button "button" at bounding box center [595, 143] width 32 height 32
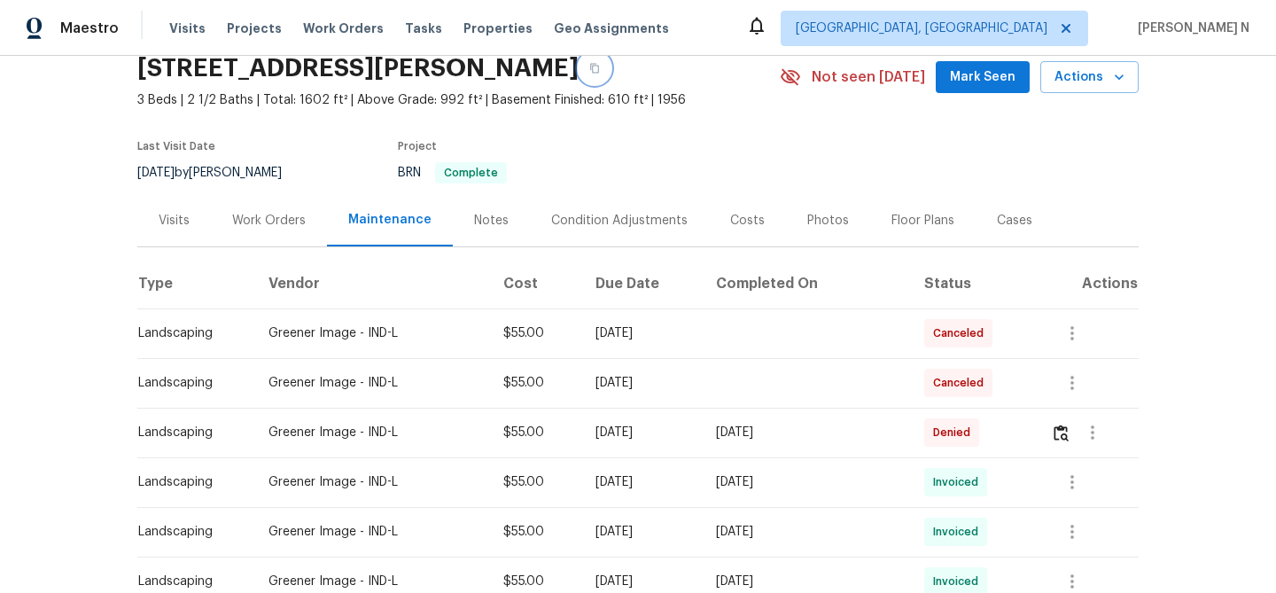
scroll to position [176, 0]
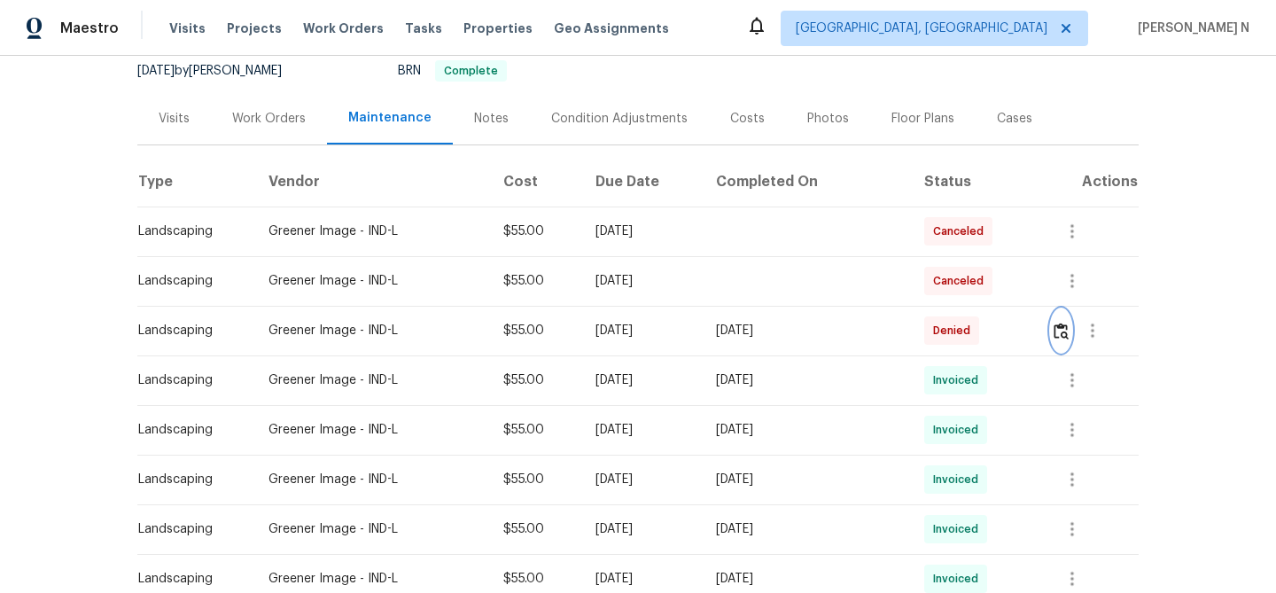
click at [1061, 337] on img "button" at bounding box center [1060, 330] width 15 height 17
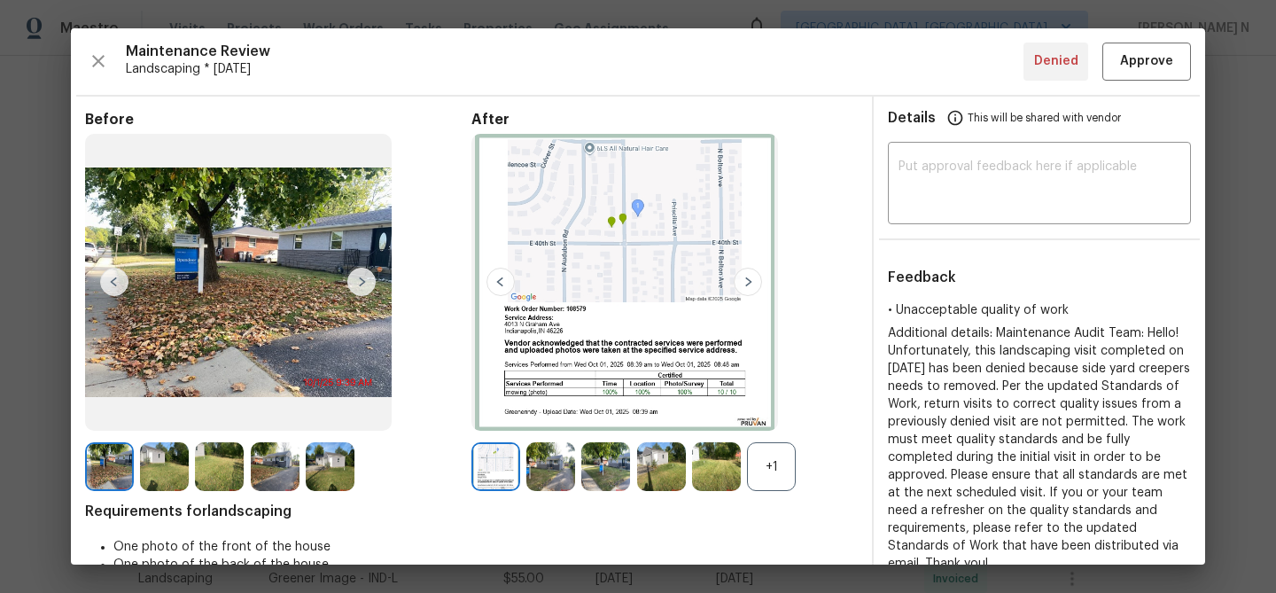
click at [787, 466] on div "+1" at bounding box center [771, 466] width 49 height 49
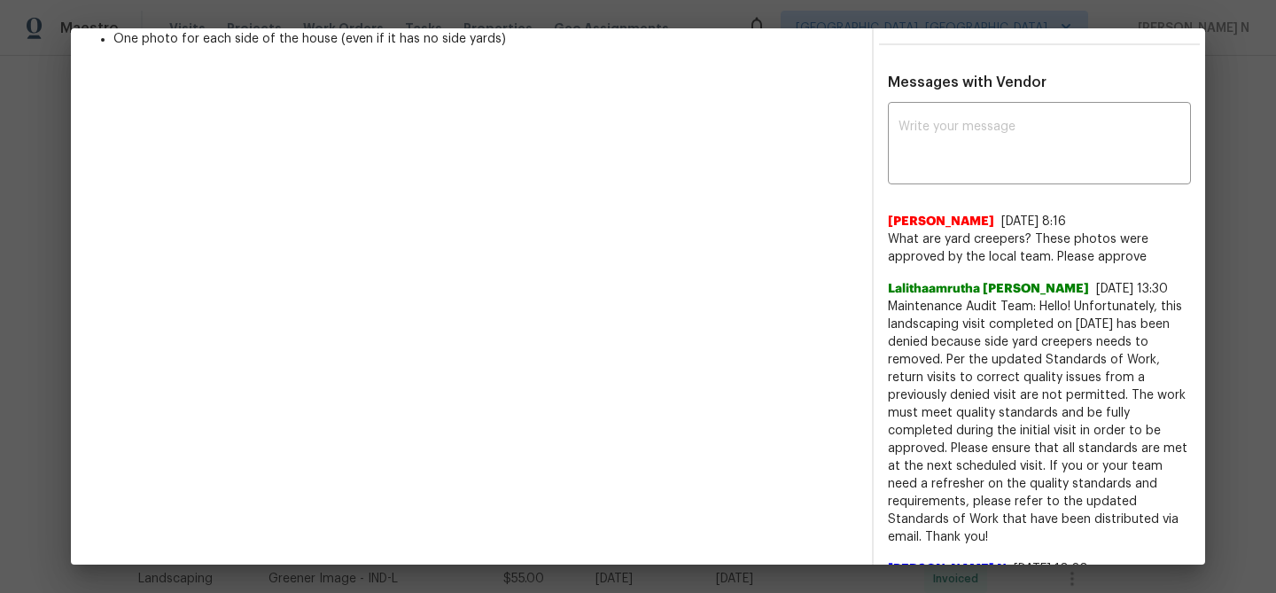
scroll to position [587, 0]
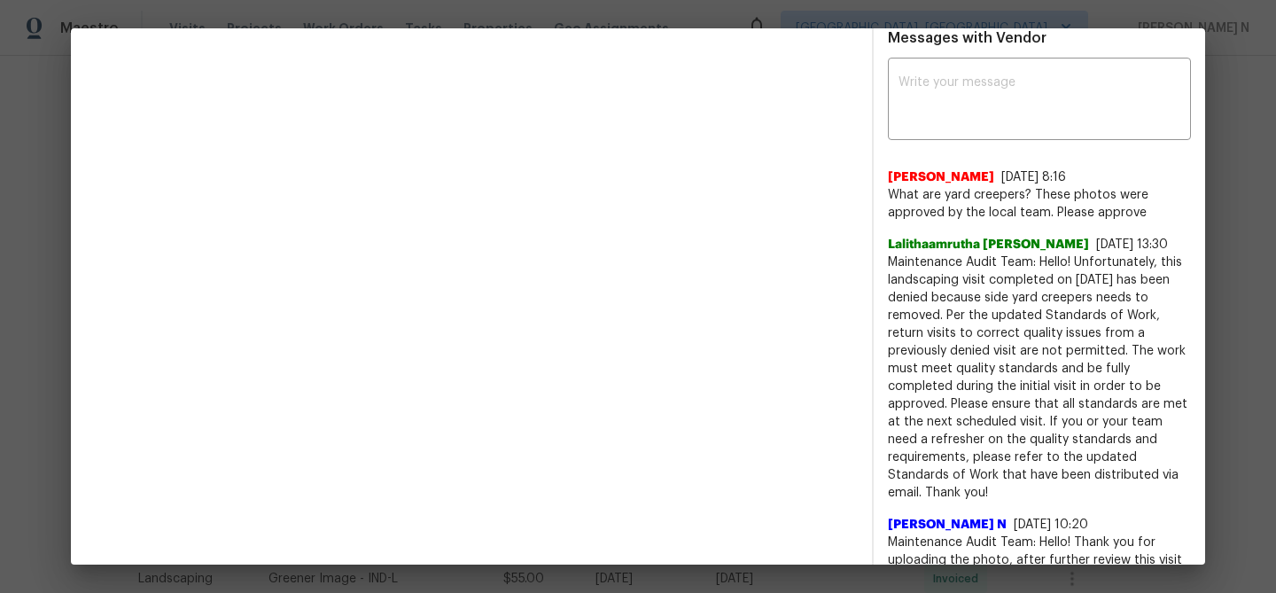
click at [1025, 299] on span "Maintenance Audit Team: Hello! Unfortunately, this landscaping visit completed …" at bounding box center [1039, 377] width 303 height 248
drag, startPoint x: 1025, startPoint y: 299, endPoint x: 941, endPoint y: 316, distance: 86.0
click at [941, 316] on span "Maintenance Audit Team: Hello! Unfortunately, this landscaping visit completed …" at bounding box center [1039, 377] width 303 height 248
copy span "side yard creepers needs to removed."
drag, startPoint x: 889, startPoint y: 193, endPoint x: 1141, endPoint y: 207, distance: 252.9
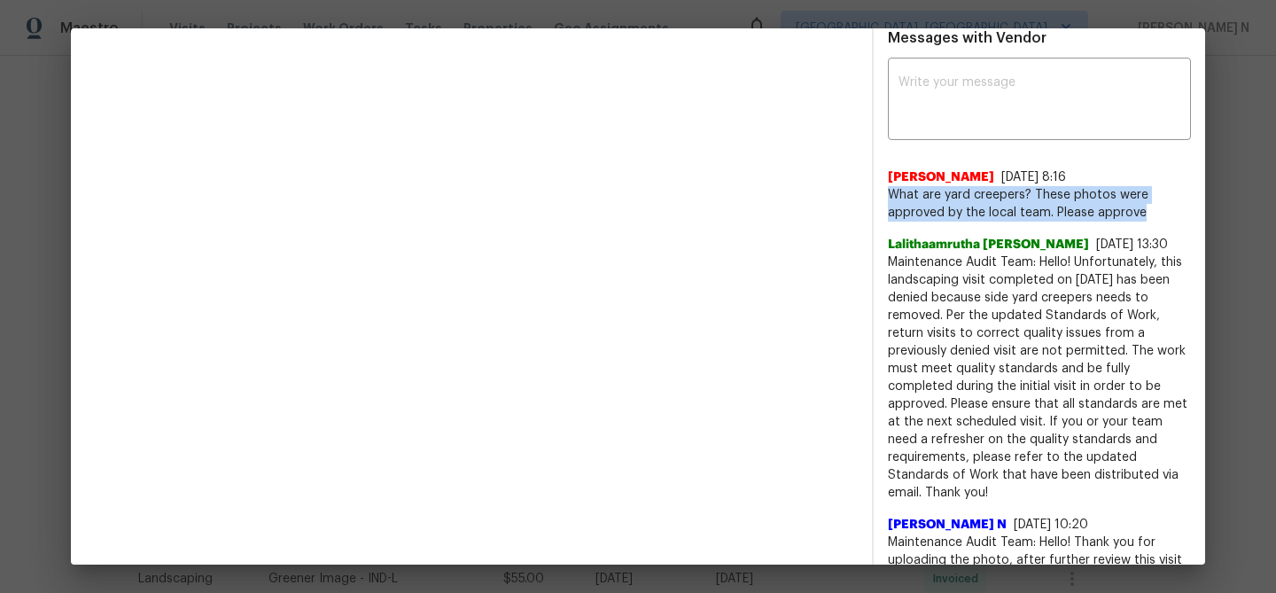
click at [1141, 207] on span "What are yard creepers? These photos were approved by the local team. Please ap…" at bounding box center [1039, 203] width 303 height 35
copy span "What are yard creepers? These photos were approved by the local team. Please ap…"
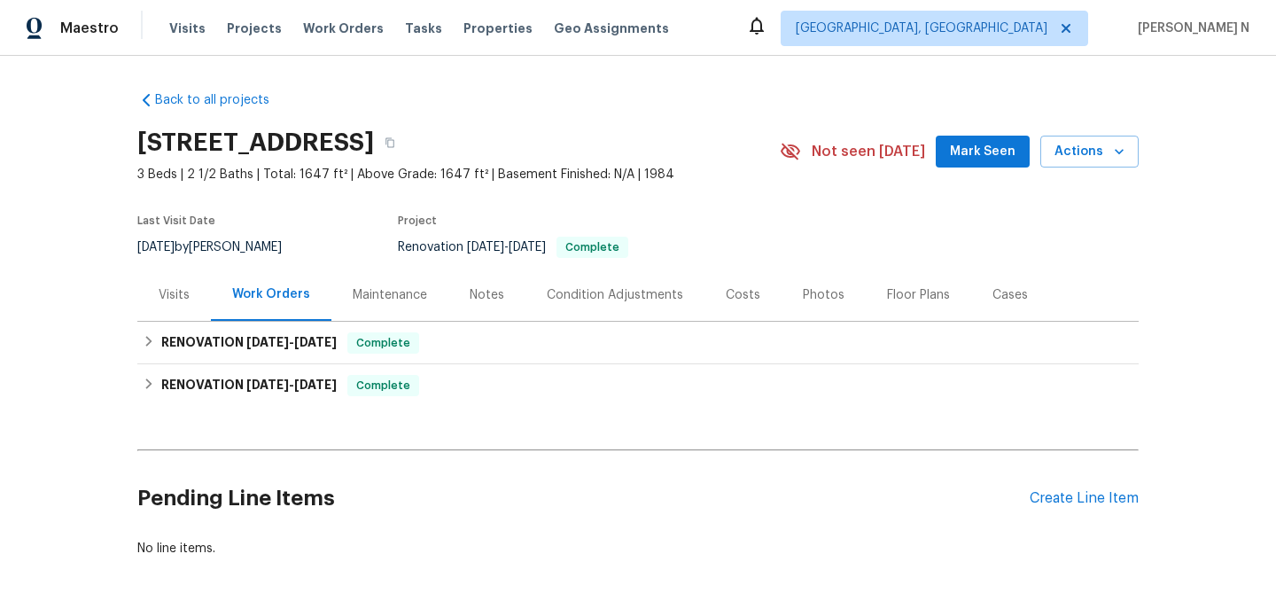
click at [370, 286] on div "Maintenance" at bounding box center [390, 295] width 74 height 18
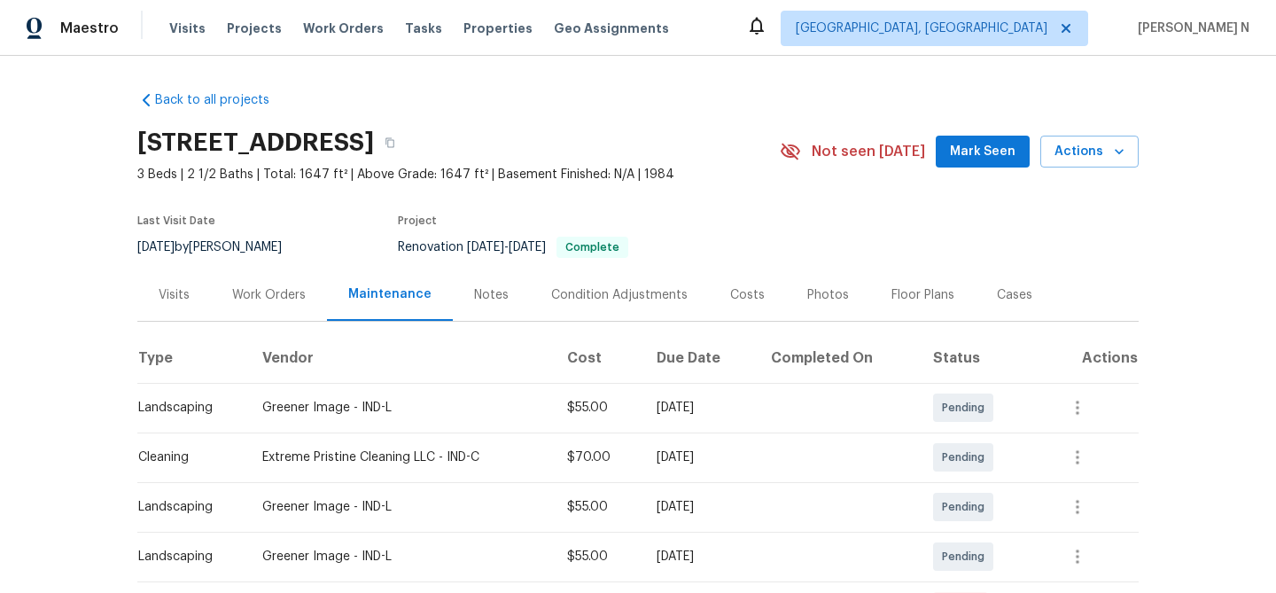
scroll to position [195, 0]
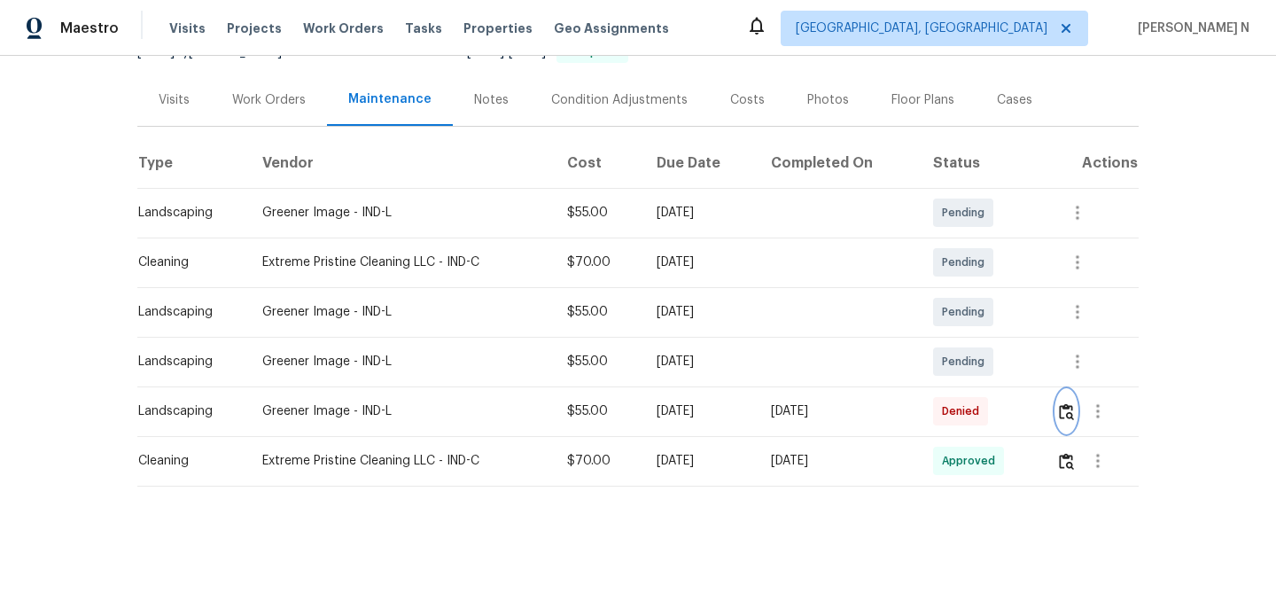
click at [1070, 418] on img "button" at bounding box center [1066, 411] width 15 height 17
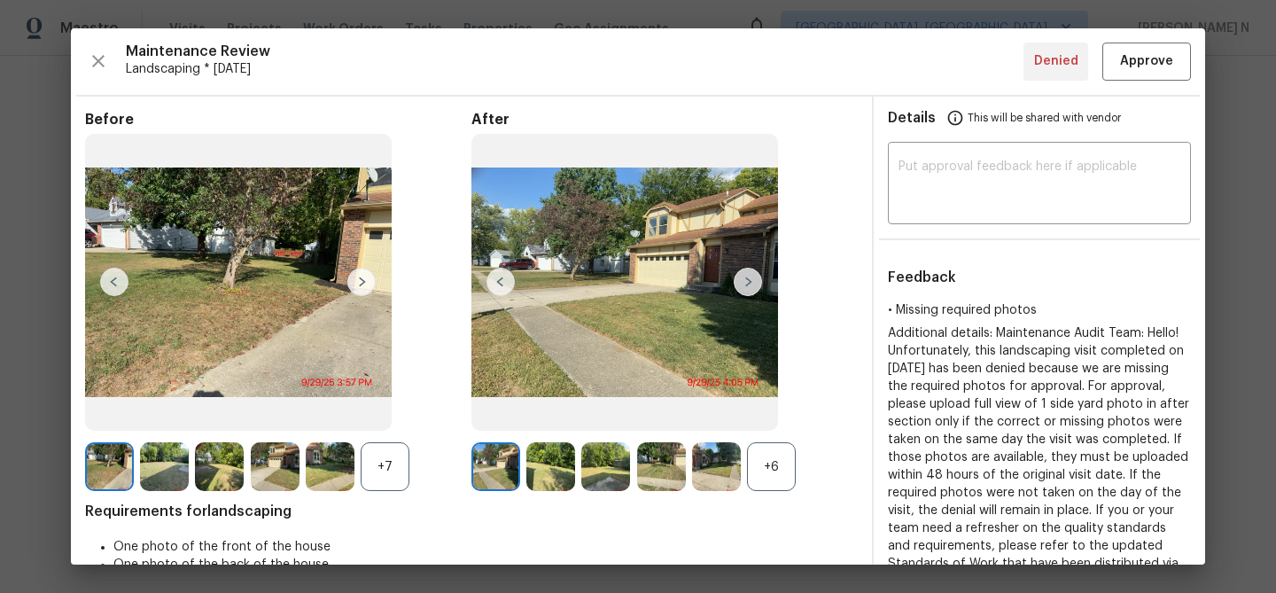
click at [777, 469] on div "+6" at bounding box center [771, 466] width 49 height 49
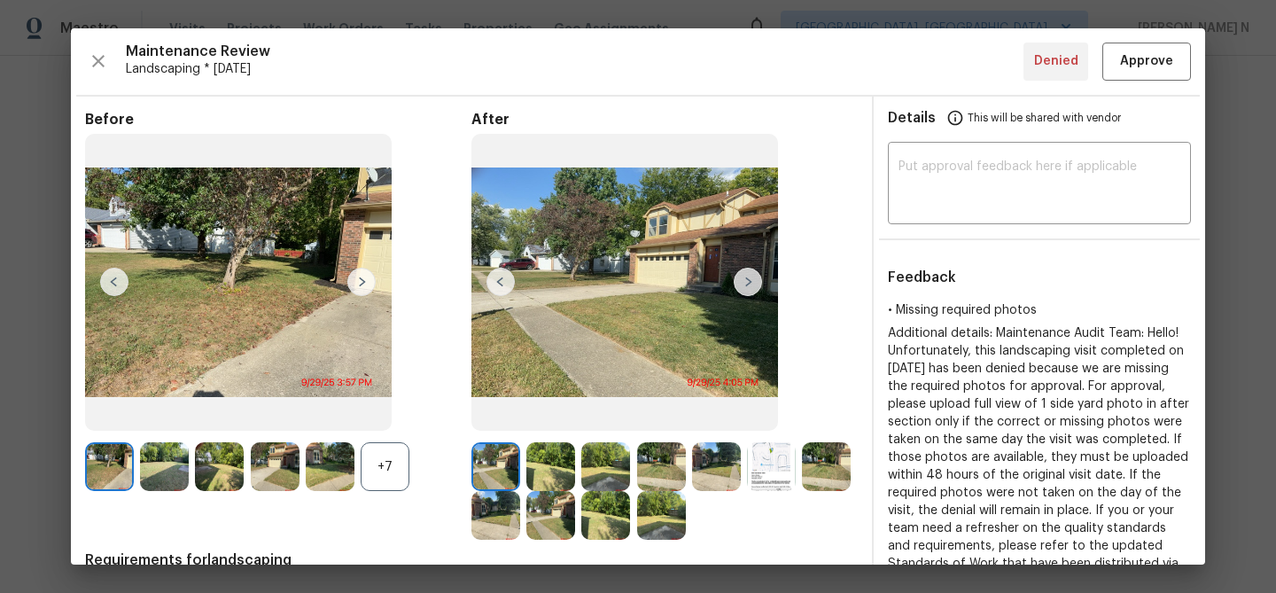
click at [387, 466] on div "+7" at bounding box center [385, 466] width 49 height 49
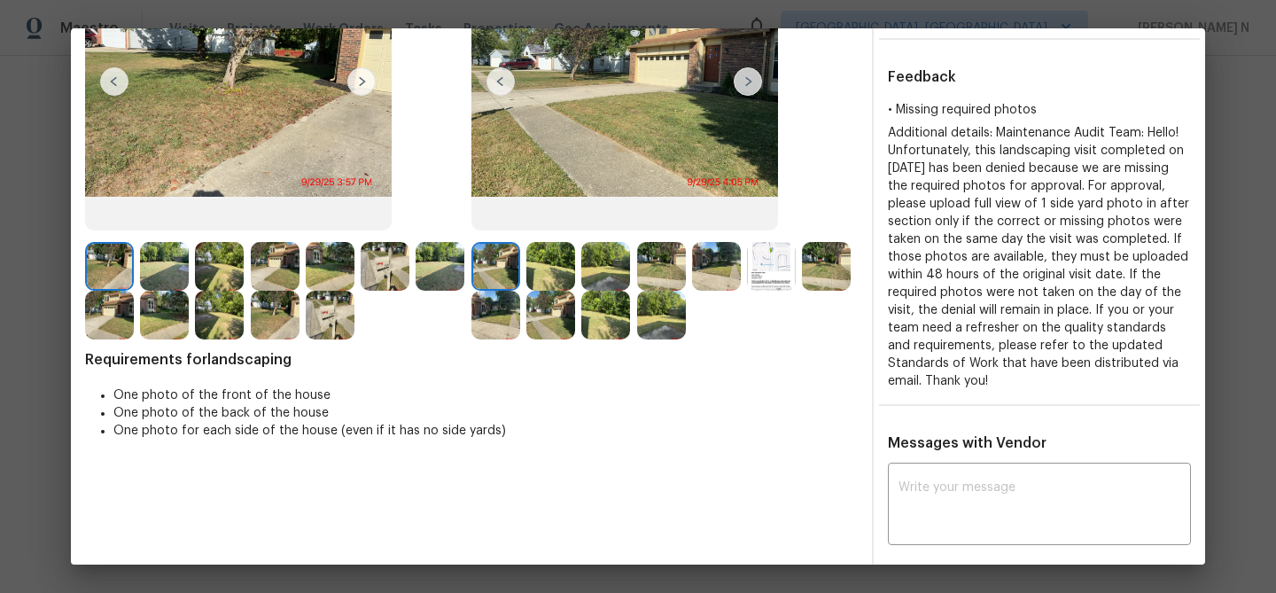
scroll to position [180, 0]
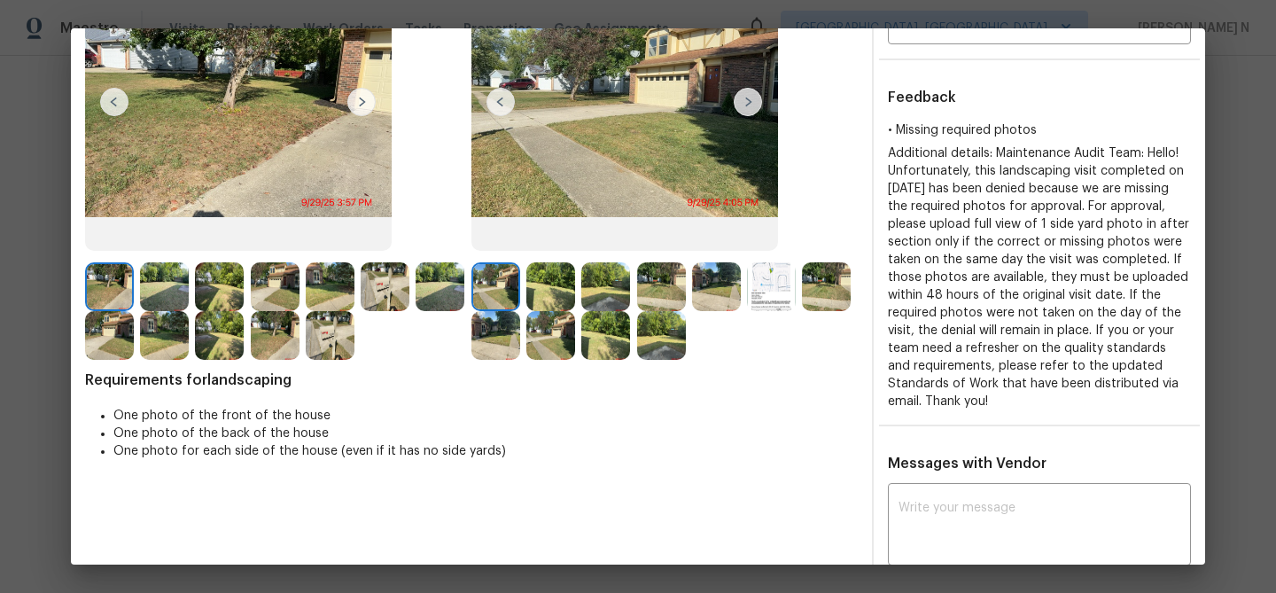
click at [542, 282] on img at bounding box center [550, 286] width 49 height 49
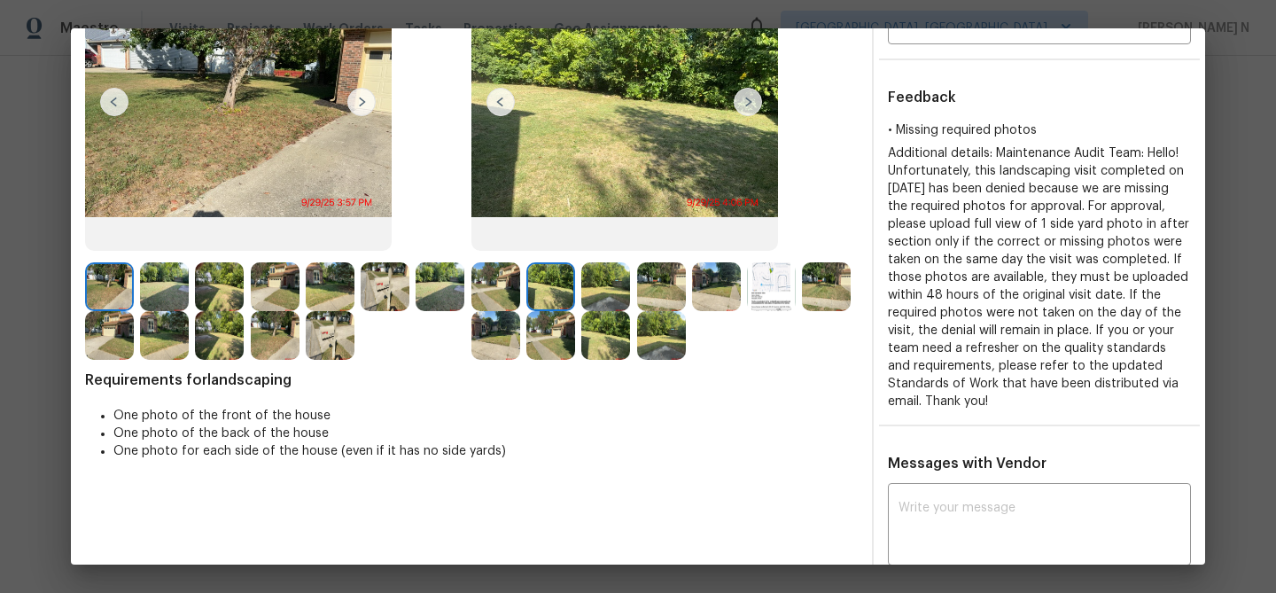
click at [645, 288] on img at bounding box center [661, 286] width 49 height 49
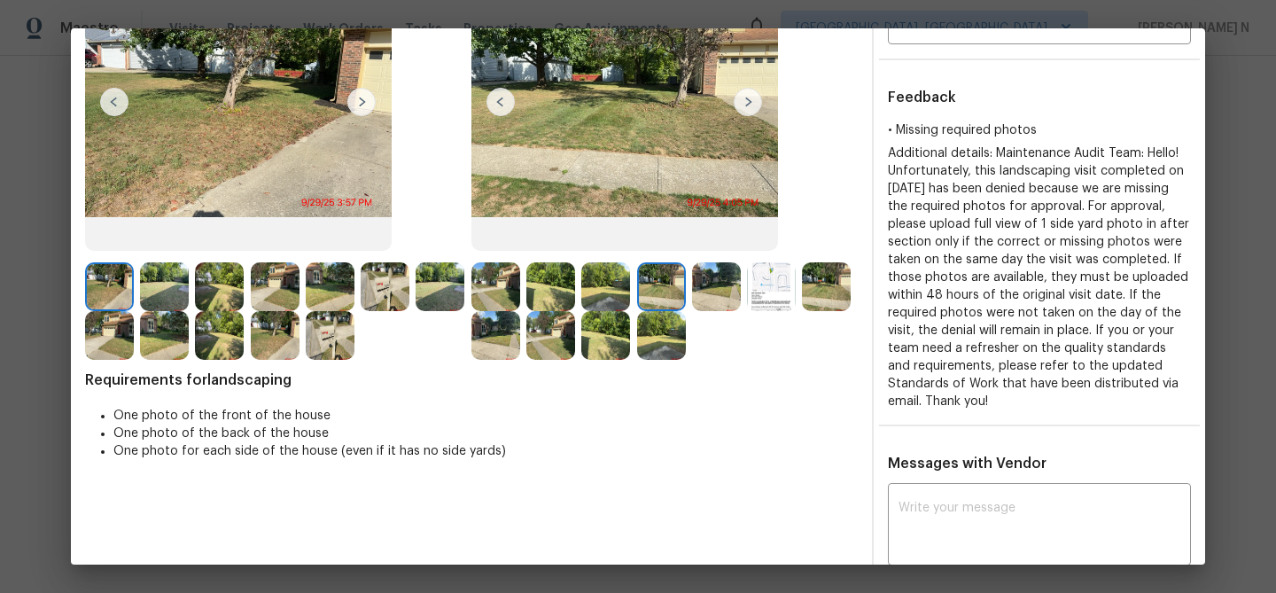
click at [723, 285] on img at bounding box center [716, 286] width 49 height 49
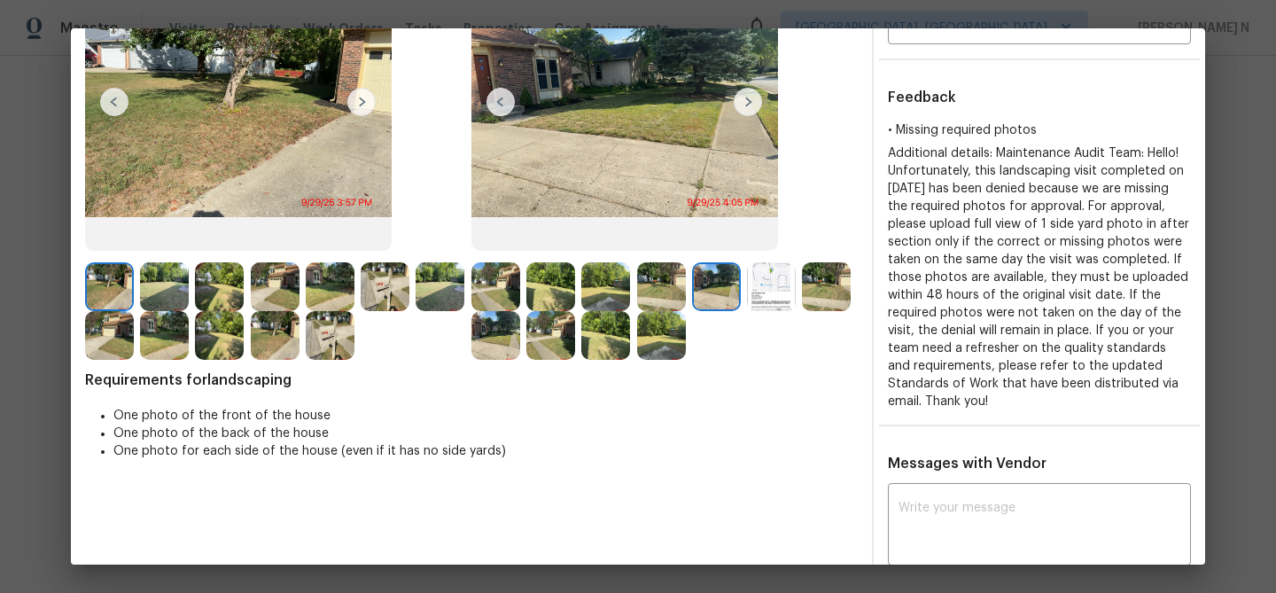
click at [835, 285] on img at bounding box center [826, 286] width 49 height 49
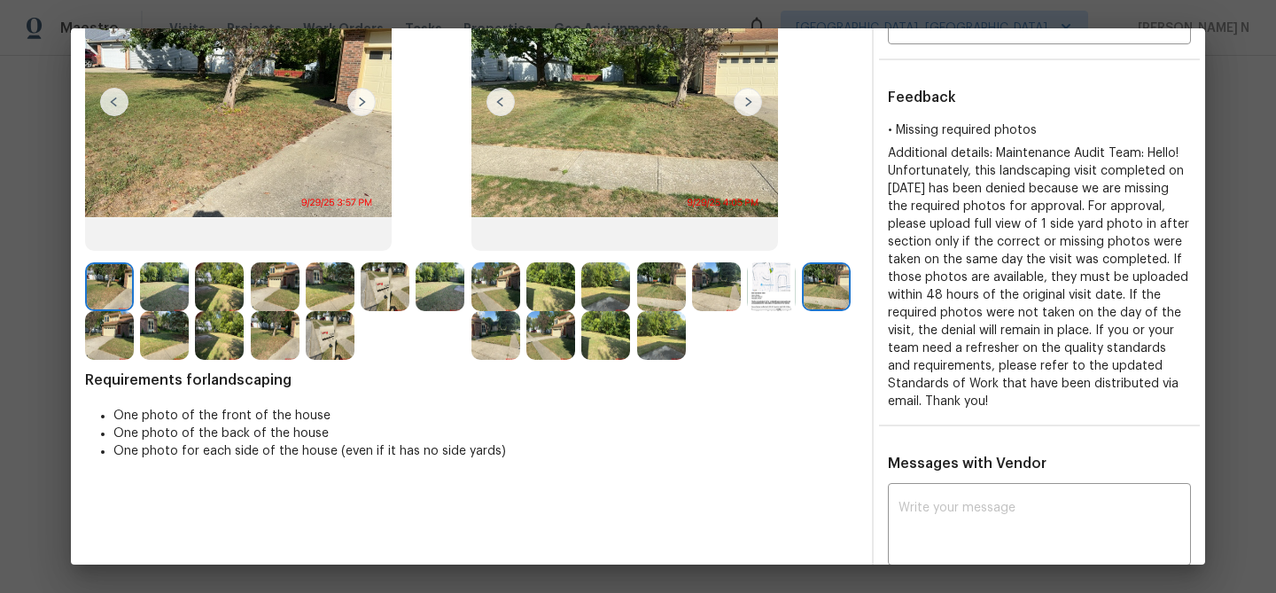
click at [553, 347] on img at bounding box center [550, 335] width 49 height 49
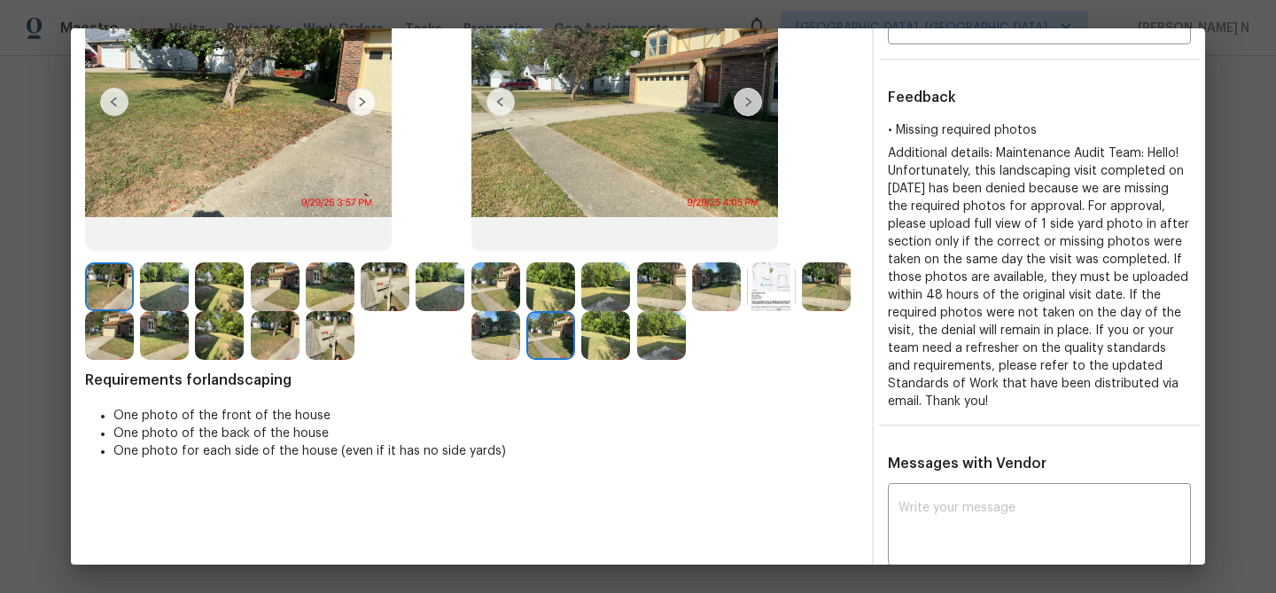
click at [720, 281] on img at bounding box center [716, 286] width 49 height 49
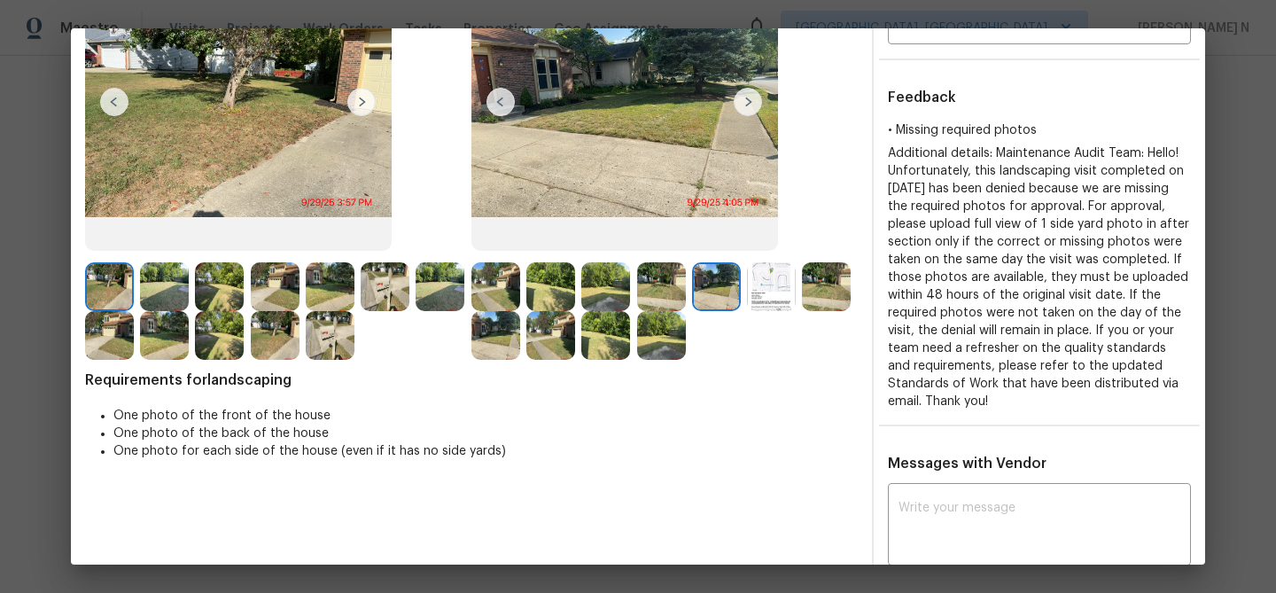
scroll to position [128, 0]
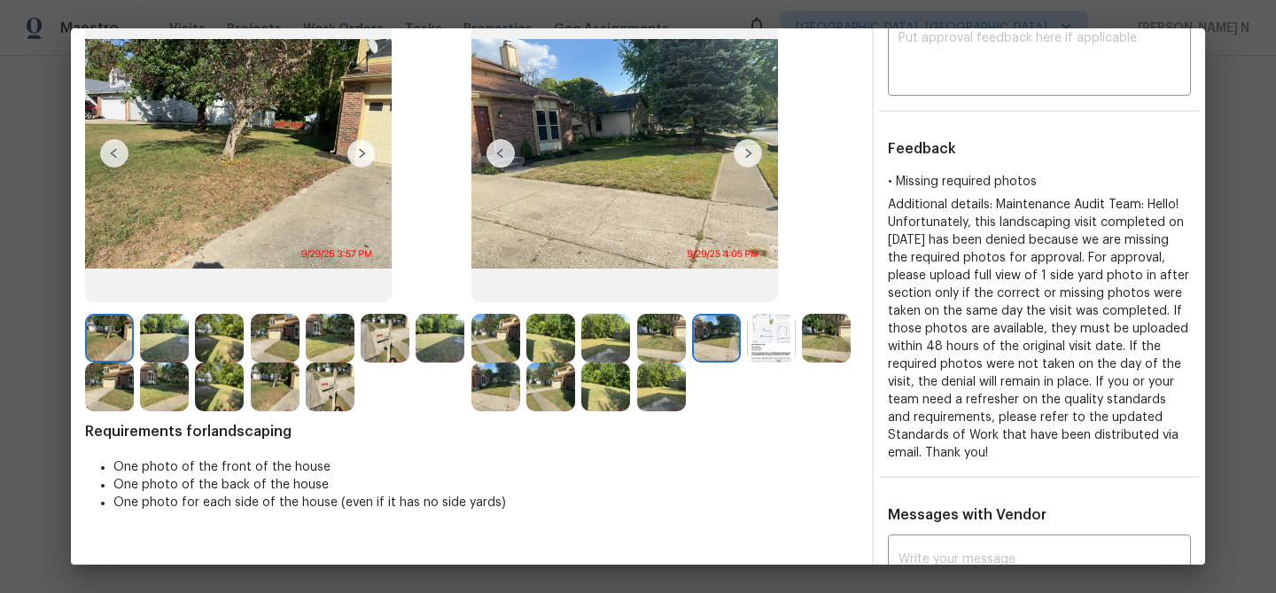
click at [835, 328] on img at bounding box center [826, 338] width 49 height 49
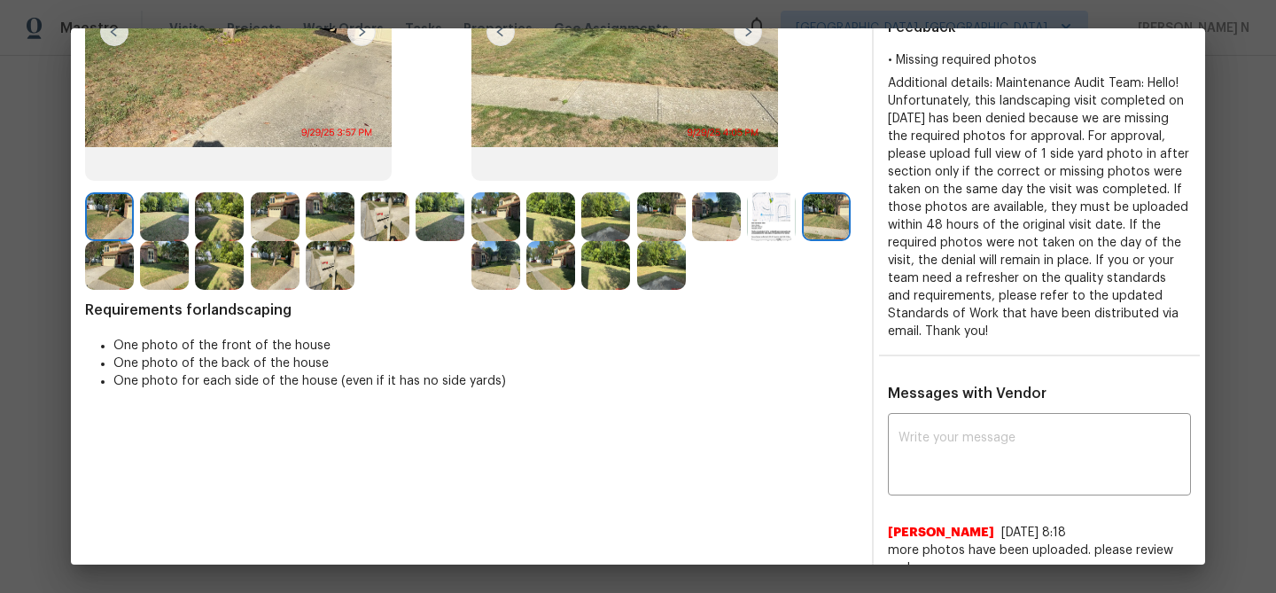
scroll to position [270, 0]
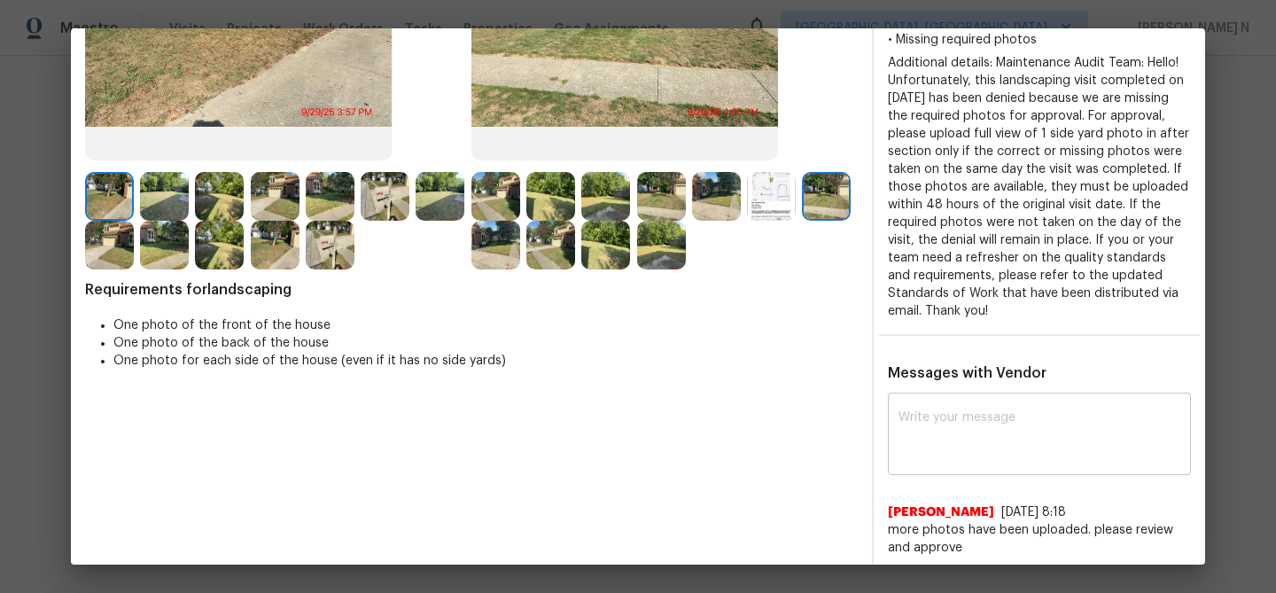
click at [1021, 440] on textarea at bounding box center [1039, 436] width 282 height 50
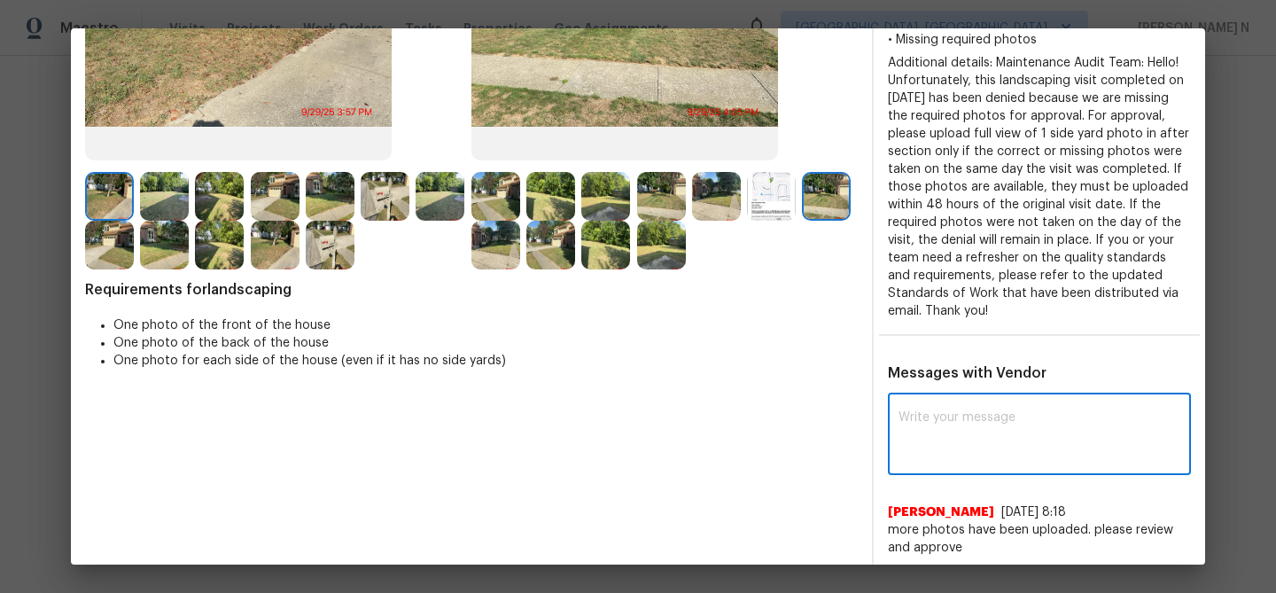
paste textarea "Maintenance Audit Team: Hello! Thank you for uploading the photo, after further…"
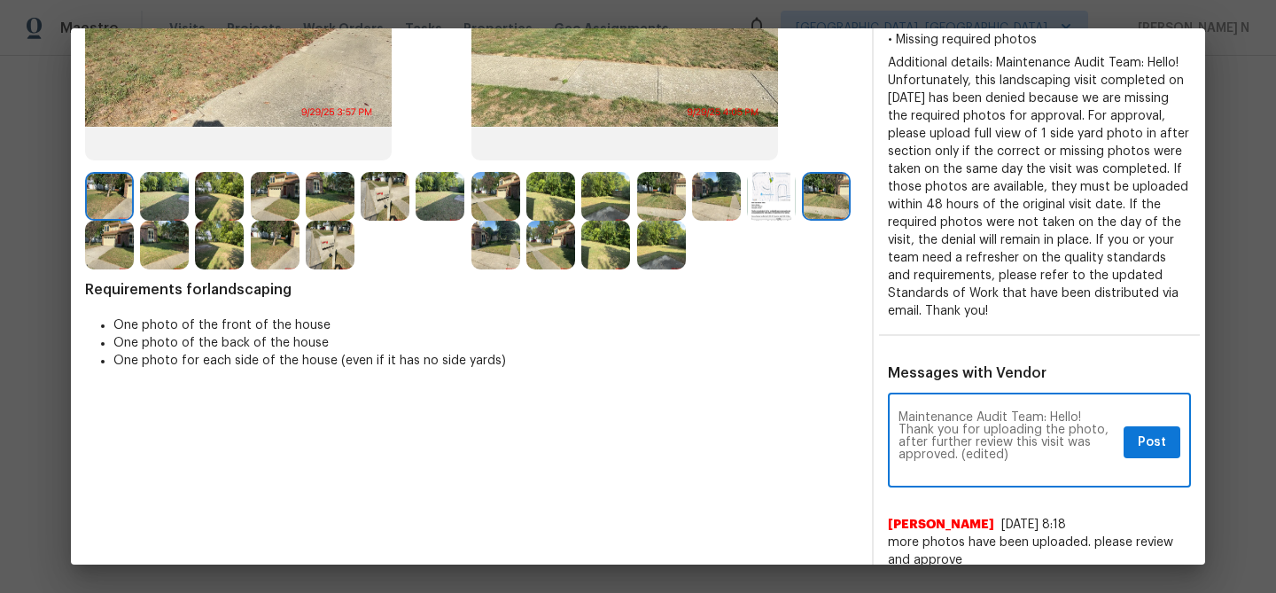
scroll to position [0, 0]
drag, startPoint x: 959, startPoint y: 454, endPoint x: 1042, endPoint y: 453, distance: 82.4
click at [1042, 454] on textarea "Maintenance Audit Team: Hello! Thank you for uploading the photo, after further…" at bounding box center [1007, 442] width 218 height 62
type textarea "Maintenance Audit Team: Hello! Thank you for uploading the photo, after further…"
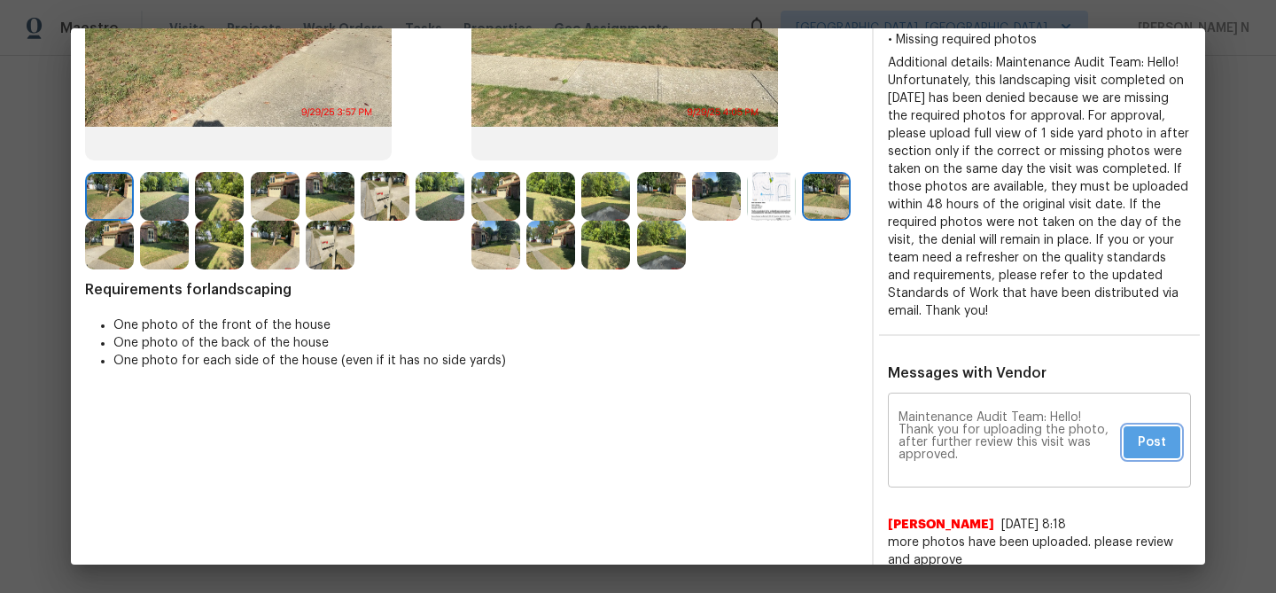
click at [1149, 442] on span "Post" at bounding box center [1152, 442] width 28 height 22
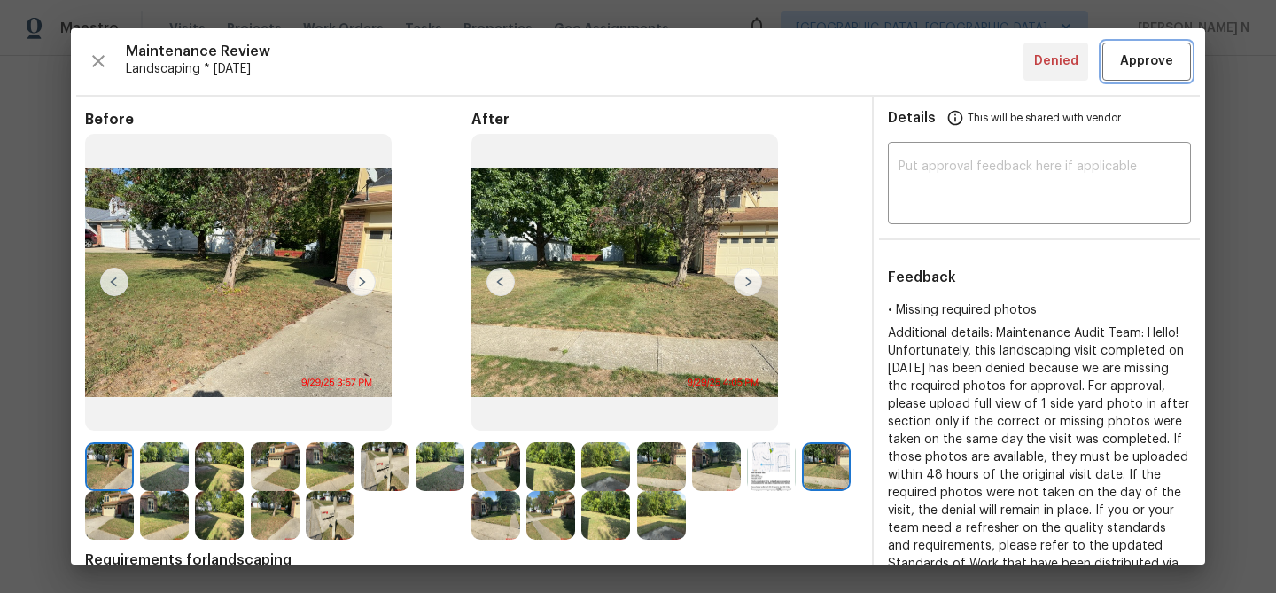
click at [1147, 59] on span "Approve" at bounding box center [1146, 61] width 53 height 22
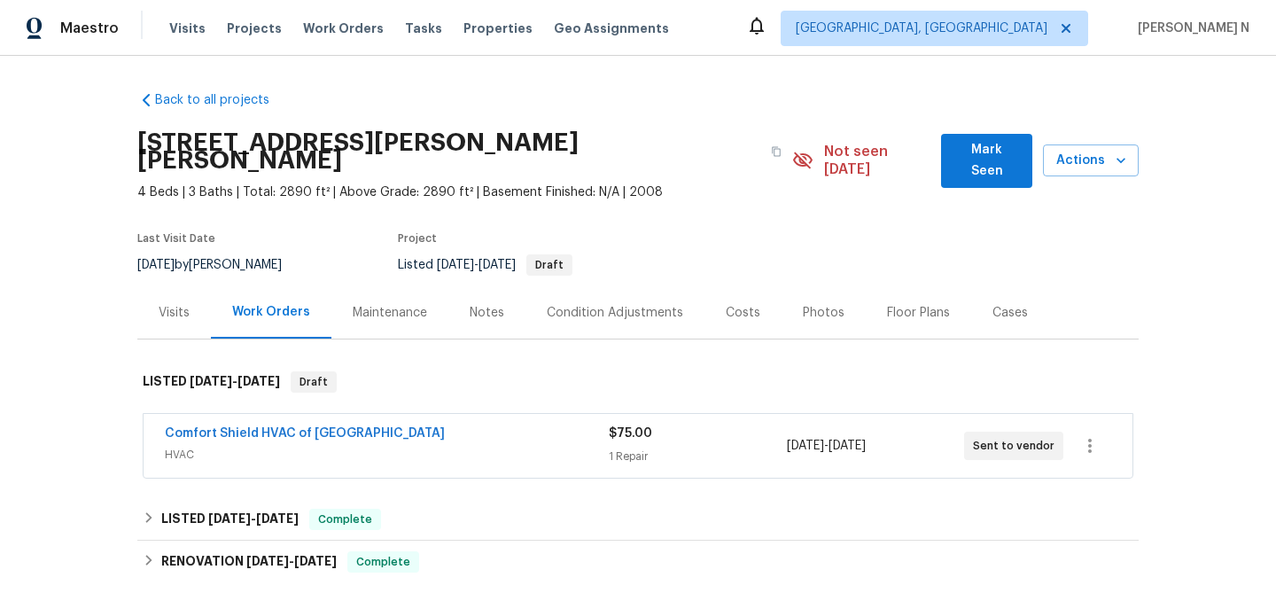
click at [424, 292] on div "Maintenance" at bounding box center [389, 312] width 117 height 52
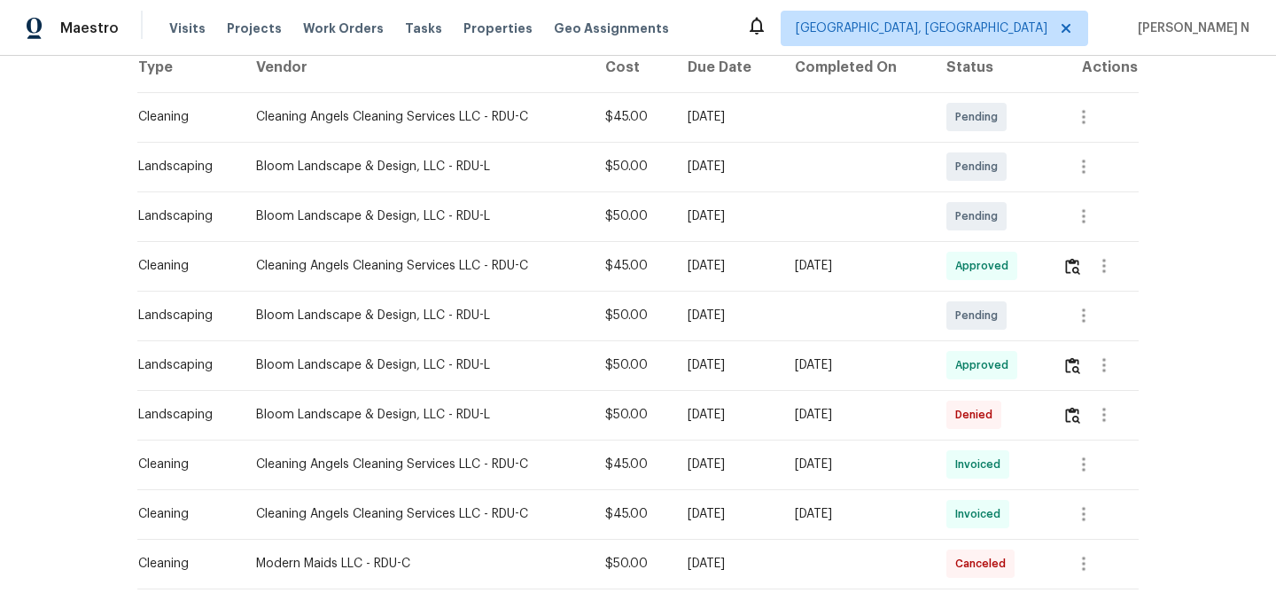
scroll to position [337, 0]
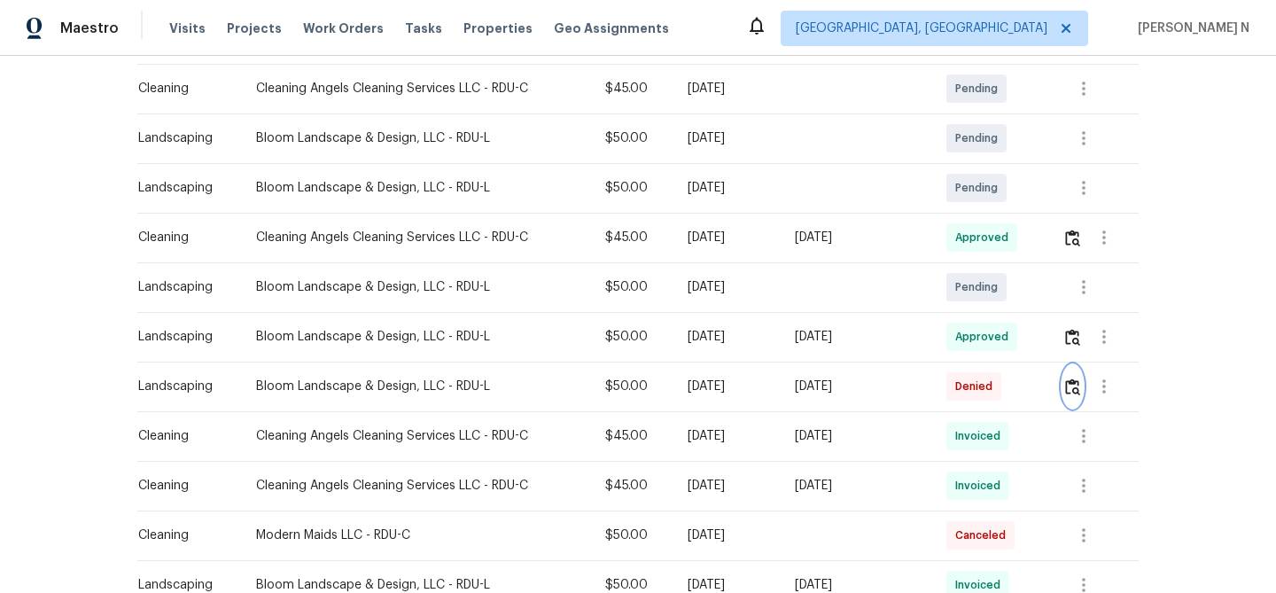
click at [1074, 378] on img "button" at bounding box center [1072, 386] width 15 height 17
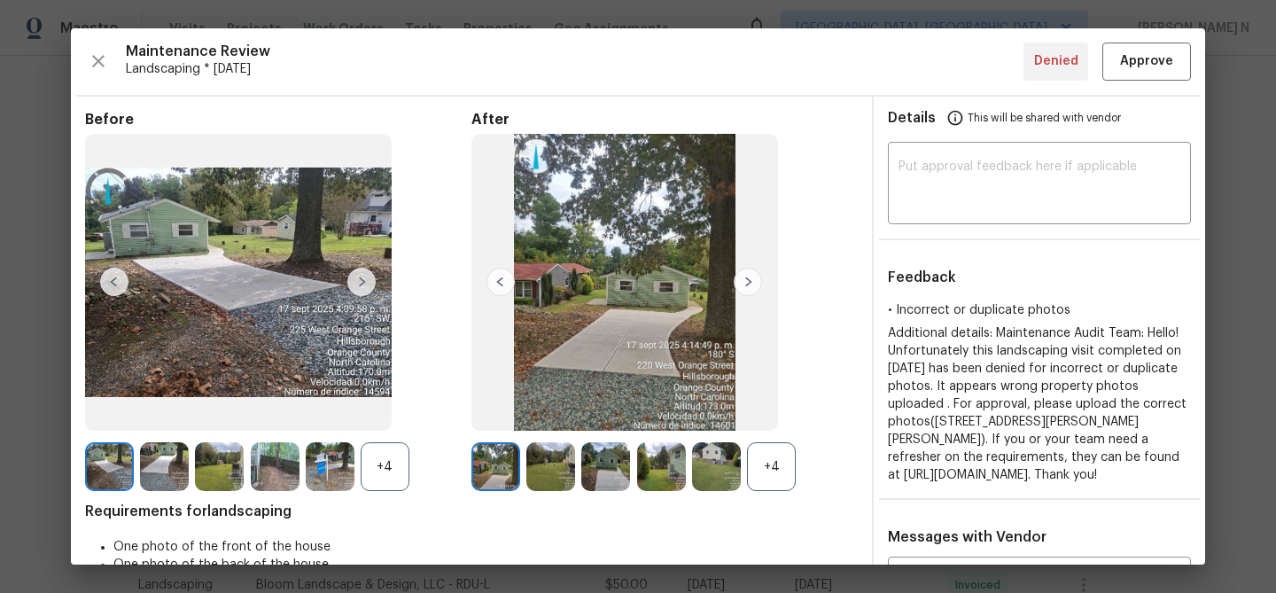
click at [772, 479] on div "+4" at bounding box center [771, 466] width 49 height 49
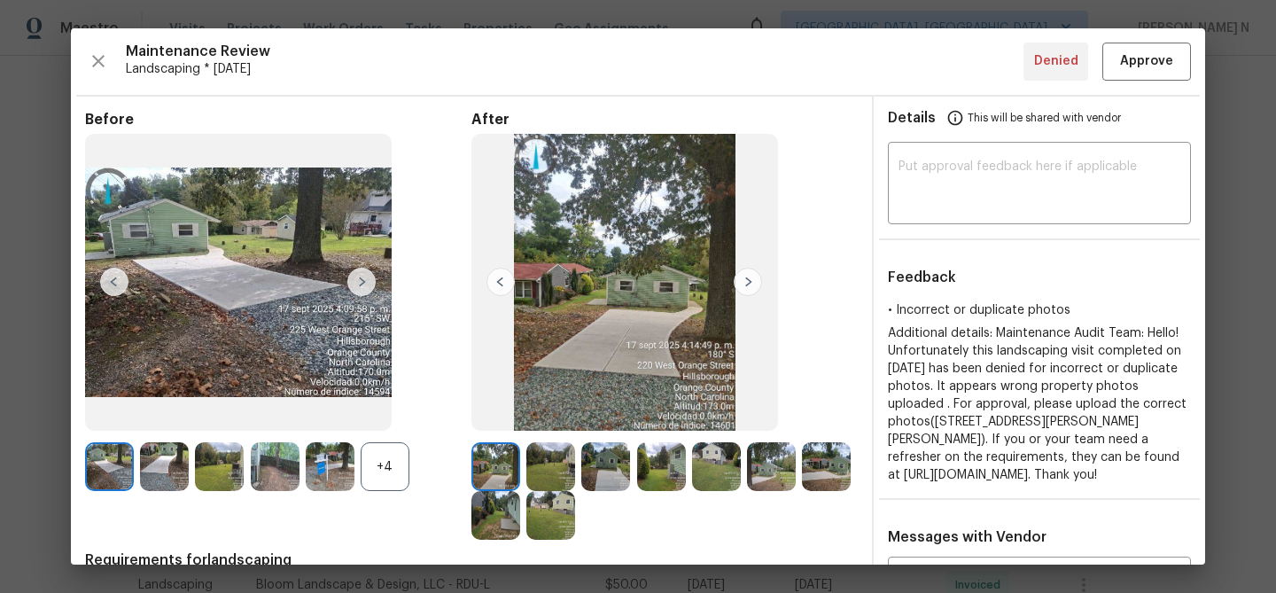
click at [380, 479] on div "+4" at bounding box center [385, 466] width 49 height 49
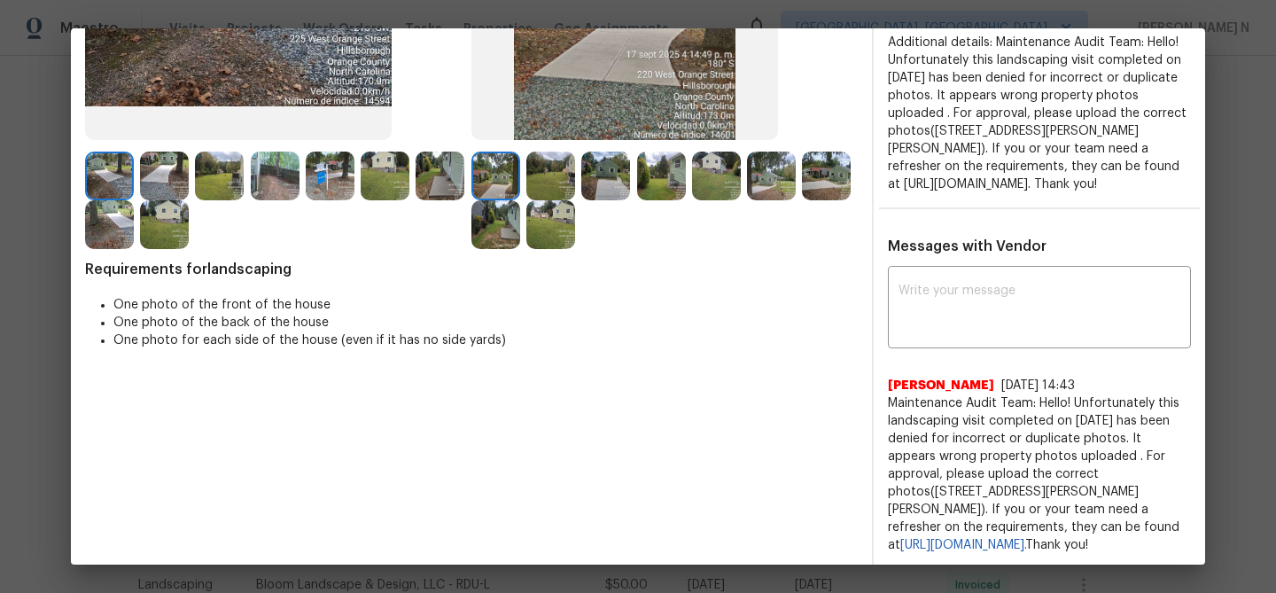
scroll to position [329, 0]
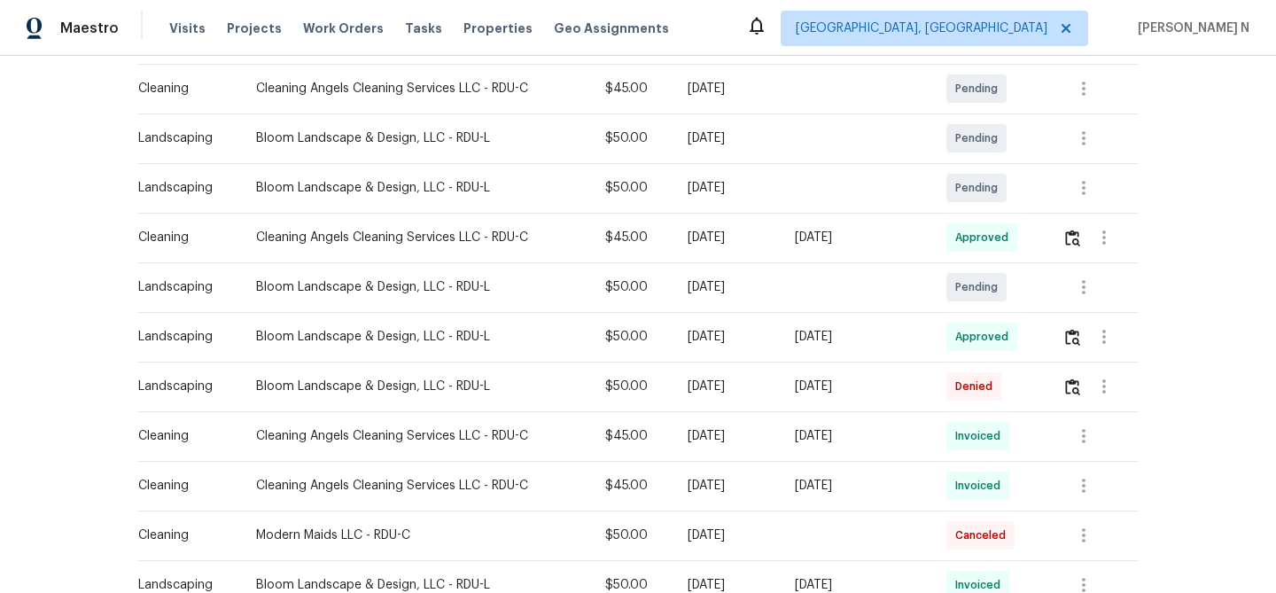
click at [828, 291] on td at bounding box center [855, 287] width 151 height 50
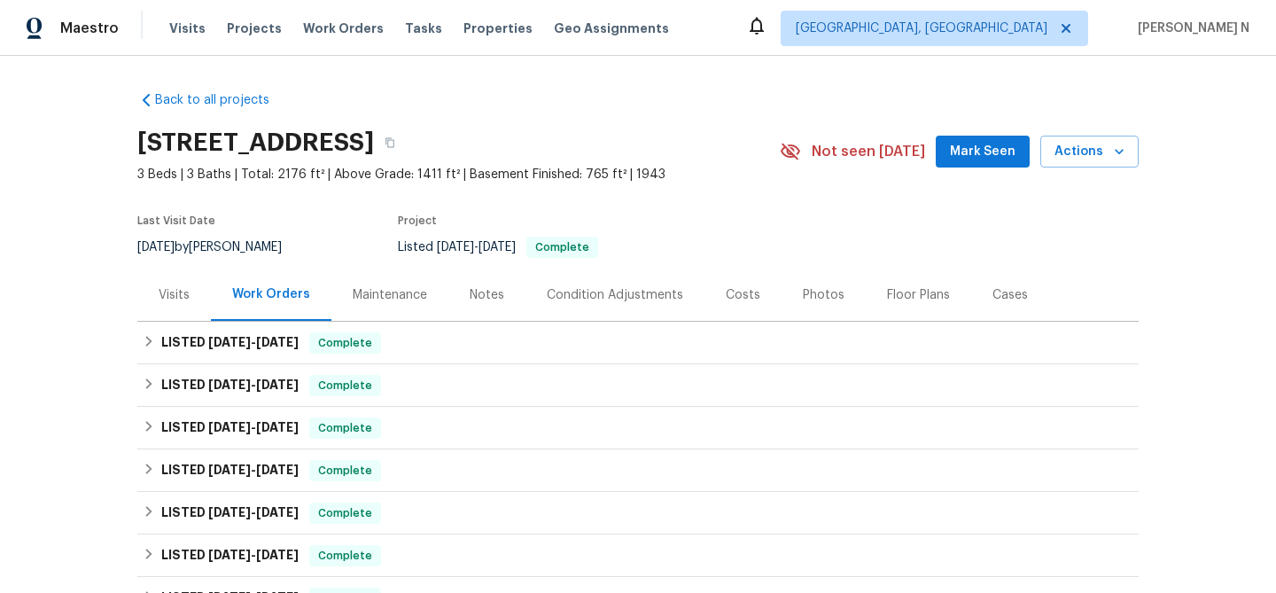
click at [382, 295] on div "Maintenance" at bounding box center [390, 295] width 74 height 18
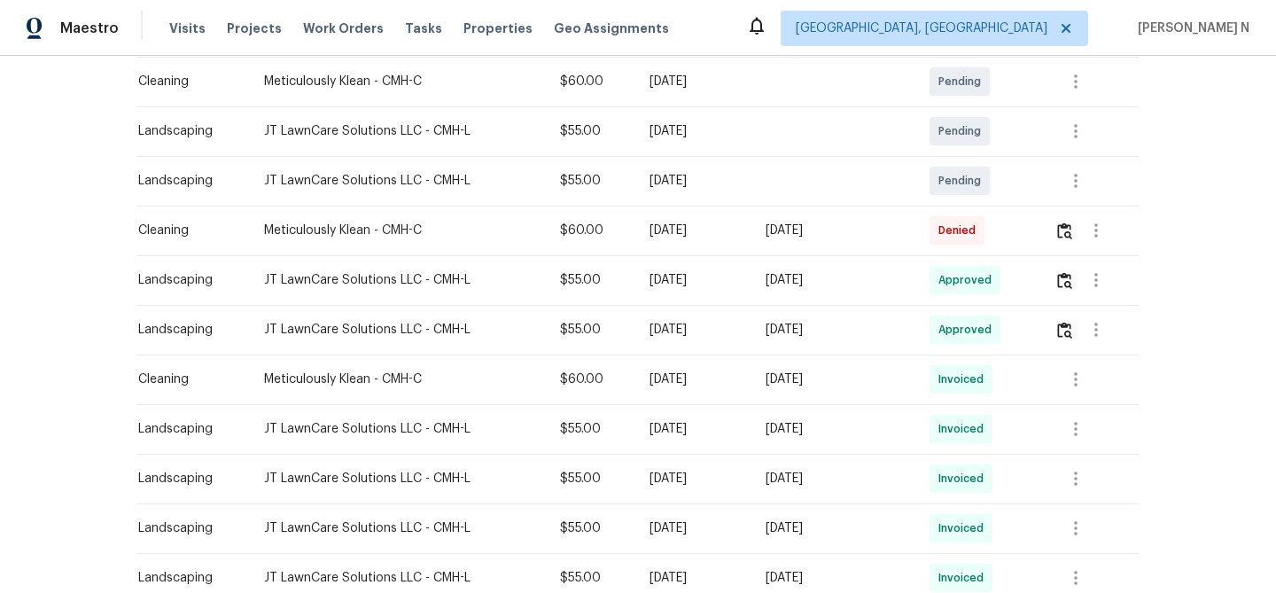
scroll to position [377, 0]
click at [1071, 229] on img "button" at bounding box center [1064, 229] width 15 height 17
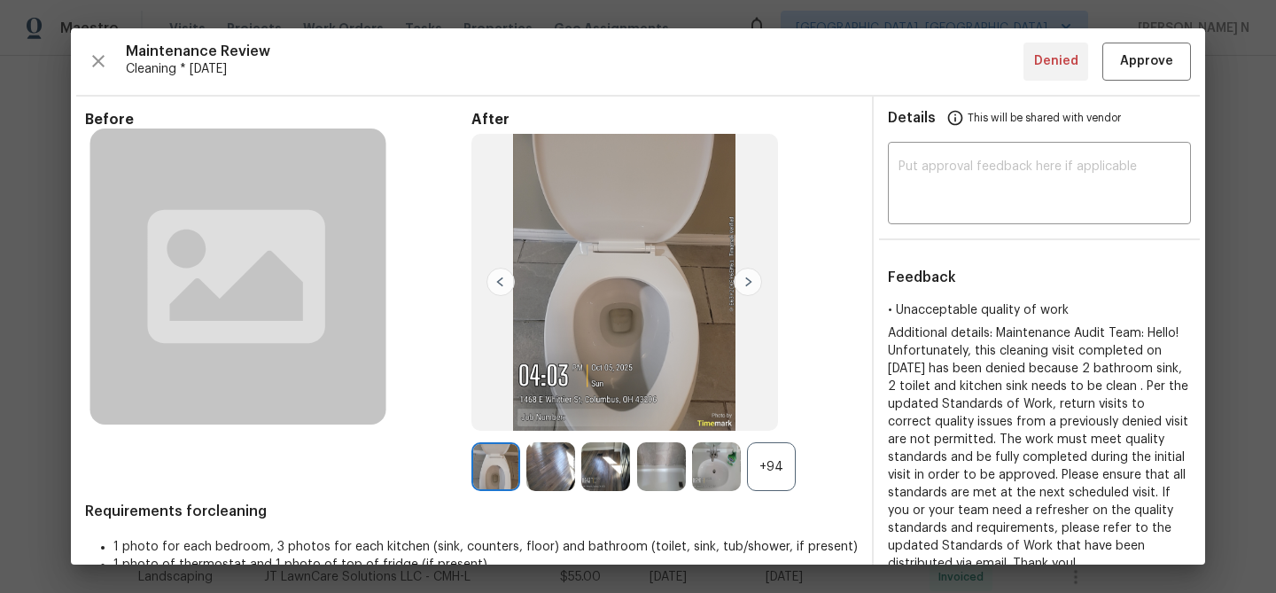
click at [794, 473] on div "+94" at bounding box center [771, 466] width 49 height 49
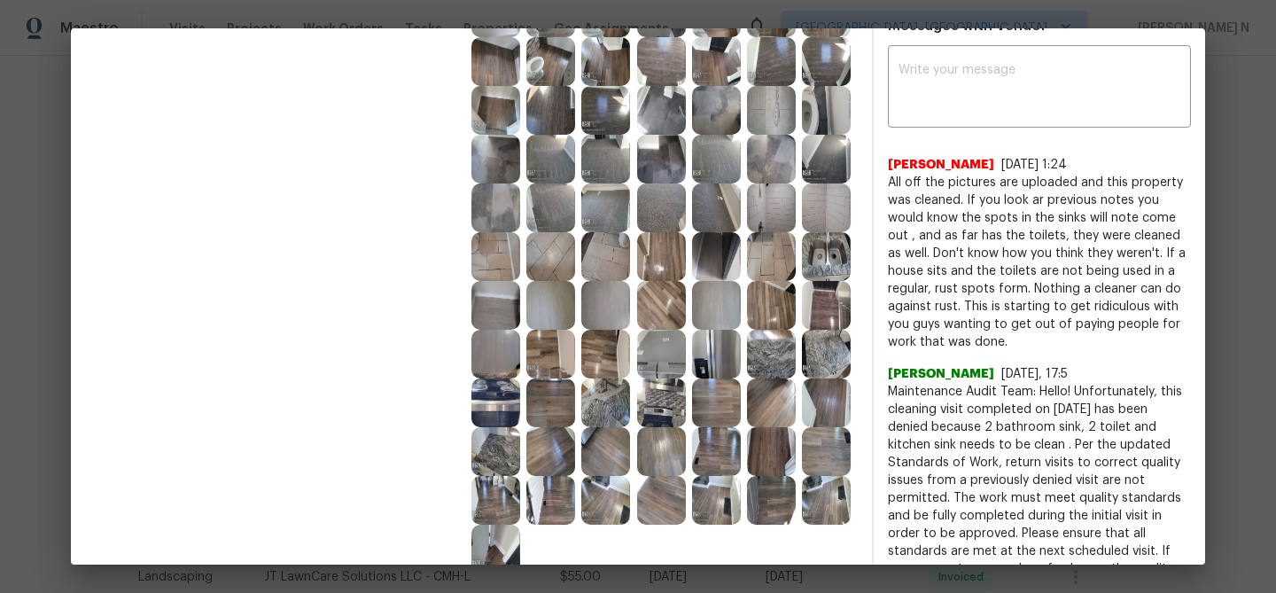
scroll to position [510, 0]
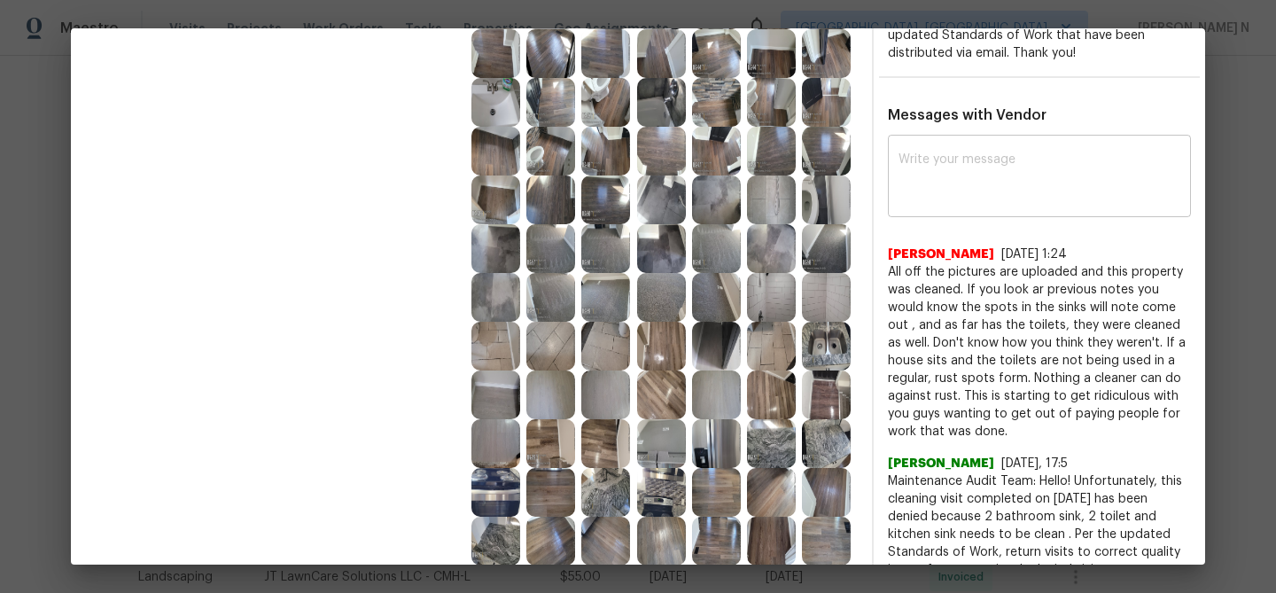
click at [991, 195] on textarea at bounding box center [1039, 178] width 282 height 50
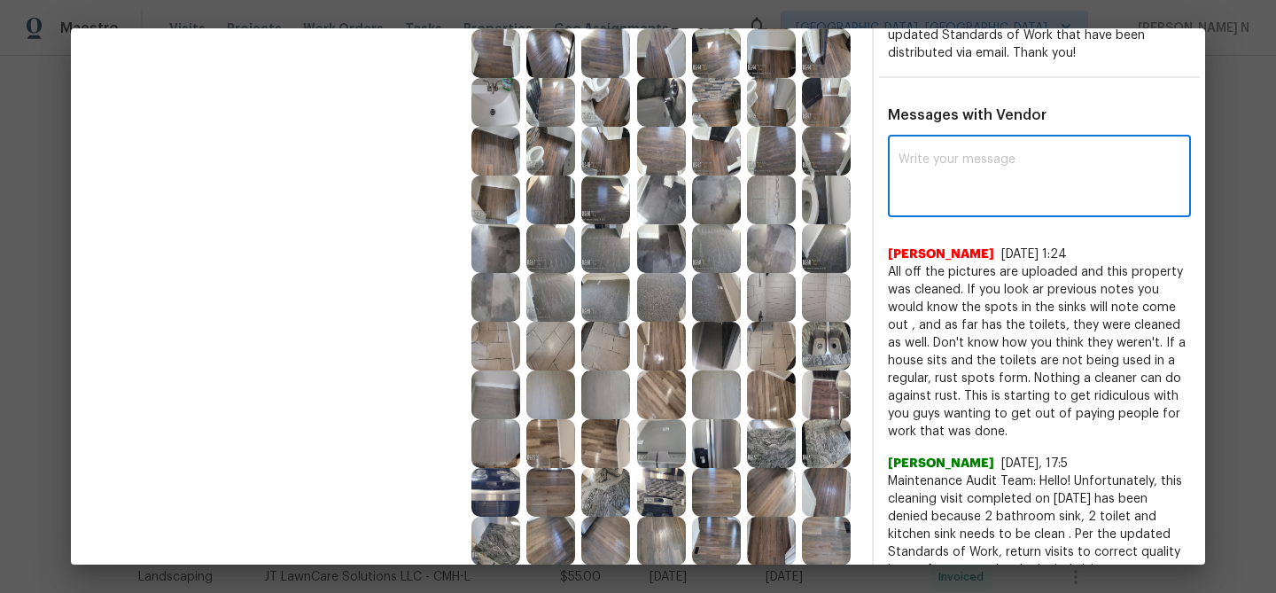
paste textarea "Maintenance Audit Team: Hello! Thank you for the feedback after further review …"
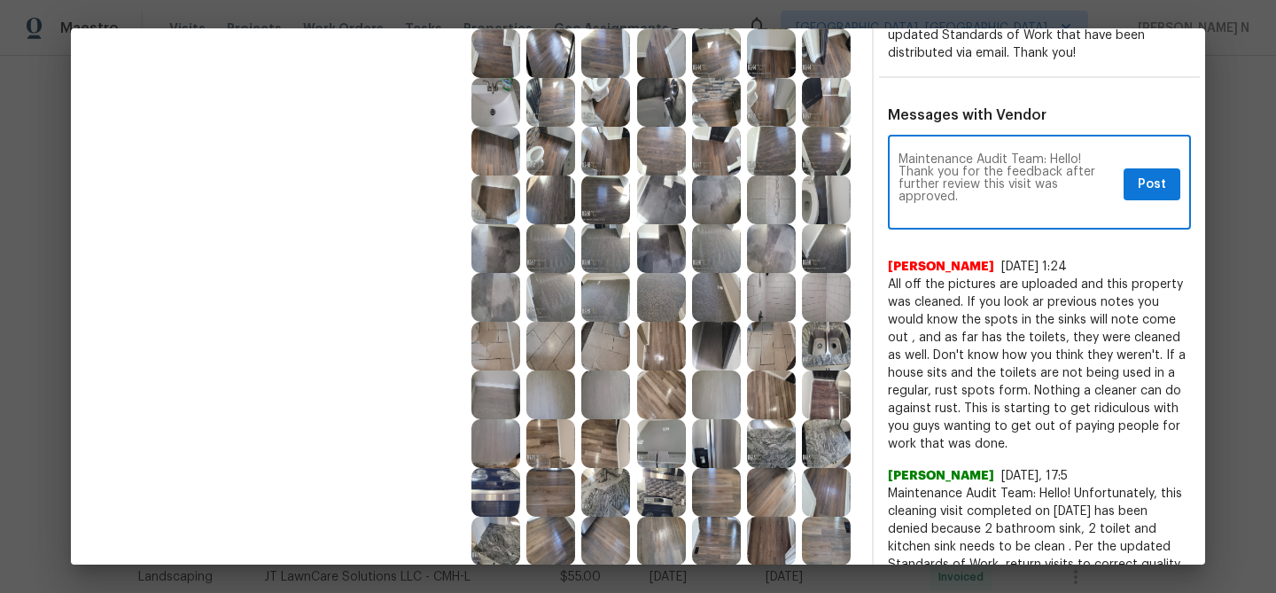
scroll to position [0, 0]
type textarea "Maintenance Audit Team: Hello! Thank you for the feedback after further review …"
click at [1159, 184] on span "Post" at bounding box center [1152, 185] width 28 height 22
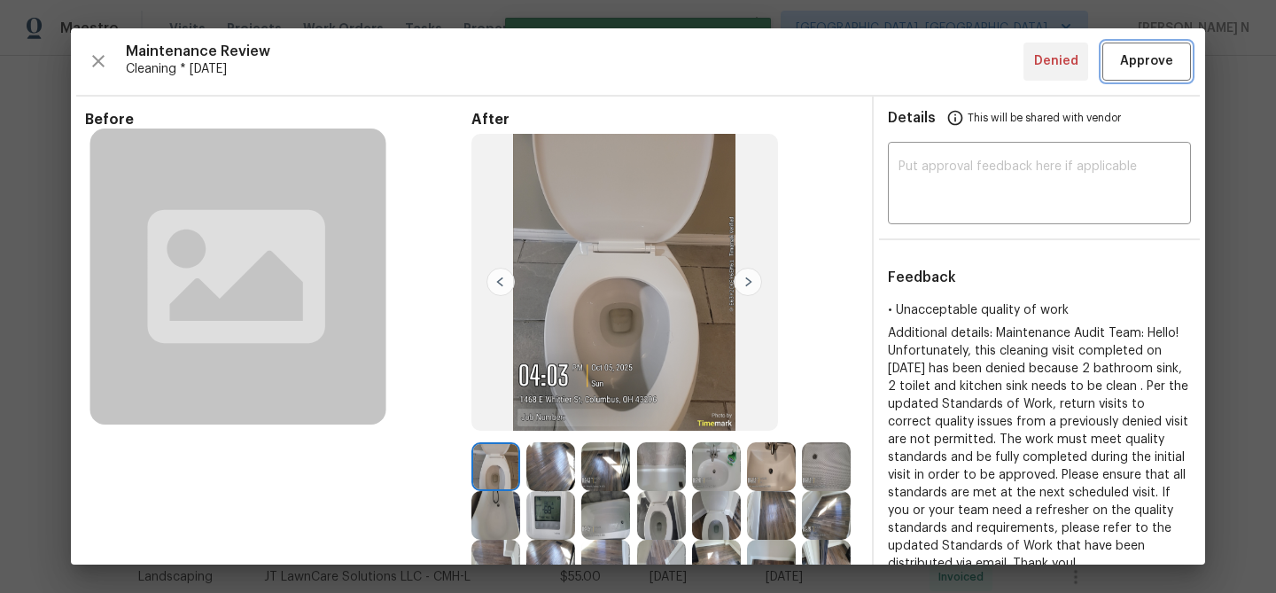
click at [1139, 59] on span "Approve" at bounding box center [1146, 61] width 53 height 22
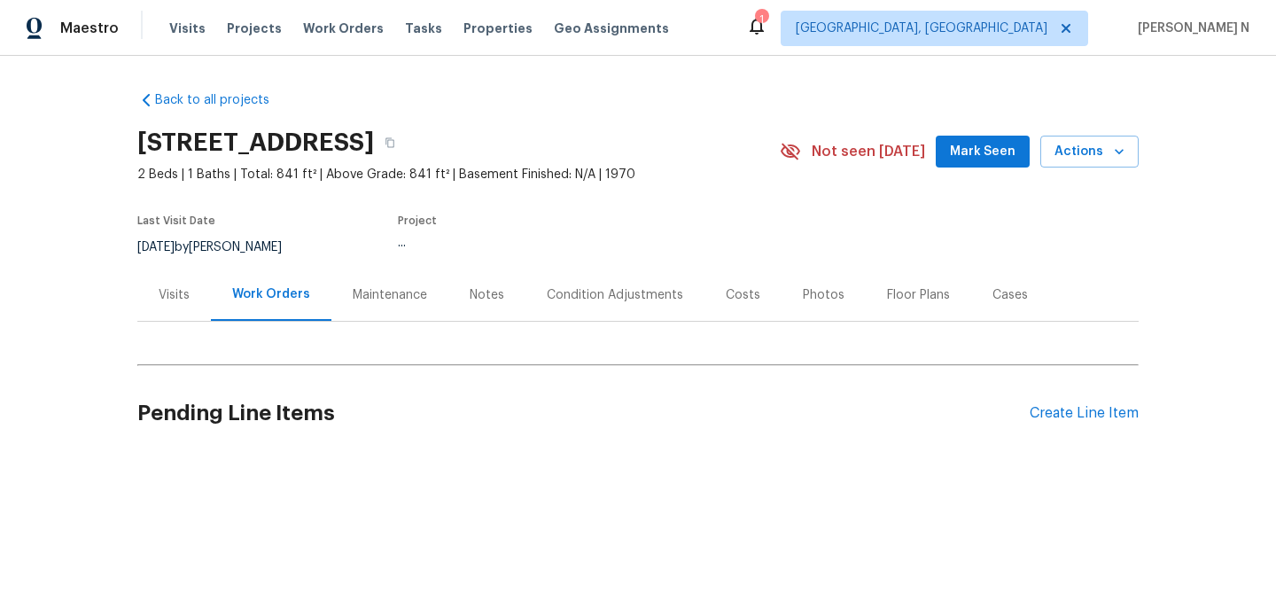
click at [394, 294] on div "Maintenance" at bounding box center [390, 295] width 74 height 18
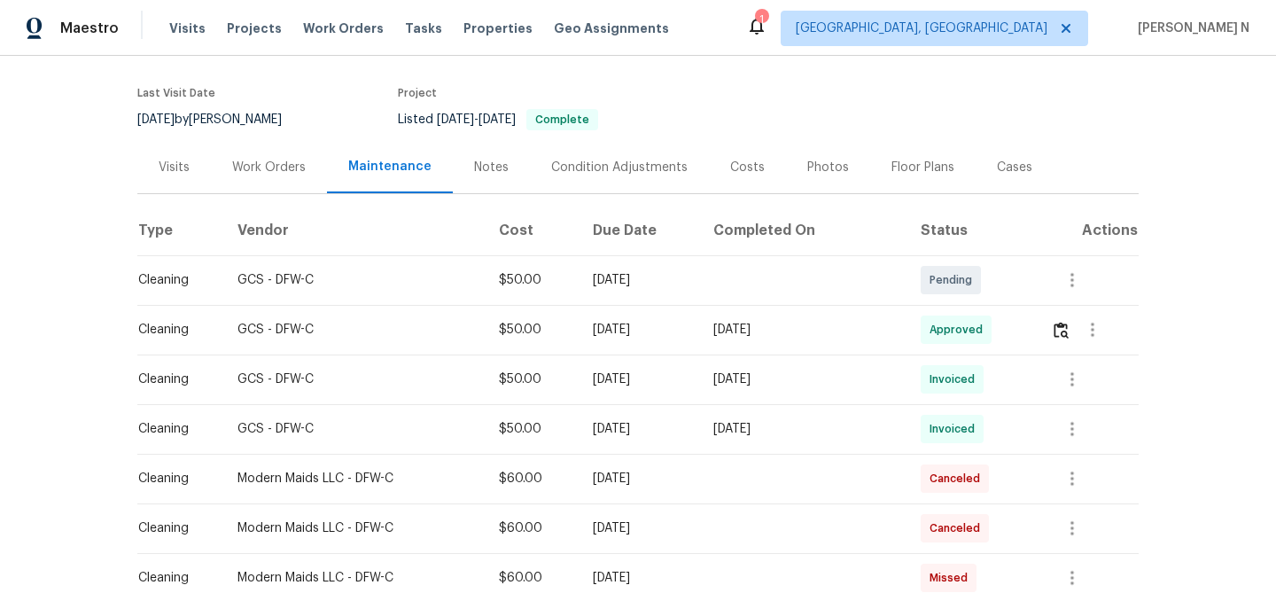
scroll to position [44, 0]
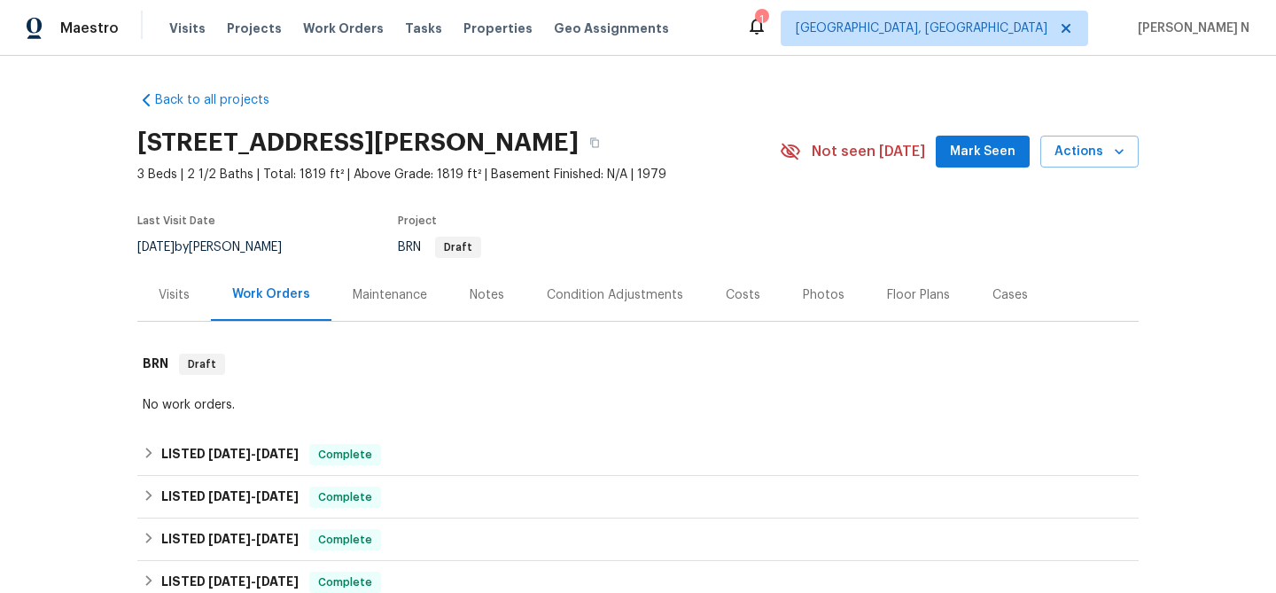
click at [364, 290] on div "Maintenance" at bounding box center [390, 295] width 74 height 18
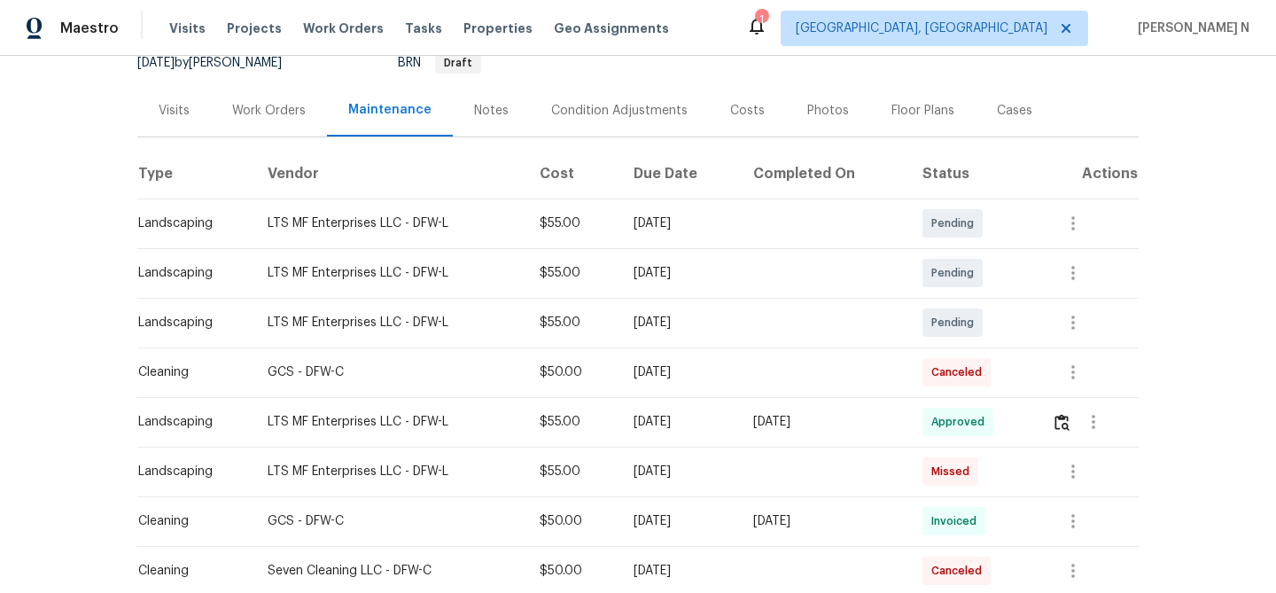
scroll to position [199, 0]
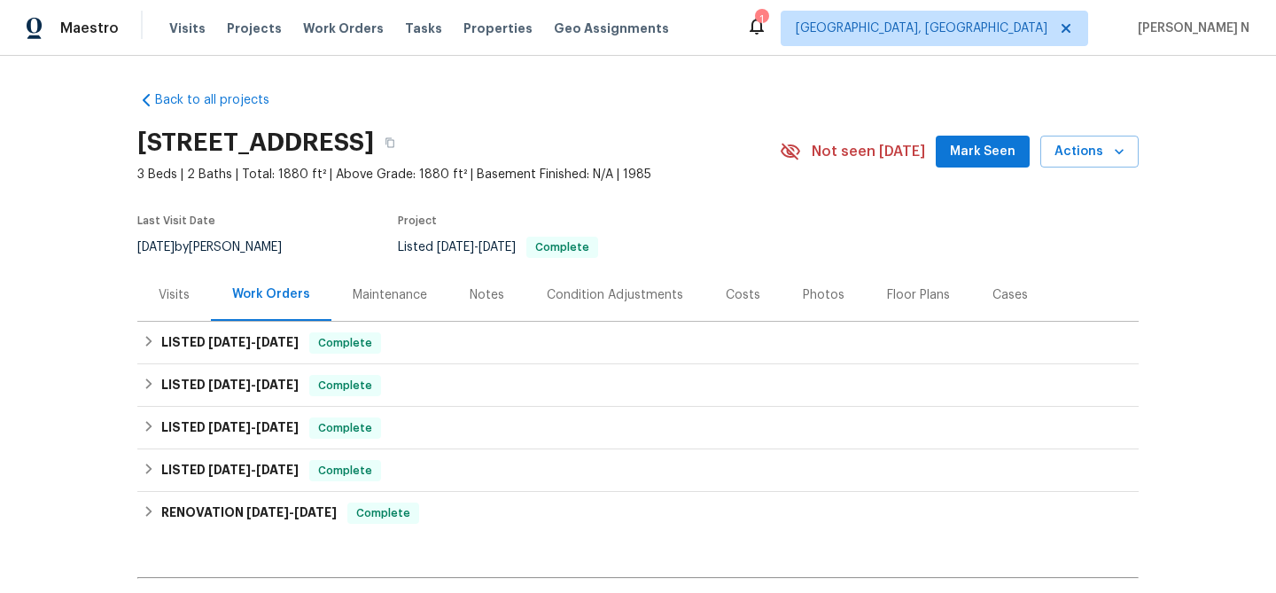
click at [384, 298] on div "Maintenance" at bounding box center [390, 295] width 74 height 18
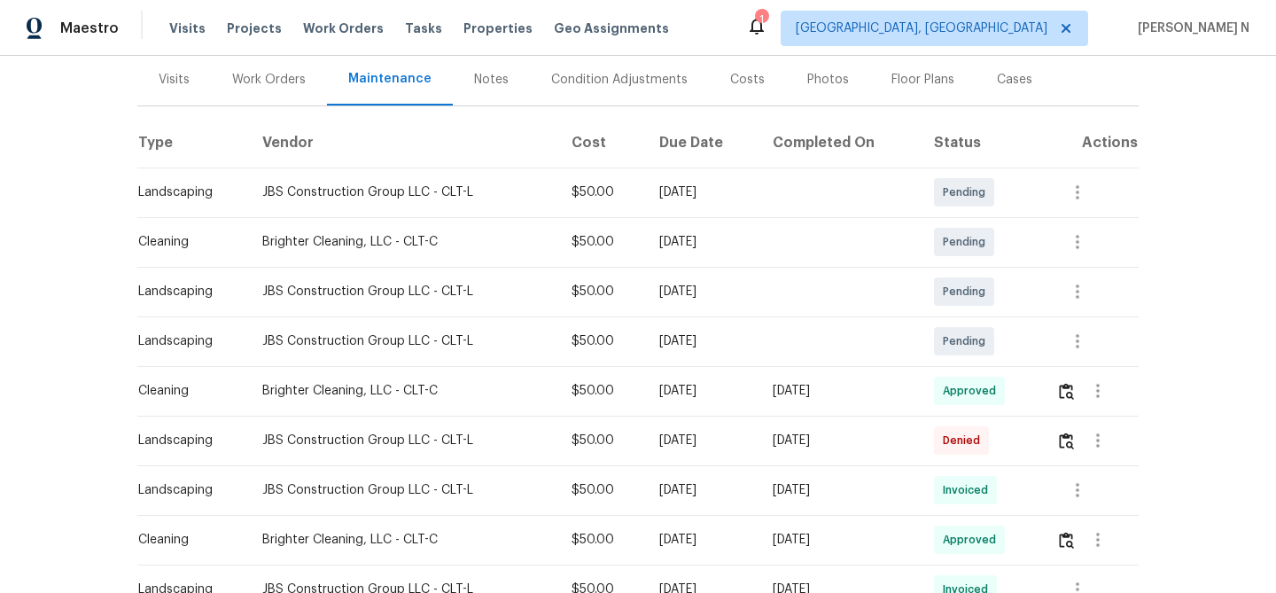
scroll to position [262, 0]
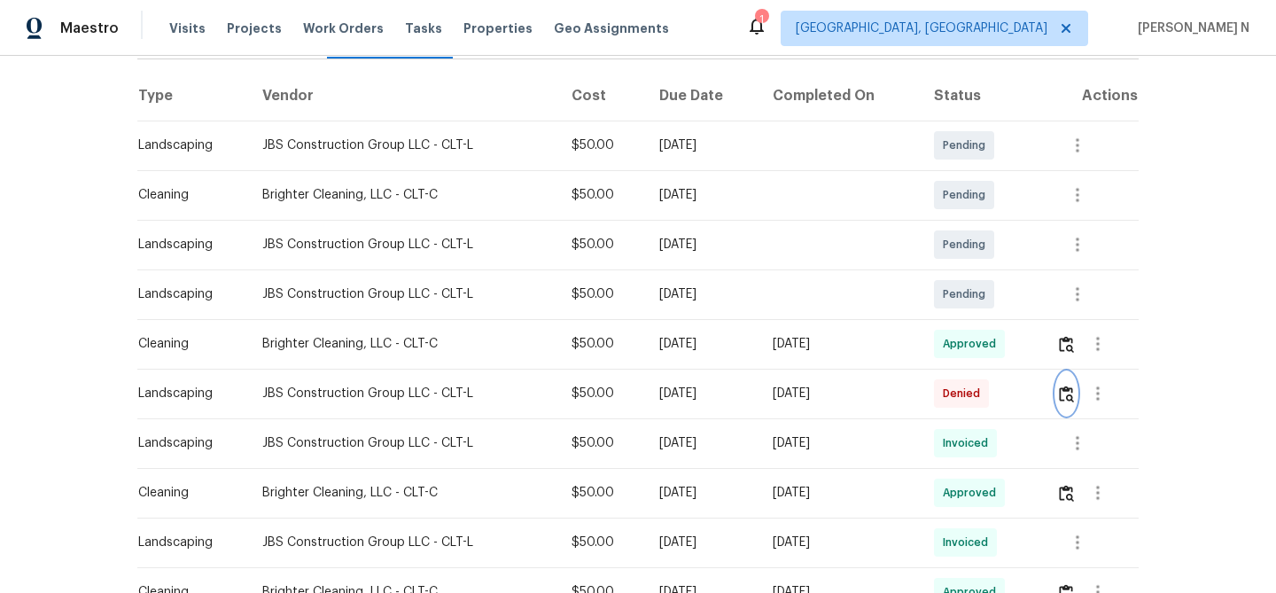
click at [1073, 404] on button "button" at bounding box center [1066, 393] width 20 height 43
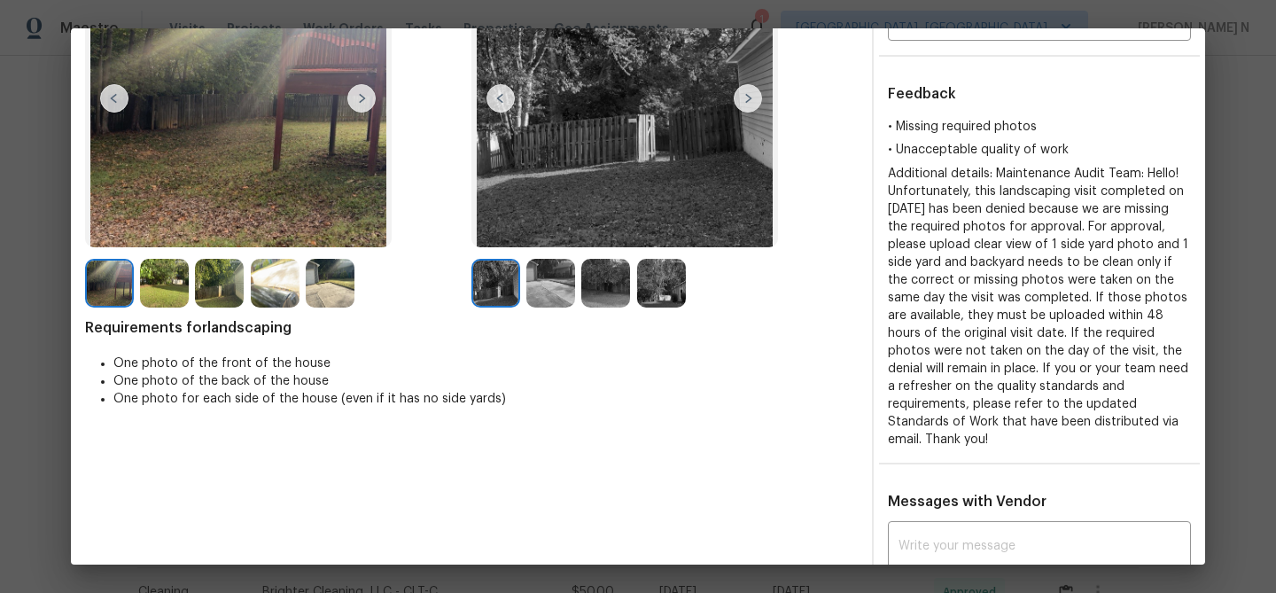
scroll to position [392, 0]
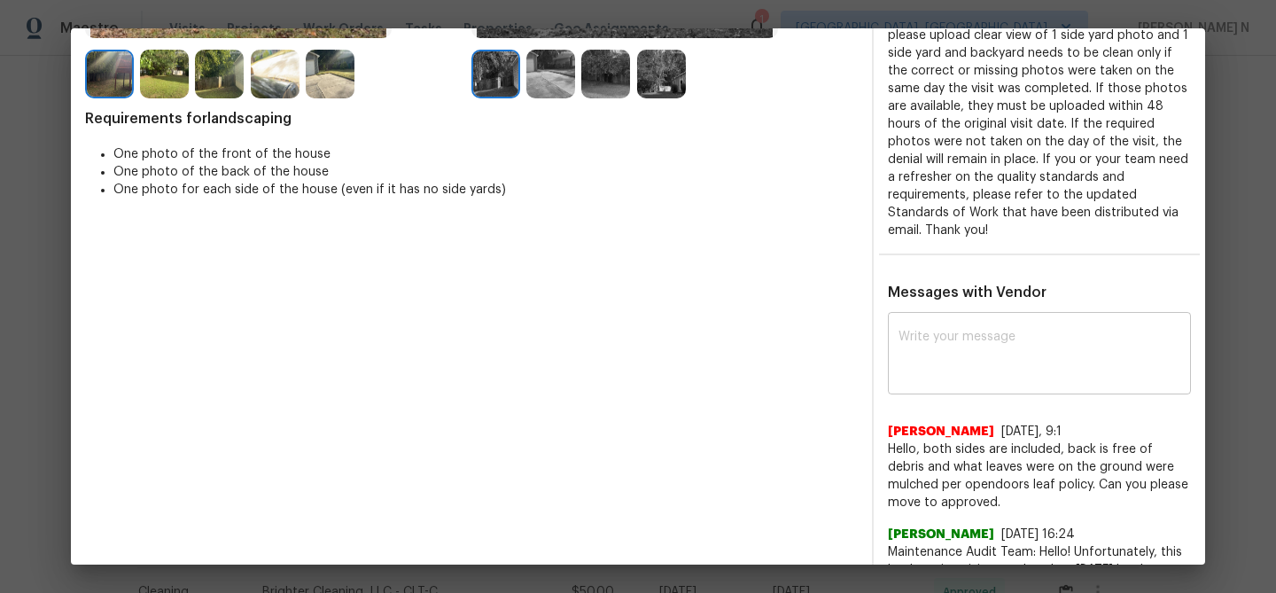
click at [987, 344] on textarea at bounding box center [1039, 355] width 282 height 50
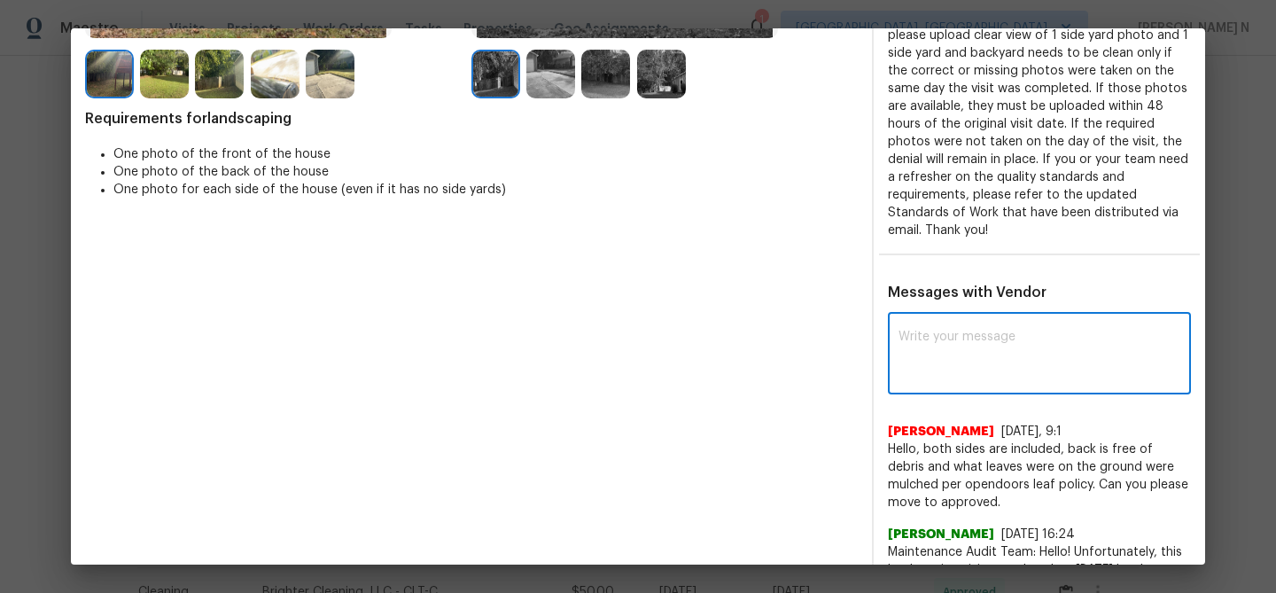
paste textarea "Maintenance Audit Team: Hello! Thank you for the feedback after further review …"
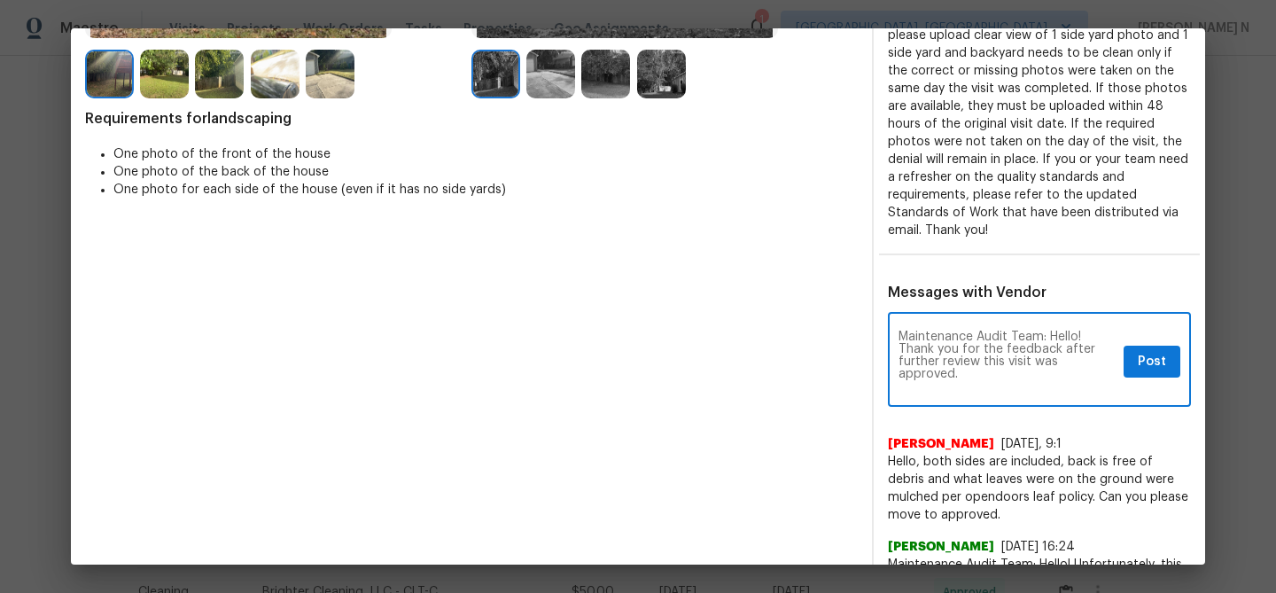
scroll to position [0, 0]
type textarea "Maintenance Audit Team: Hello! Thank you for the feedback after further review …"
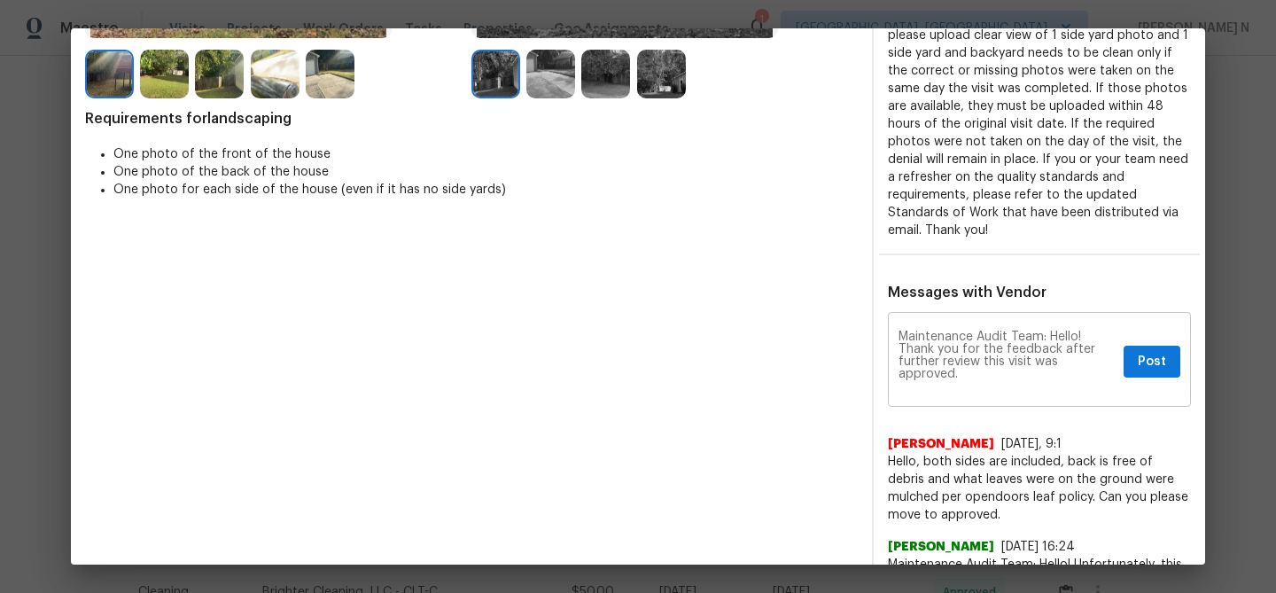
click at [1145, 382] on div "Maintenance Audit Team: Hello! Thank you for the feedback after further review …" at bounding box center [1039, 361] width 303 height 90
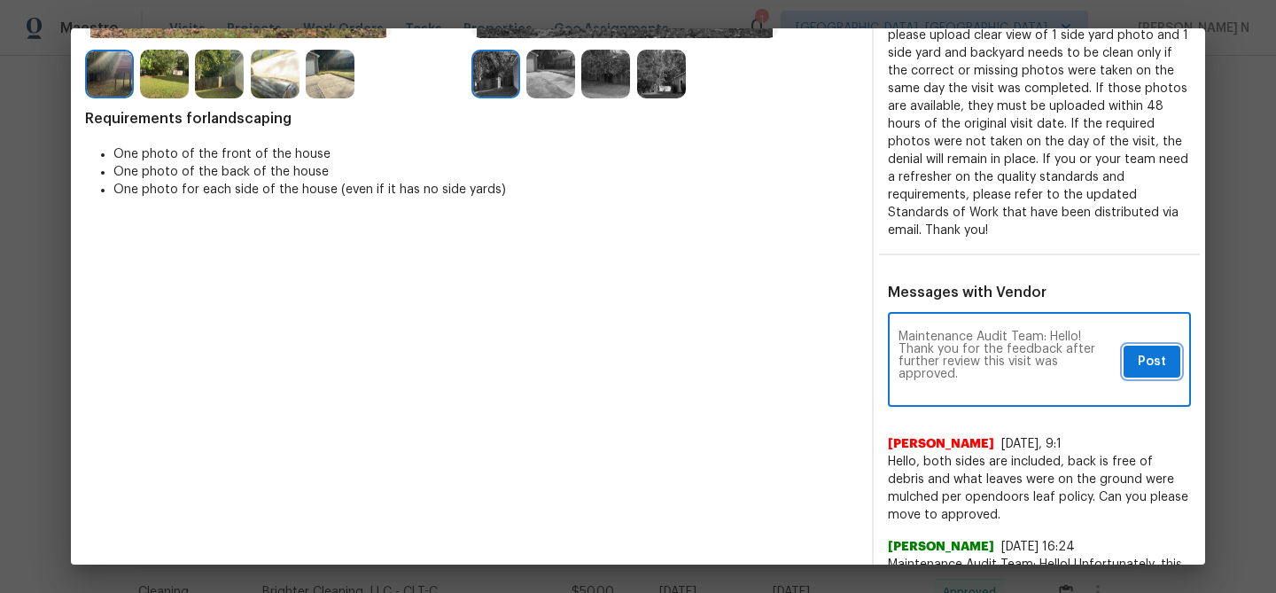
click at [1146, 369] on span "Post" at bounding box center [1152, 362] width 28 height 22
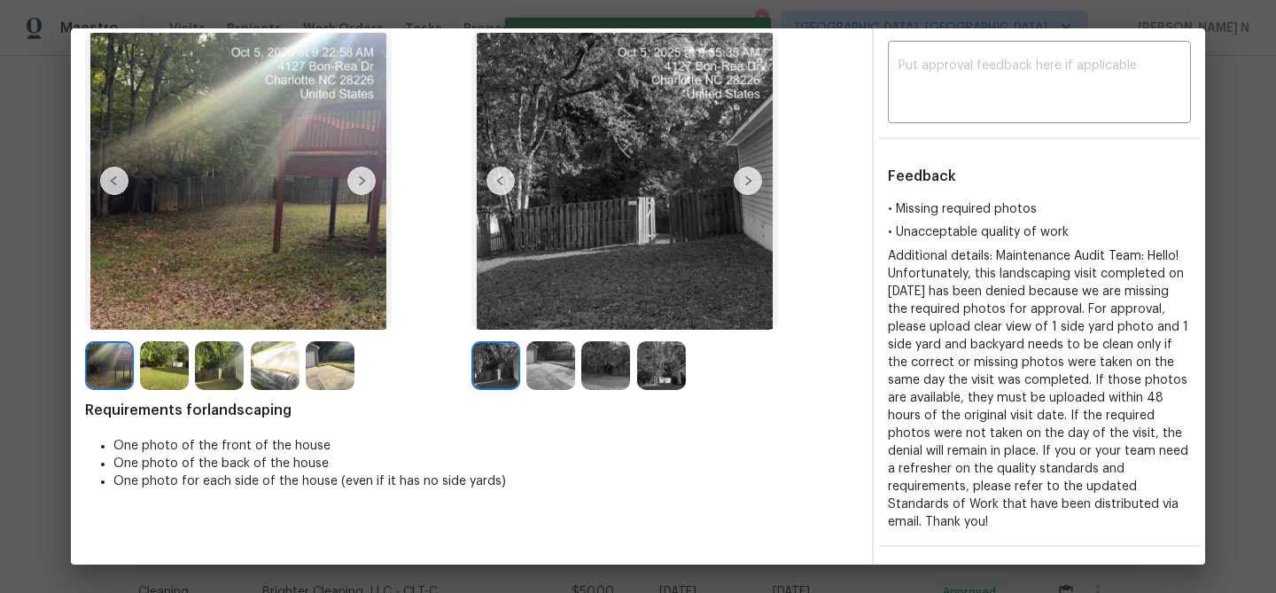
scroll to position [0, 0]
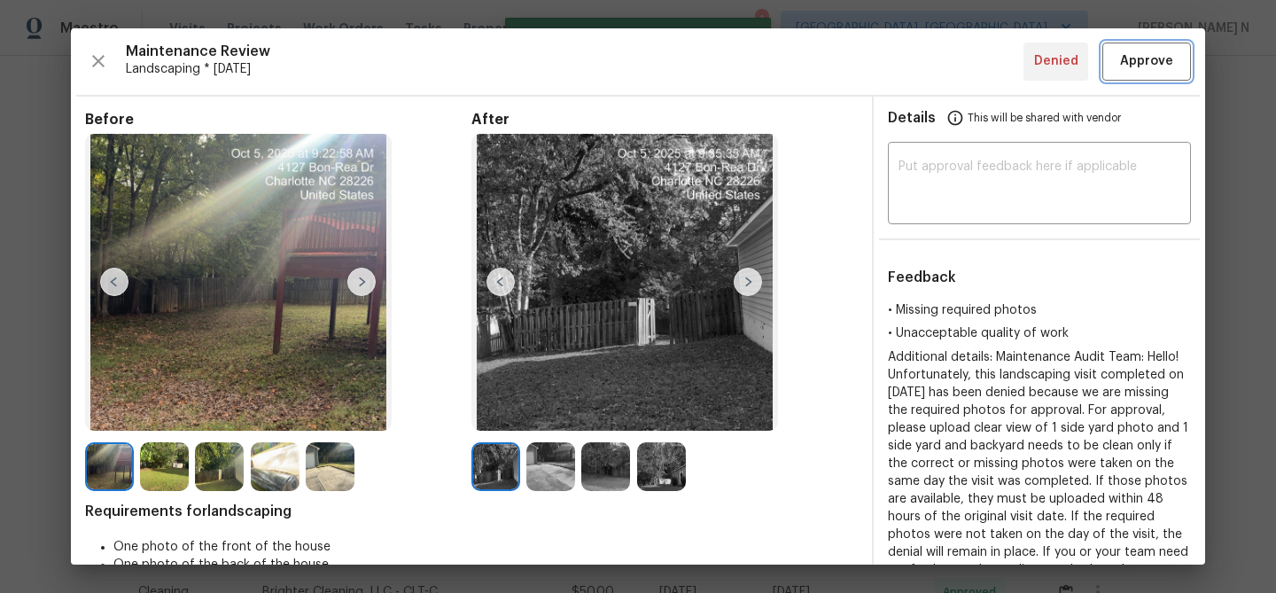
click at [1129, 66] on span "Approve" at bounding box center [1146, 61] width 53 height 22
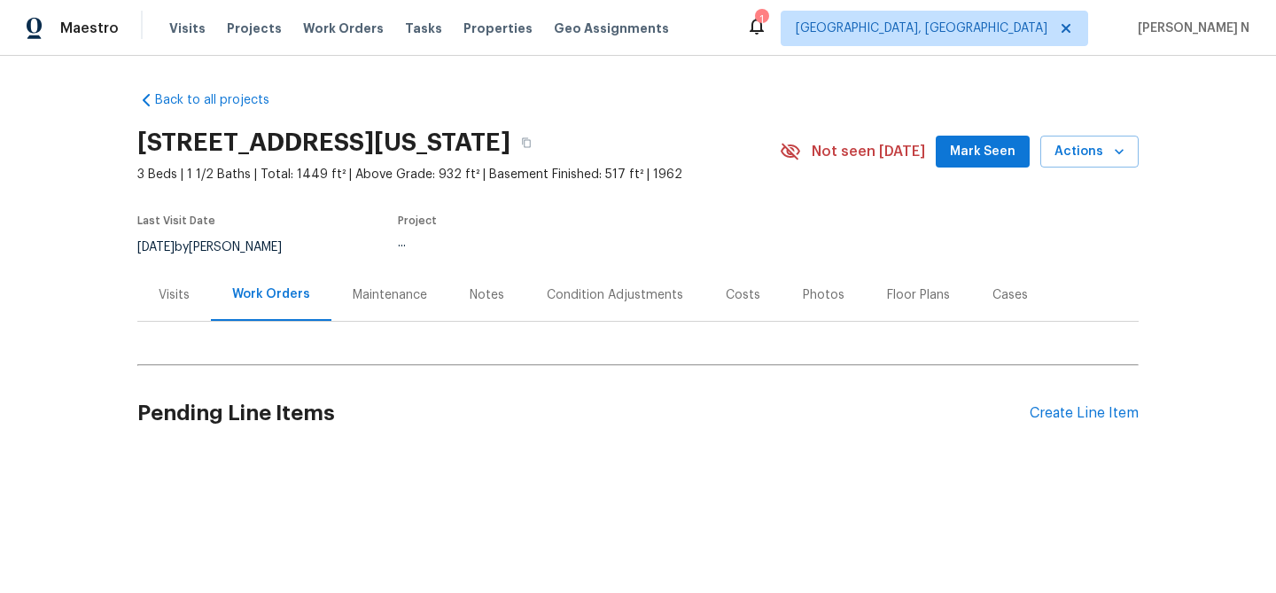
click at [381, 296] on div "Maintenance" at bounding box center [390, 295] width 74 height 18
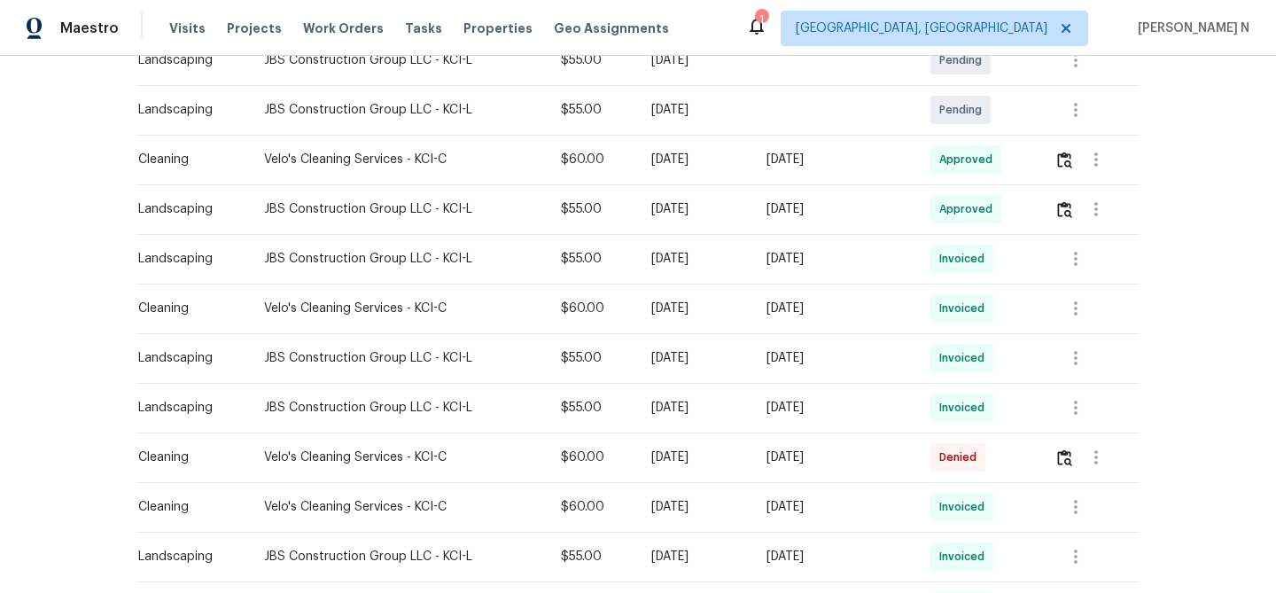
scroll to position [432, 0]
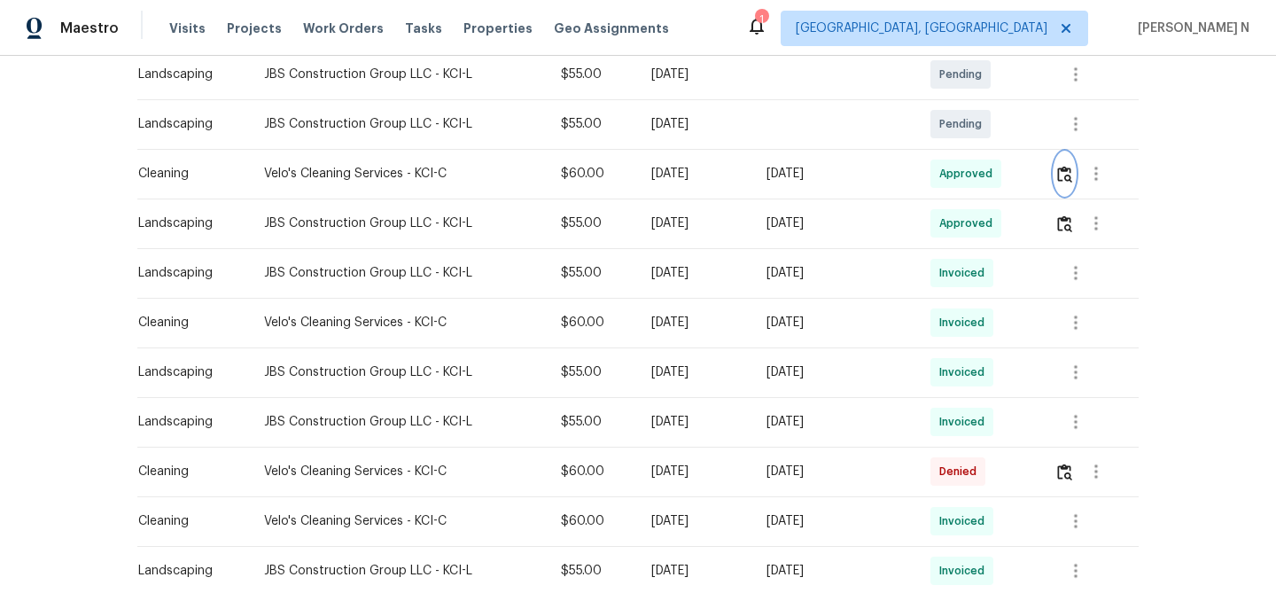
click at [1068, 181] on img "button" at bounding box center [1064, 174] width 15 height 17
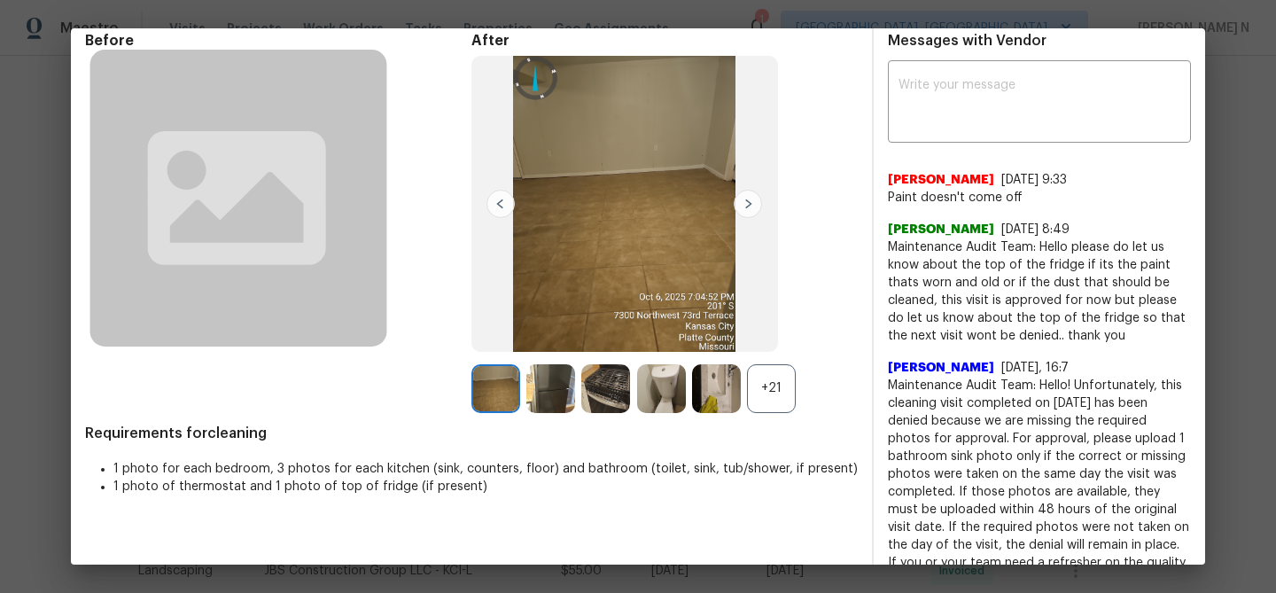
scroll to position [92, 0]
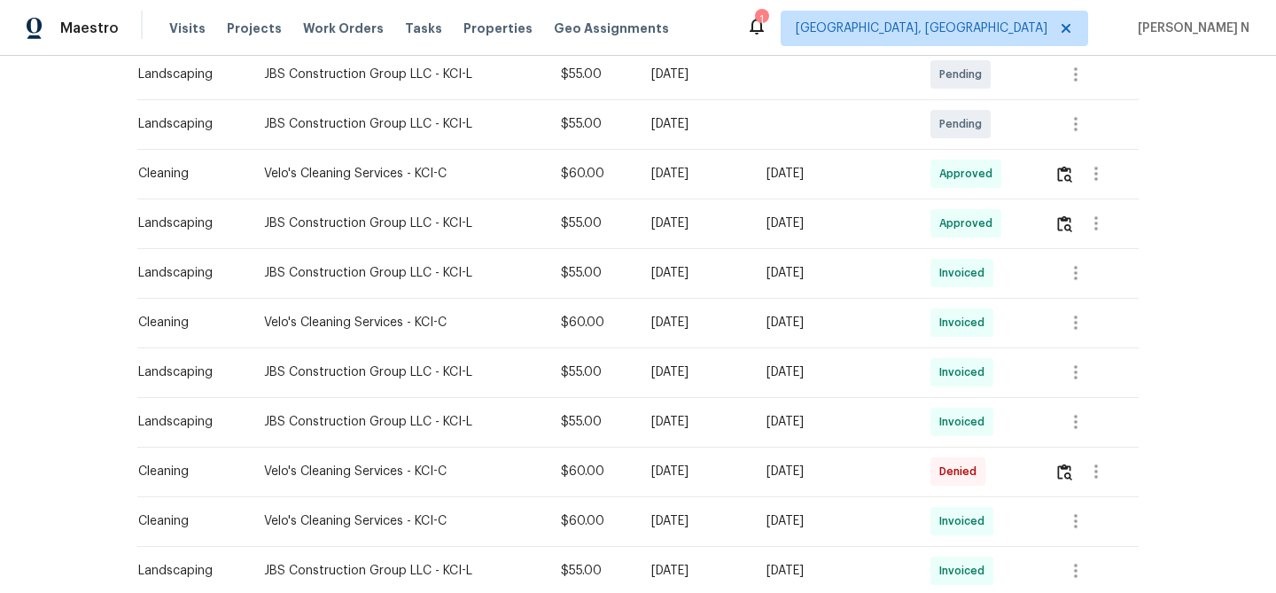
click at [604, 322] on td "$60.00" at bounding box center [592, 323] width 90 height 50
click at [1075, 177] on button "button" at bounding box center [1064, 173] width 20 height 43
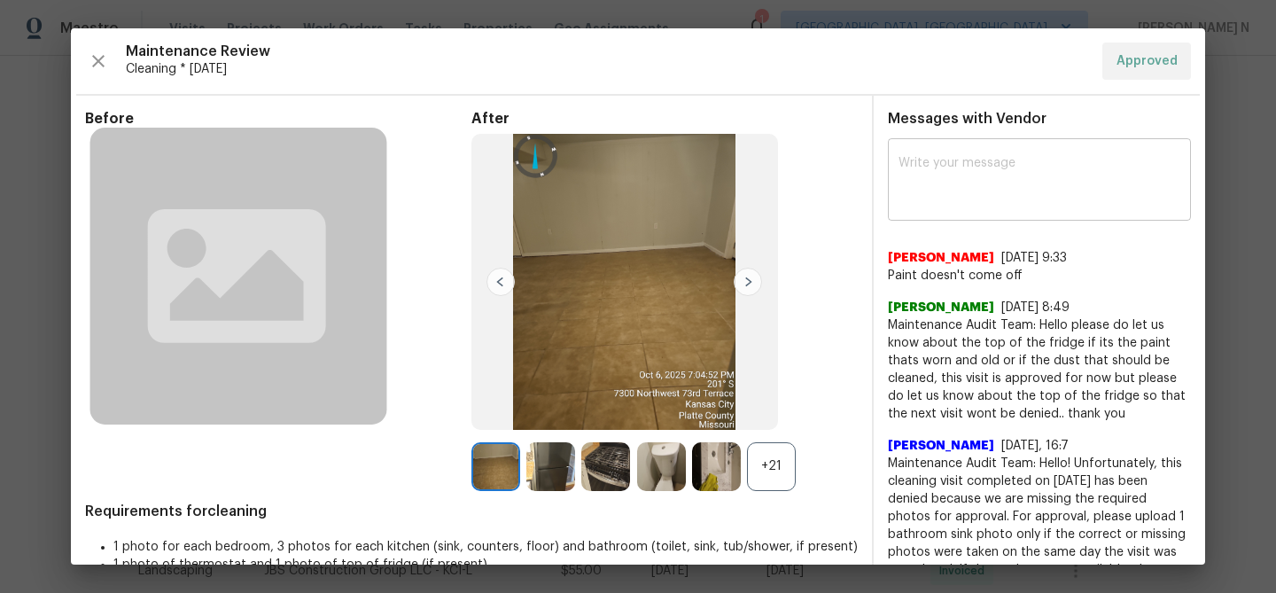
click at [1017, 218] on div "x ​" at bounding box center [1039, 182] width 303 height 78
paste textarea "Maintenance Audit Team: Hello! Thank you for the feedback after further review …"
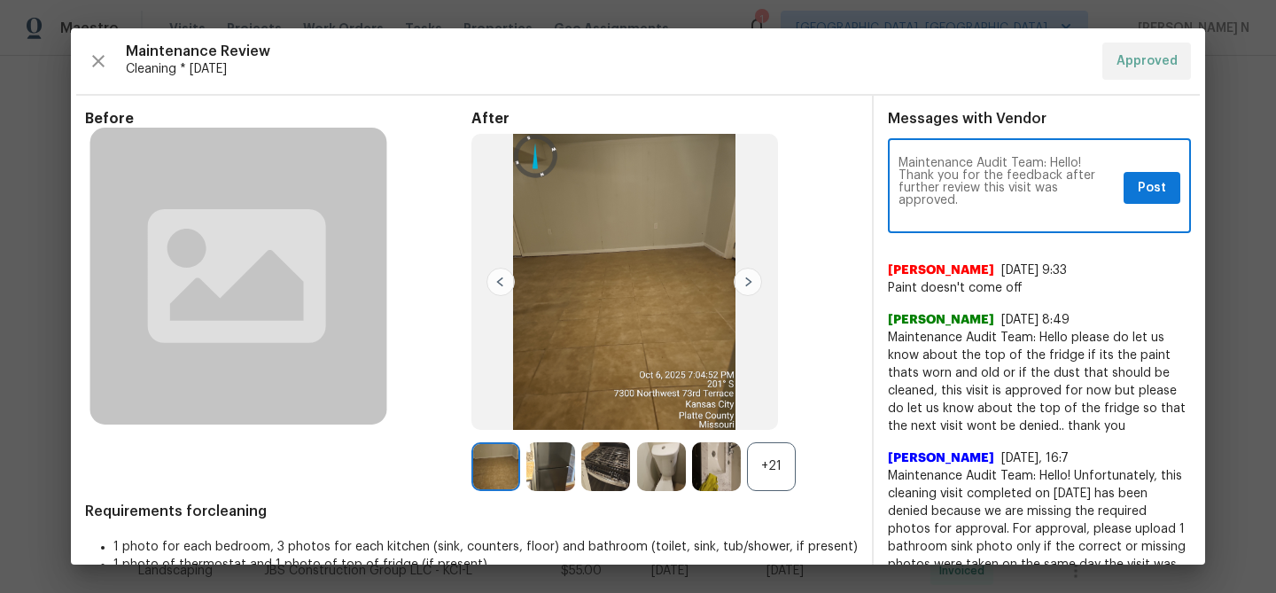
scroll to position [0, 0]
type textarea "Maintenance Audit Team: Hello! Thank you for the feedback after further review …"
click at [1148, 190] on span "Post" at bounding box center [1152, 188] width 28 height 22
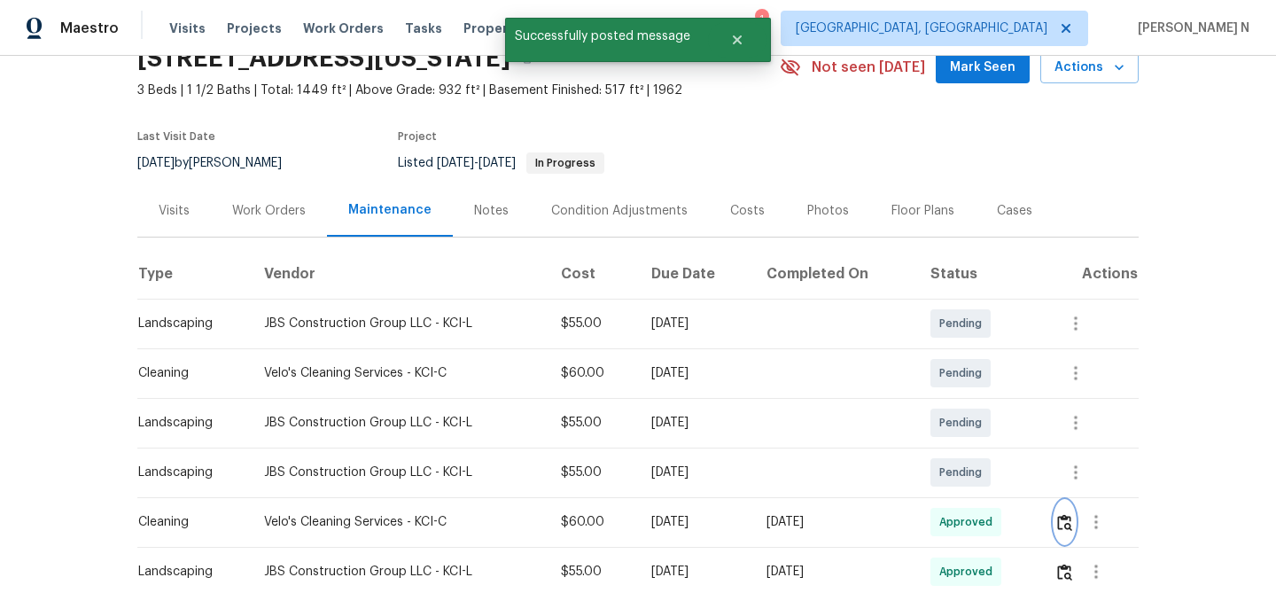
scroll to position [58, 0]
